Goal: Information Seeking & Learning: Learn about a topic

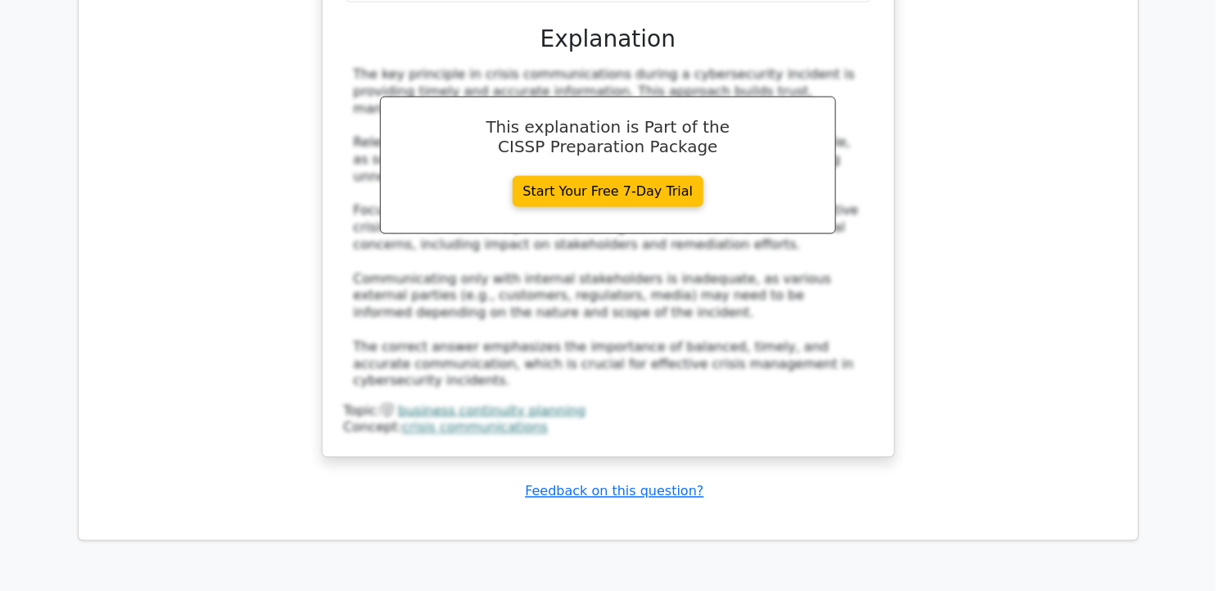
scroll to position [20723, 0]
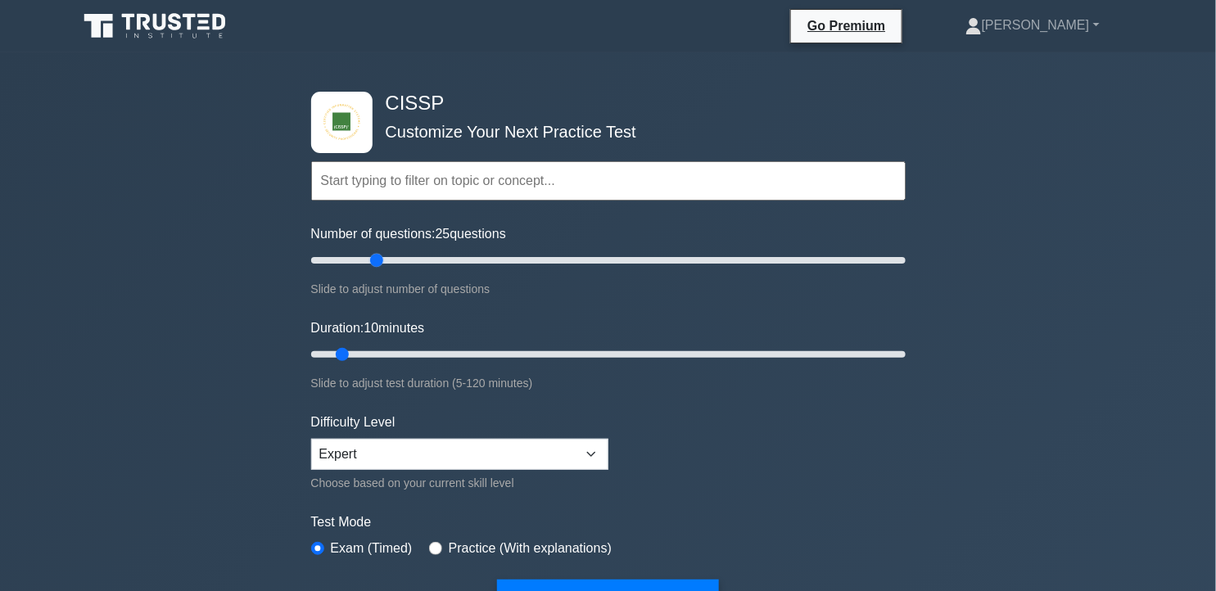
drag, startPoint x: 362, startPoint y: 256, endPoint x: 383, endPoint y: 256, distance: 21.3
type input "25"
click at [383, 256] on input "Number of questions: 25 questions" at bounding box center [608, 261] width 595 height 20
drag, startPoint x: 373, startPoint y: 353, endPoint x: 433, endPoint y: 352, distance: 59.8
type input "30"
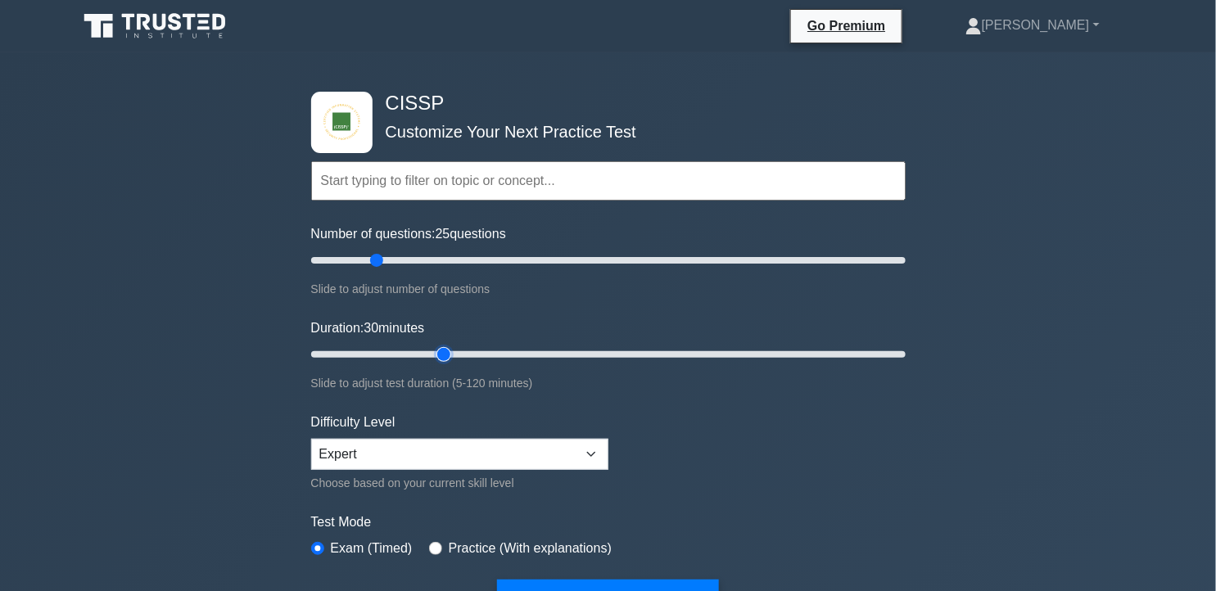
click at [433, 352] on input "Duration: 30 minutes" at bounding box center [608, 355] width 595 height 20
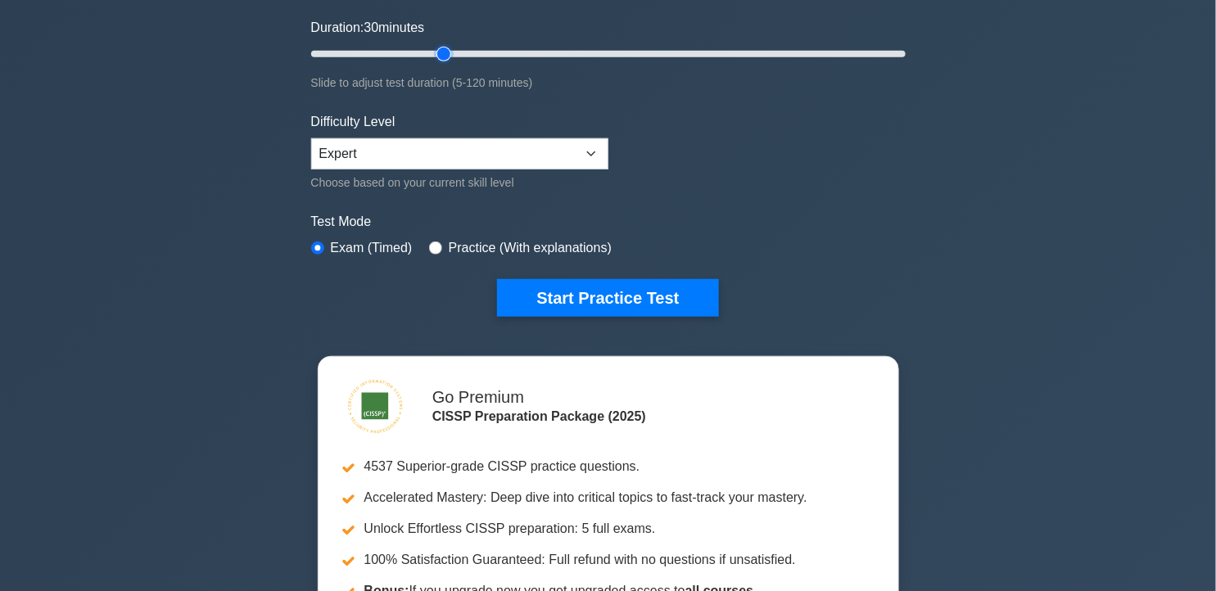
scroll to position [364, 0]
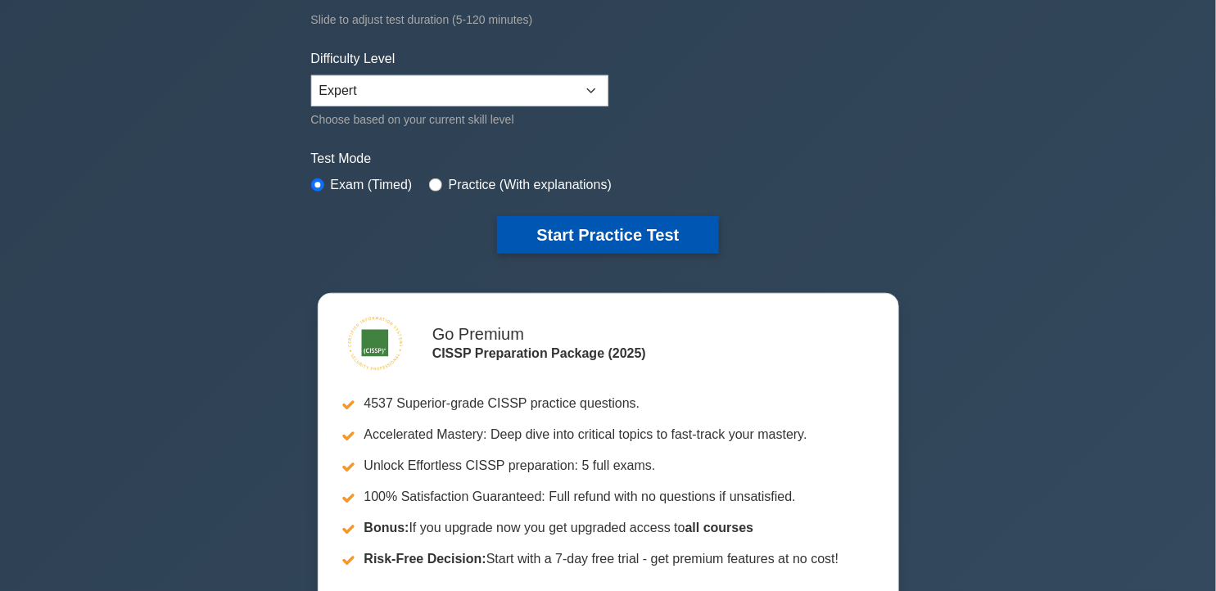
click at [600, 248] on button "Start Practice Test" at bounding box center [607, 235] width 221 height 38
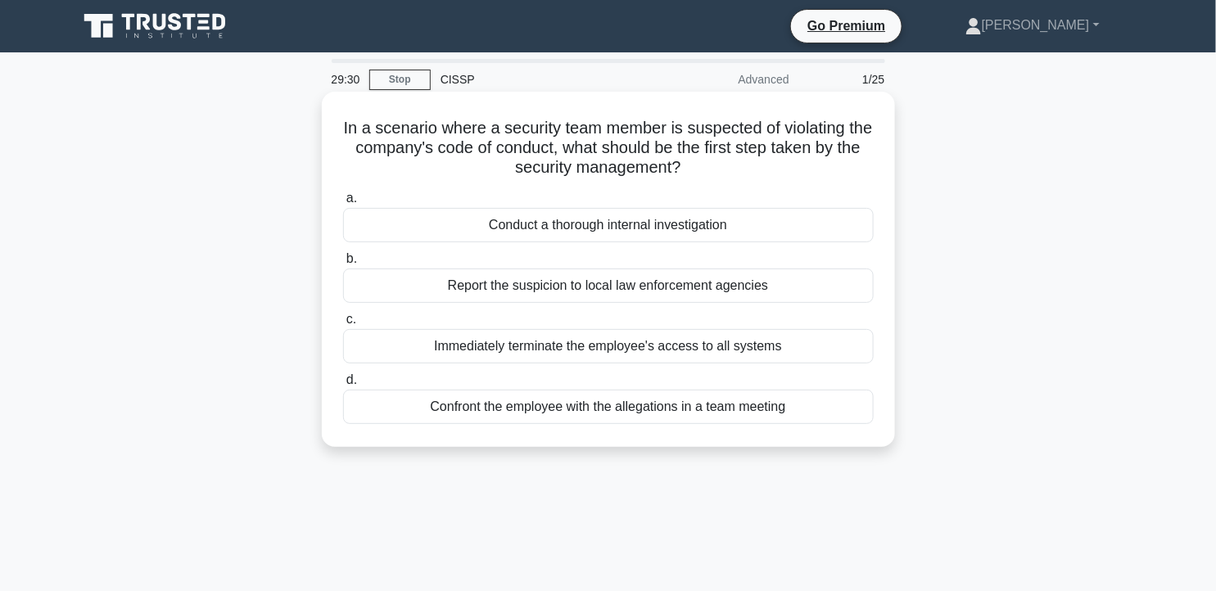
click at [742, 233] on div "Conduct a thorough internal investigation" at bounding box center [608, 225] width 531 height 34
click at [343, 204] on input "a. Conduct a thorough internal investigation" at bounding box center [343, 198] width 0 height 11
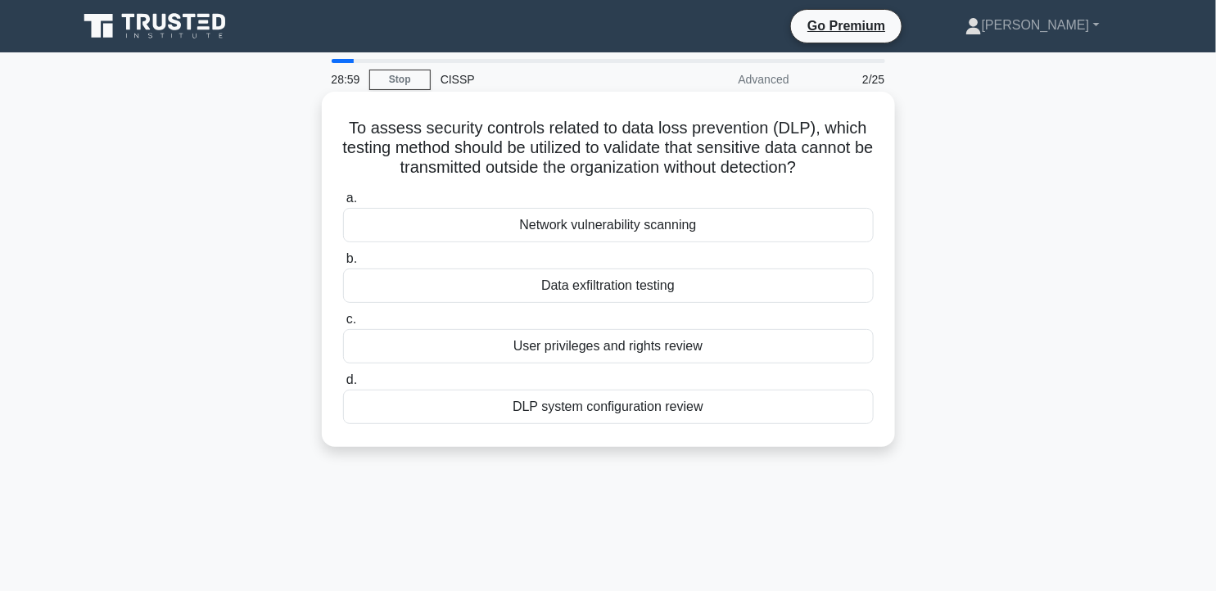
click at [707, 283] on div "Data exfiltration testing" at bounding box center [608, 286] width 531 height 34
click at [343, 265] on input "b. Data exfiltration testing" at bounding box center [343, 259] width 0 height 11
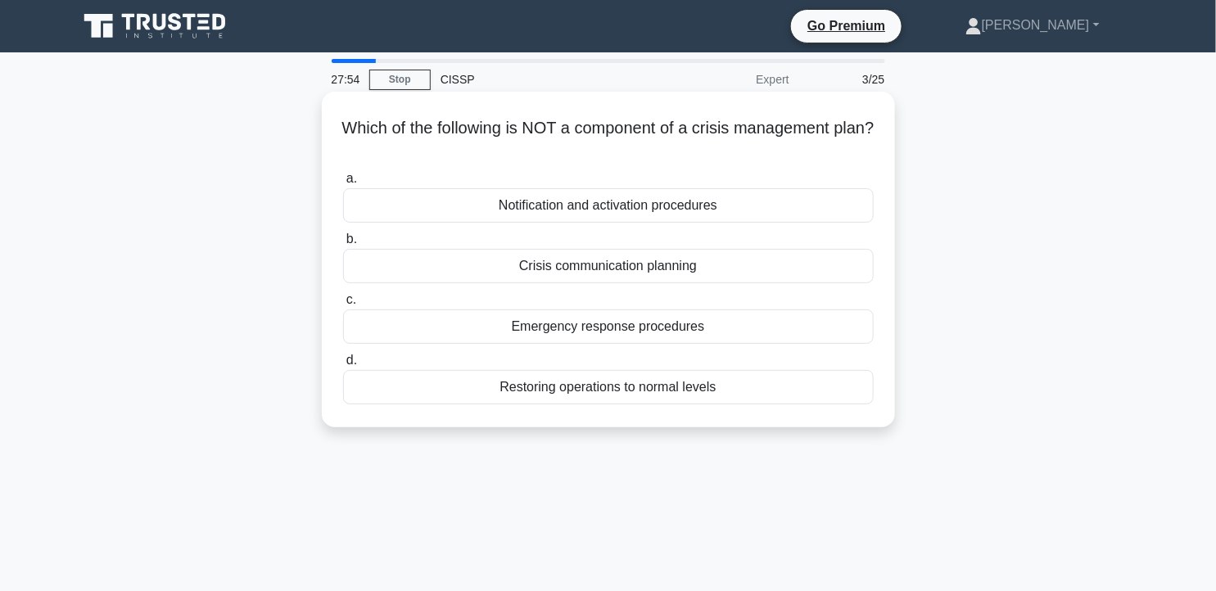
click at [670, 321] on div "Emergency response procedures" at bounding box center [608, 327] width 531 height 34
click at [343, 306] on input "c. Emergency response procedures" at bounding box center [343, 300] width 0 height 11
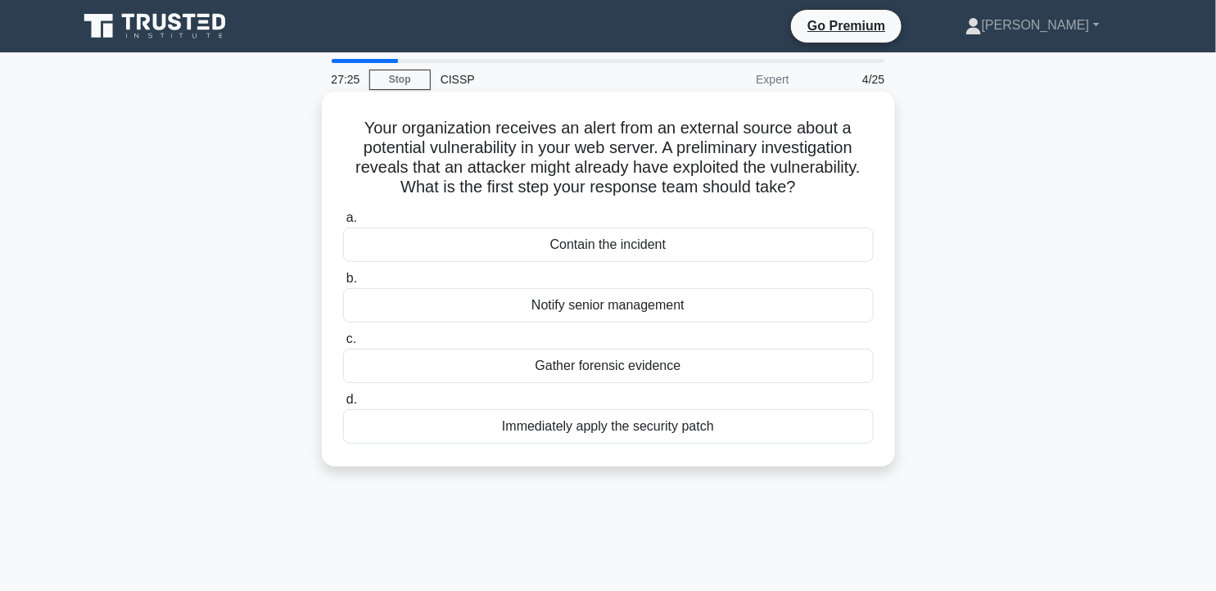
click at [692, 240] on div "Contain the incident" at bounding box center [608, 245] width 531 height 34
click at [343, 224] on input "a. Contain the incident" at bounding box center [343, 218] width 0 height 11
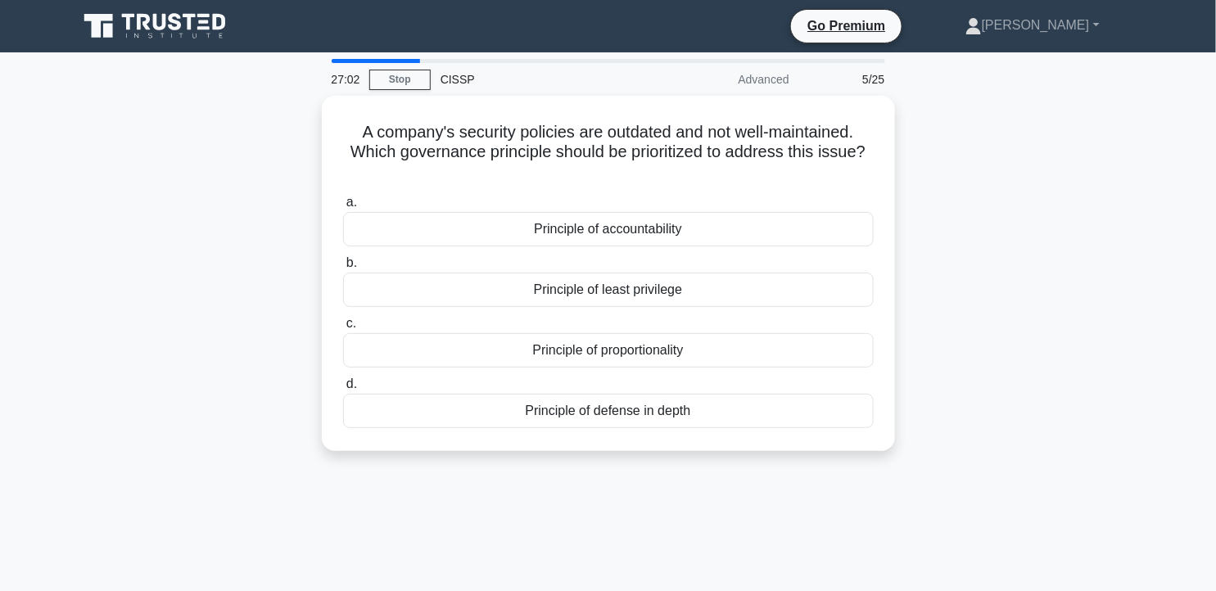
drag, startPoint x: 328, startPoint y: 84, endPoint x: 354, endPoint y: 82, distance: 25.4
click at [354, 82] on div "27:02" at bounding box center [346, 79] width 48 height 33
drag, startPoint x: 864, startPoint y: 82, endPoint x: 895, endPoint y: 80, distance: 30.4
click at [895, 80] on div "5/25" at bounding box center [847, 79] width 96 height 33
drag, startPoint x: 895, startPoint y: 80, endPoint x: 1012, endPoint y: 200, distance: 167.4
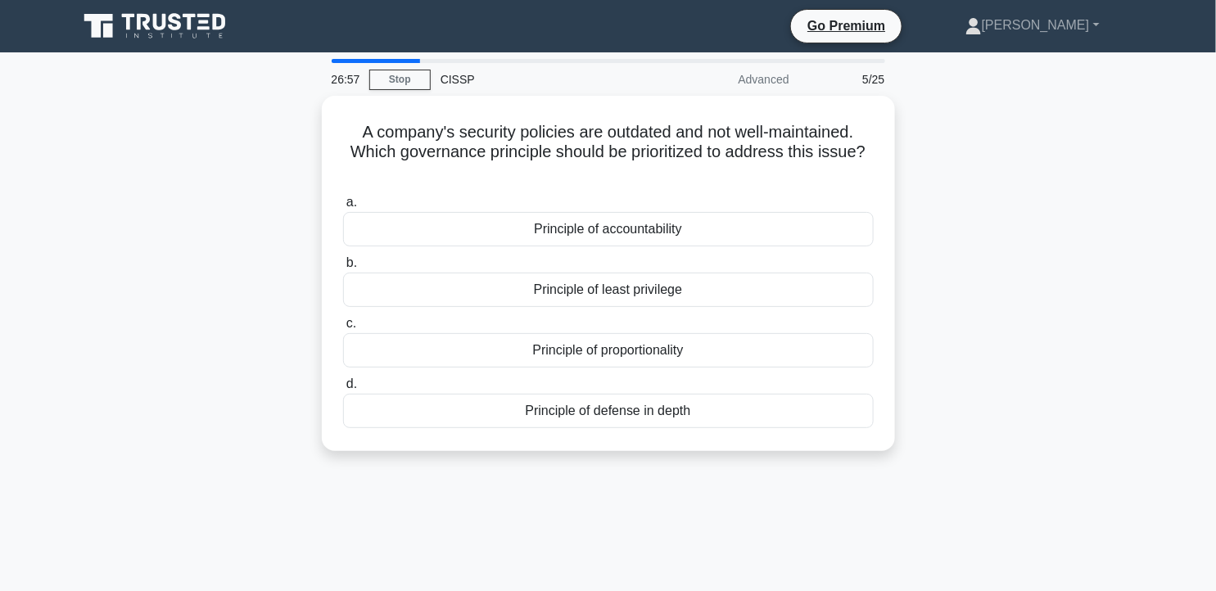
click at [1012, 200] on div "A company's security policies are outdated and not well-maintained. Which gover…" at bounding box center [608, 283] width 1081 height 375
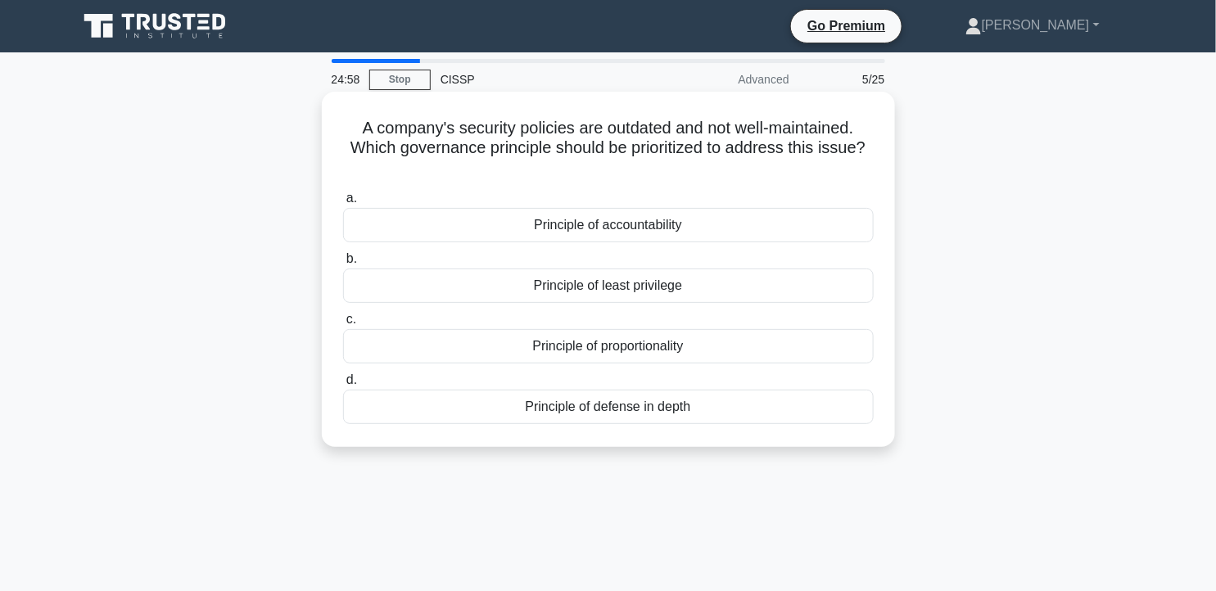
click at [577, 222] on div "Principle of accountability" at bounding box center [608, 225] width 531 height 34
click at [343, 204] on input "a. Principle of accountability" at bounding box center [343, 198] width 0 height 11
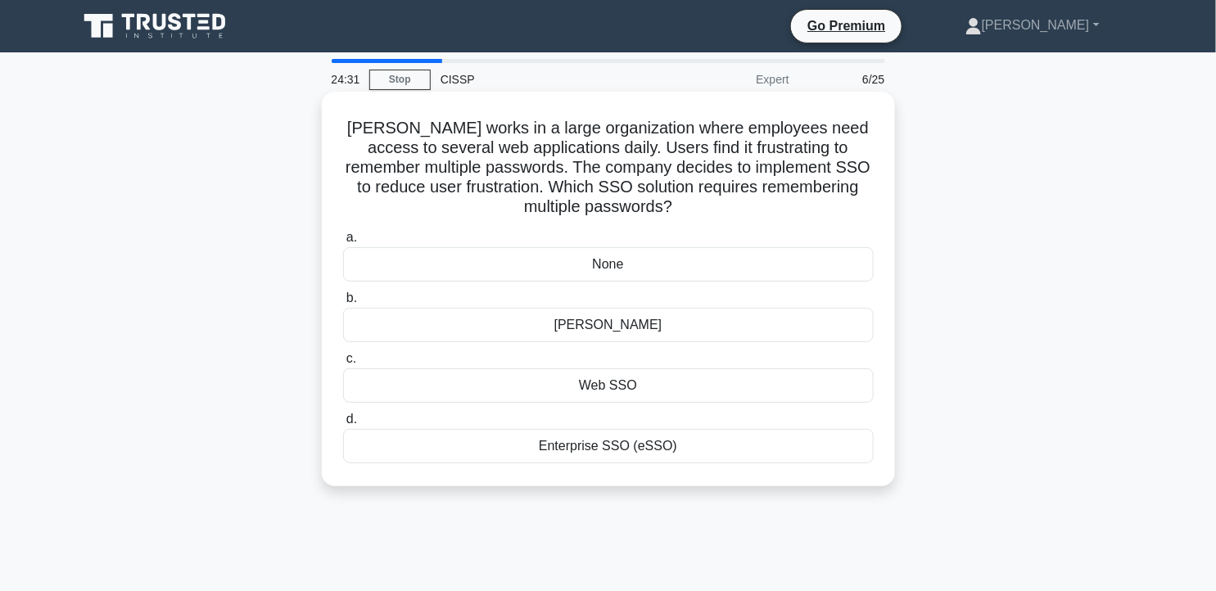
click at [665, 257] on div "None" at bounding box center [608, 264] width 531 height 34
click at [343, 243] on input "a. None" at bounding box center [343, 238] width 0 height 11
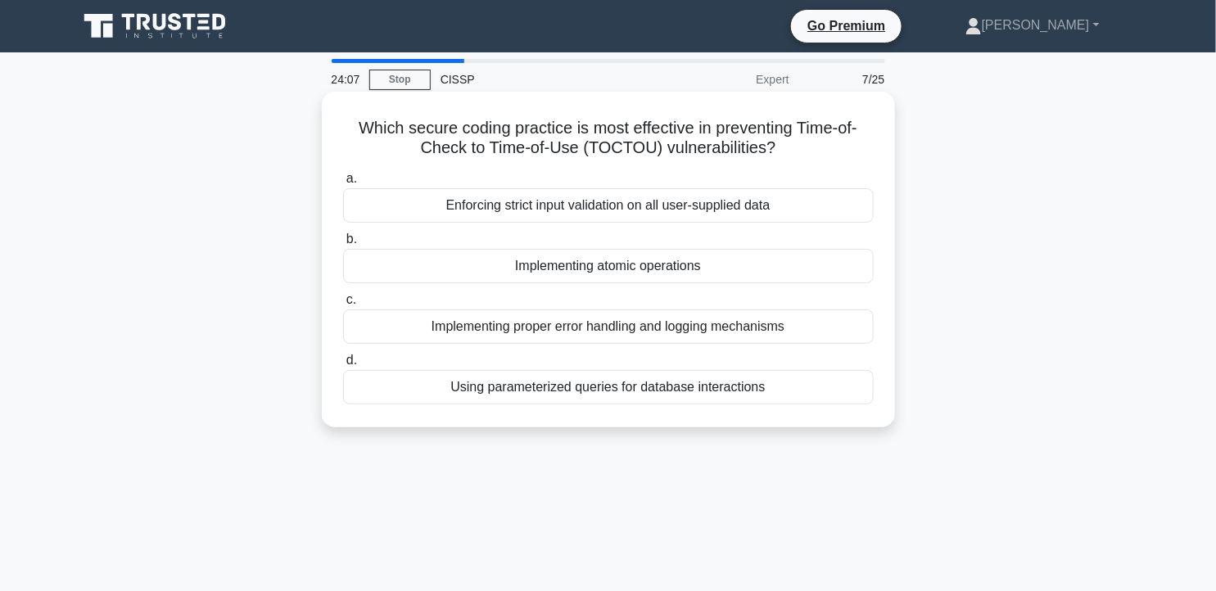
click at [562, 266] on div "Implementing atomic operations" at bounding box center [608, 266] width 531 height 34
click at [343, 245] on input "b. Implementing atomic operations" at bounding box center [343, 239] width 0 height 11
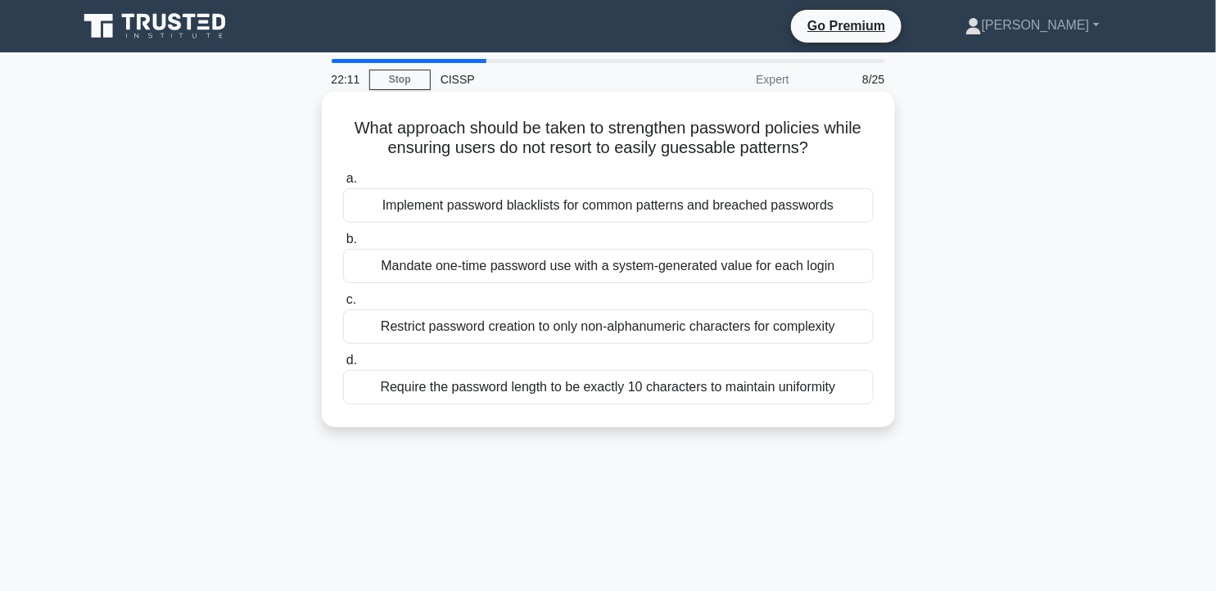
click at [707, 269] on div "Mandate one-time password use with a system-generated value for each login" at bounding box center [608, 266] width 531 height 34
click at [343, 245] on input "b. Mandate one-time password use with a system-generated value for each login" at bounding box center [343, 239] width 0 height 11
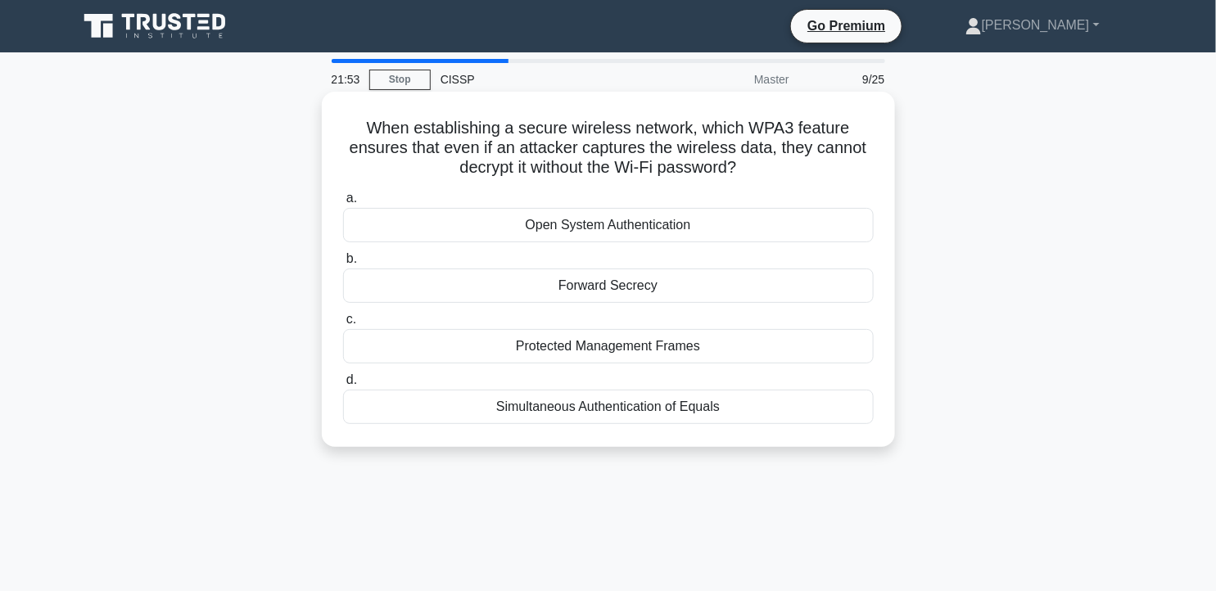
click at [645, 296] on div "Forward Secrecy" at bounding box center [608, 286] width 531 height 34
click at [343, 265] on input "b. Forward Secrecy" at bounding box center [343, 259] width 0 height 11
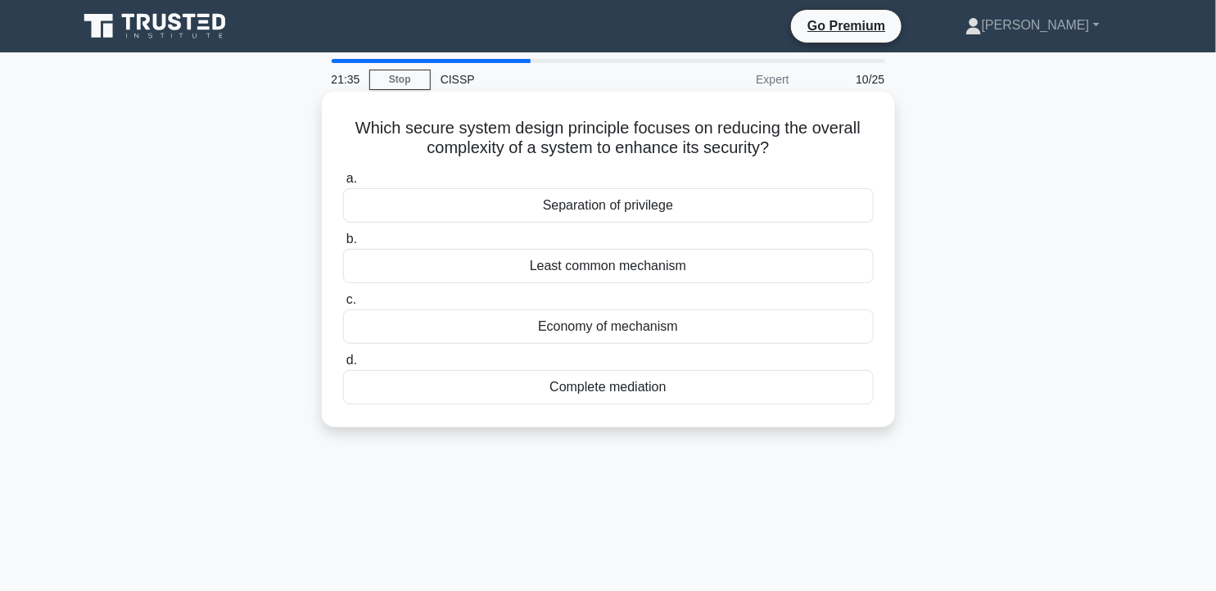
click at [661, 333] on div "Economy of mechanism" at bounding box center [608, 327] width 531 height 34
click at [343, 306] on input "c. Economy of mechanism" at bounding box center [343, 300] width 0 height 11
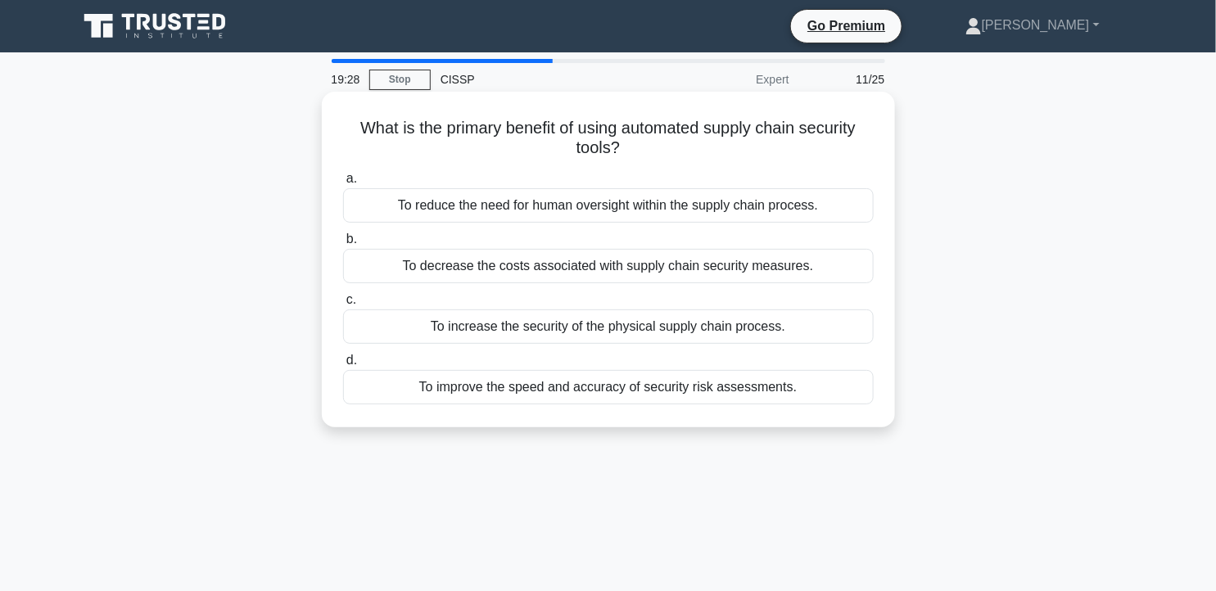
click at [732, 255] on div "To decrease the costs associated with supply chain security measures." at bounding box center [608, 266] width 531 height 34
click at [343, 245] on input "b. To decrease the costs associated with supply chain security measures." at bounding box center [343, 239] width 0 height 11
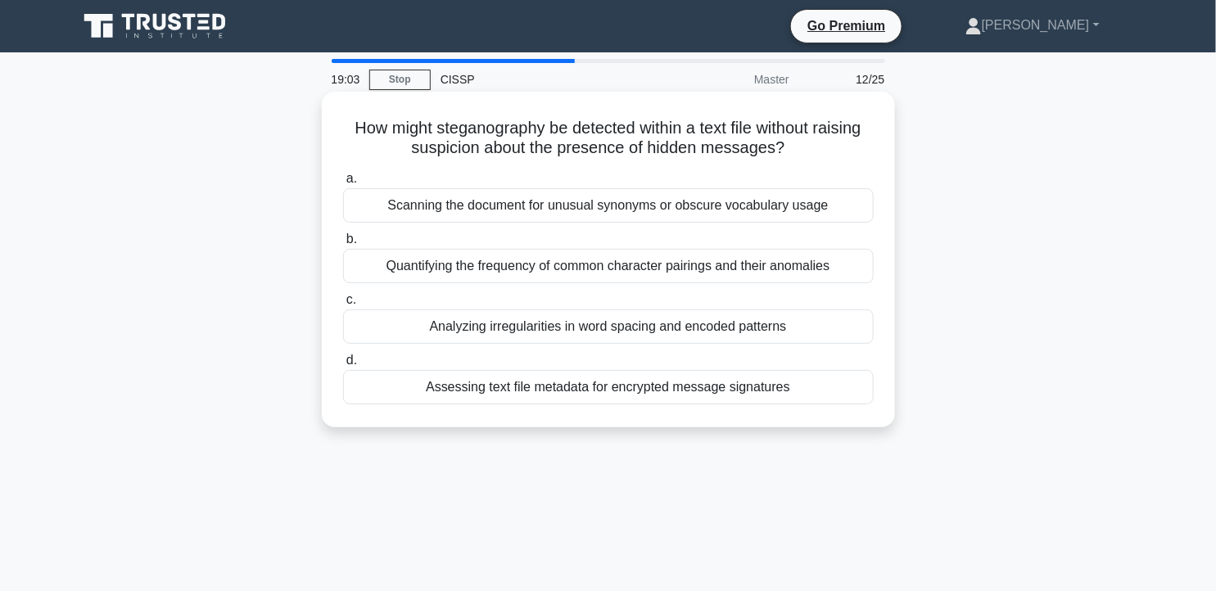
click at [756, 383] on div "Assessing text file metadata for encrypted message signatures" at bounding box center [608, 387] width 531 height 34
click at [343, 366] on input "d. Assessing text file metadata for encrypted message signatures" at bounding box center [343, 361] width 0 height 11
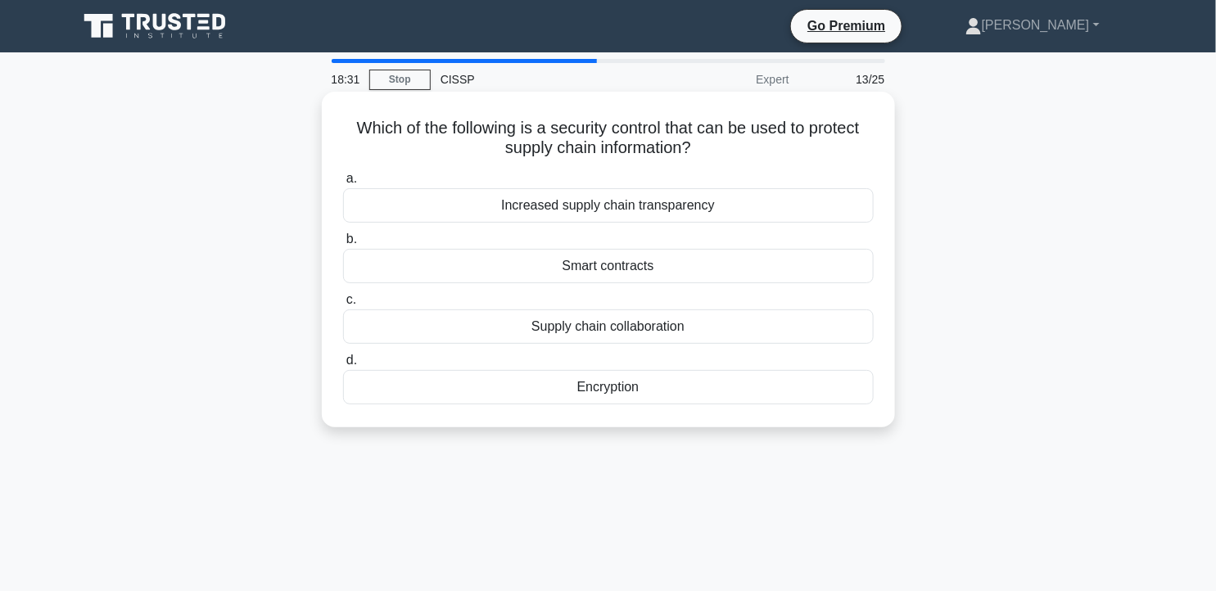
click at [707, 334] on div "Supply chain collaboration" at bounding box center [608, 327] width 531 height 34
click at [343, 306] on input "c. Supply chain collaboration" at bounding box center [343, 300] width 0 height 11
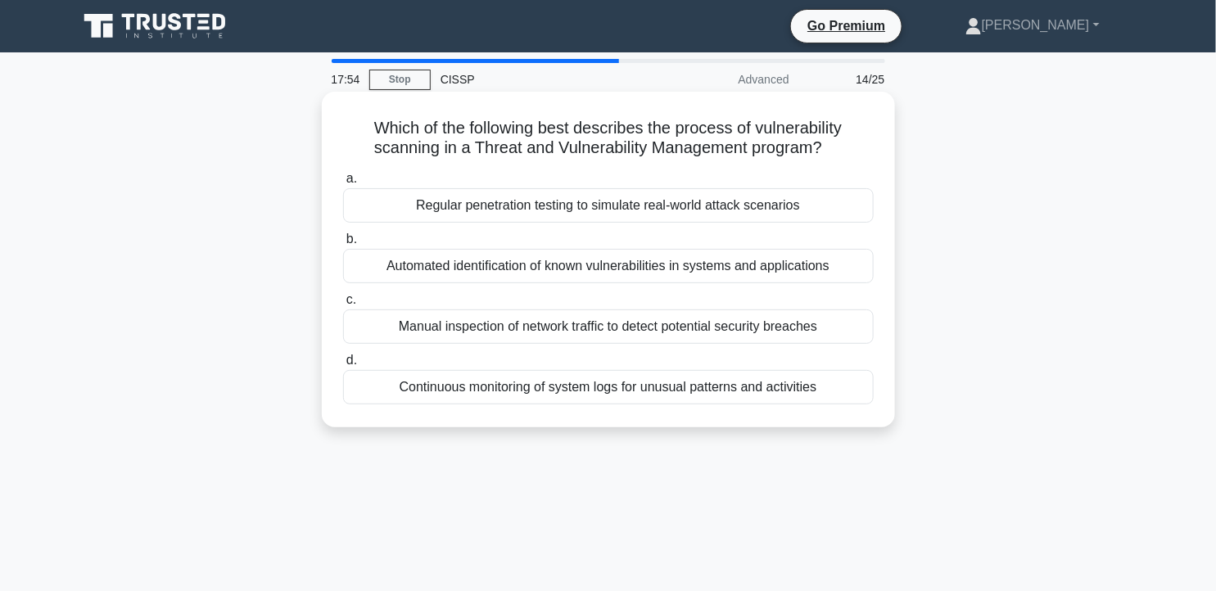
click at [808, 387] on div "Continuous monitoring of system logs for unusual patterns and activities" at bounding box center [608, 387] width 531 height 34
click at [343, 366] on input "d. Continuous monitoring of system logs for unusual patterns and activities" at bounding box center [343, 361] width 0 height 11
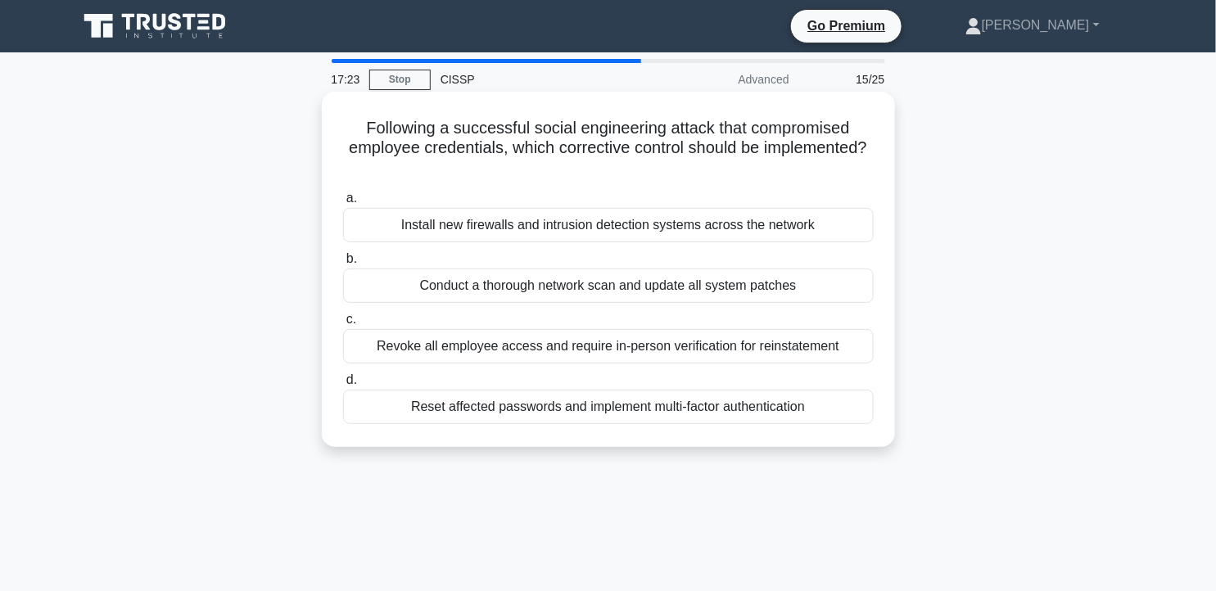
click at [774, 408] on div "Reset affected passwords and implement multi-factor authentication" at bounding box center [608, 407] width 531 height 34
click at [343, 386] on input "d. Reset affected passwords and implement multi-factor authentication" at bounding box center [343, 380] width 0 height 11
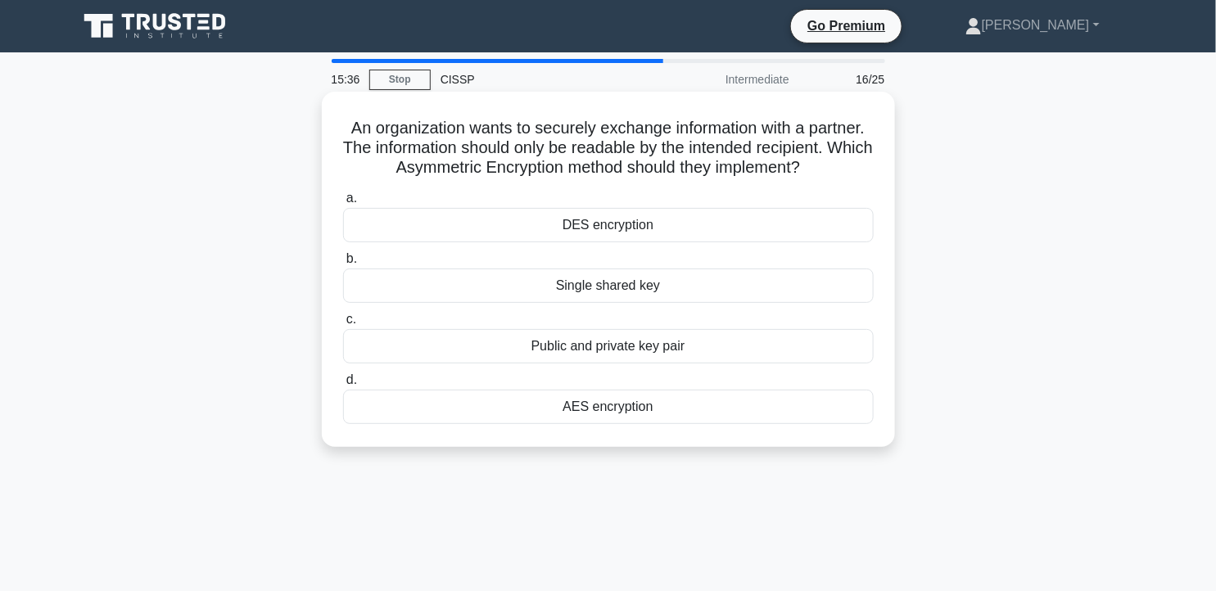
click at [629, 348] on div "Public and private key pair" at bounding box center [608, 346] width 531 height 34
click at [343, 325] on input "c. Public and private key pair" at bounding box center [343, 320] width 0 height 11
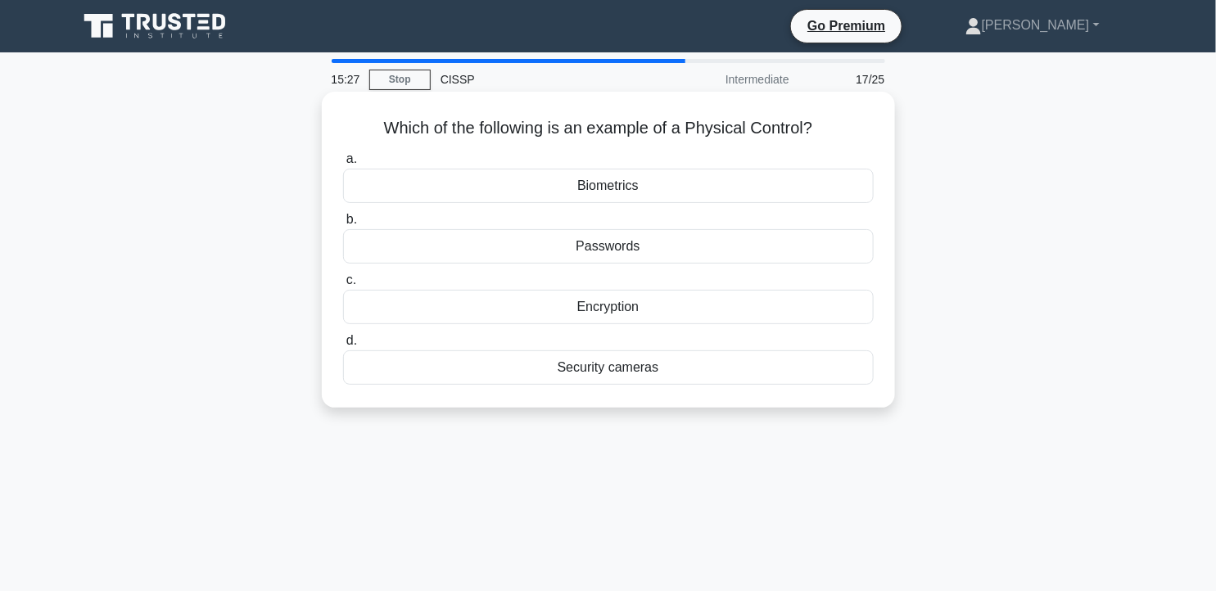
click at [677, 197] on div "Biometrics" at bounding box center [608, 186] width 531 height 34
click at [343, 165] on input "a. Biometrics" at bounding box center [343, 159] width 0 height 11
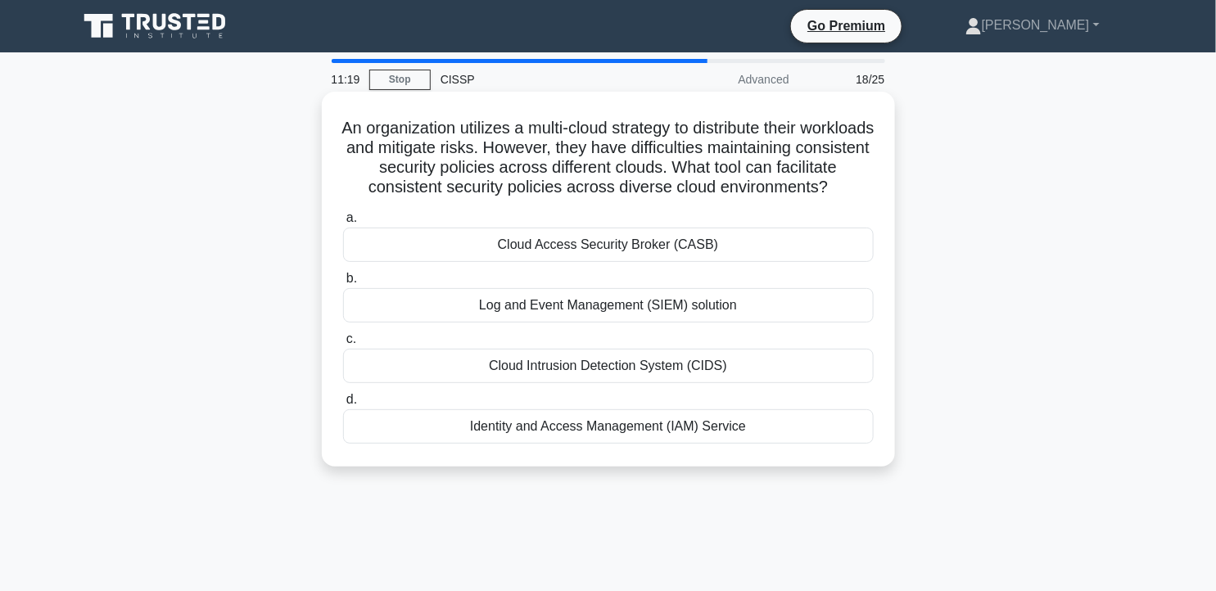
click at [637, 262] on div "Cloud Access Security Broker (CASB)" at bounding box center [608, 245] width 531 height 34
click at [343, 224] on input "a. Cloud Access Security Broker (CASB)" at bounding box center [343, 218] width 0 height 11
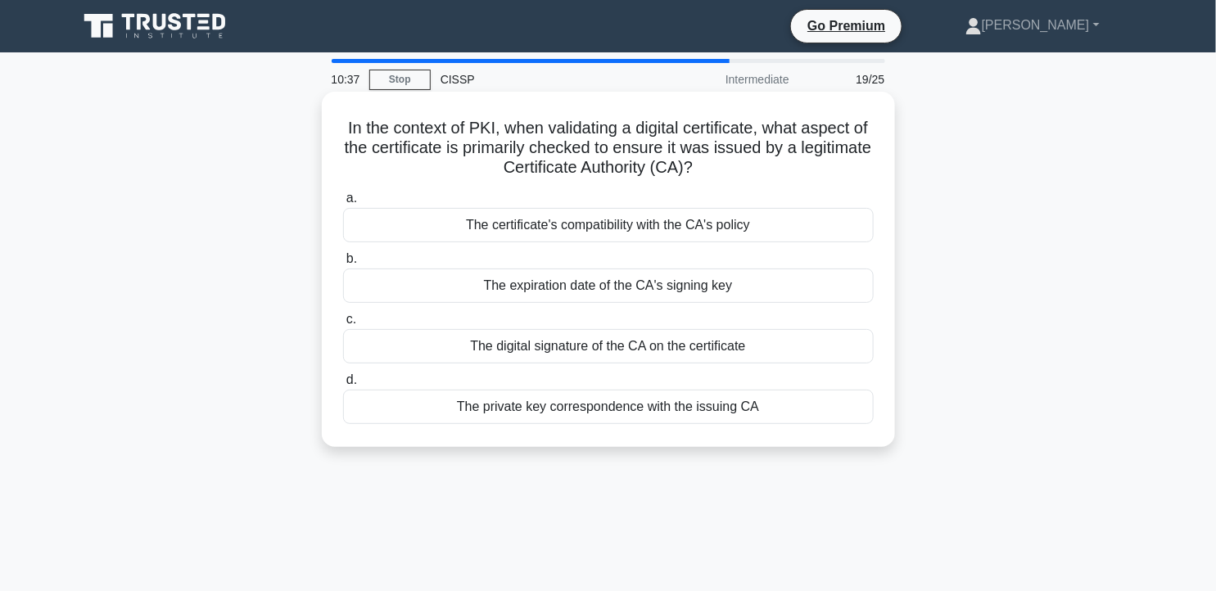
click at [666, 355] on div "The digital signature of the CA on the certificate" at bounding box center [608, 346] width 531 height 34
click at [343, 325] on input "c. The digital signature of the CA on the certificate" at bounding box center [343, 320] width 0 height 11
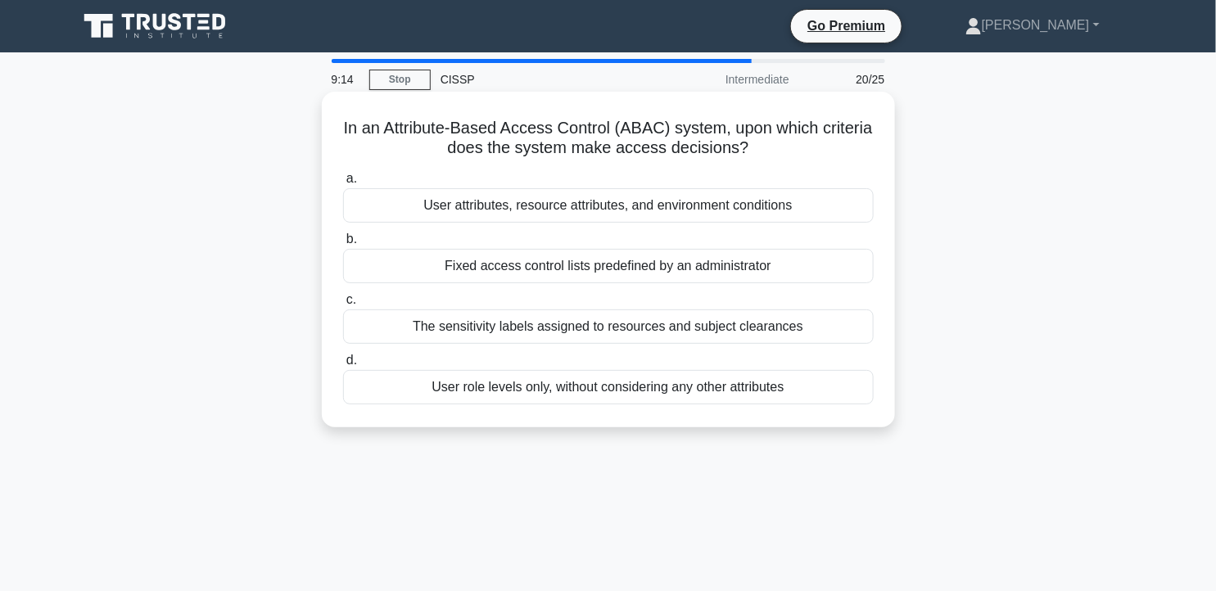
click at [745, 201] on div "User attributes, resource attributes, and environment conditions" at bounding box center [608, 205] width 531 height 34
click at [343, 184] on input "a. User attributes, resource attributes, and environment conditions" at bounding box center [343, 179] width 0 height 11
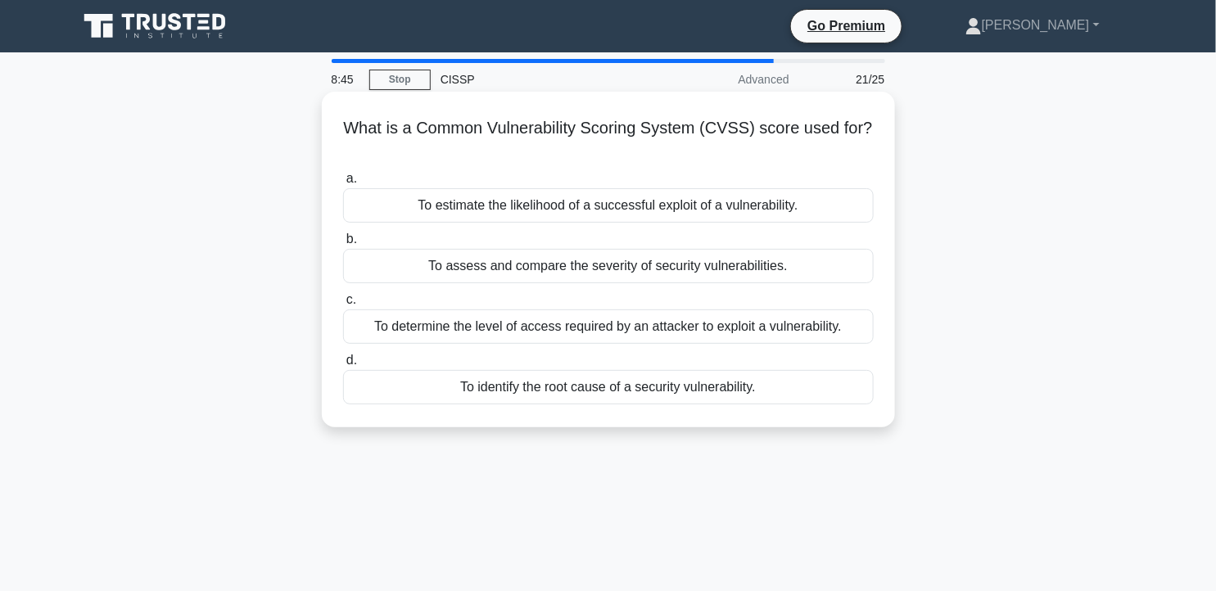
click at [713, 206] on div "To estimate the likelihood of a successful exploit of a vulnerability." at bounding box center [608, 205] width 531 height 34
click at [343, 184] on input "a. To estimate the likelihood of a successful exploit of a vulnerability." at bounding box center [343, 179] width 0 height 11
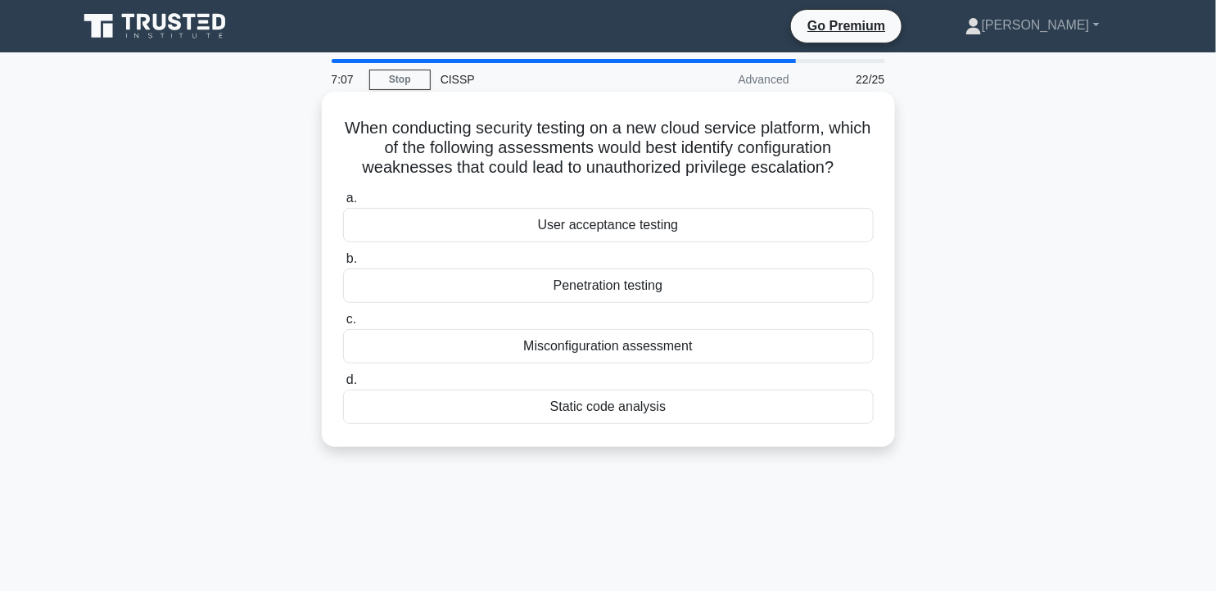
click at [664, 352] on div "Misconfiguration assessment" at bounding box center [608, 346] width 531 height 34
click at [343, 325] on input "c. Misconfiguration assessment" at bounding box center [343, 320] width 0 height 11
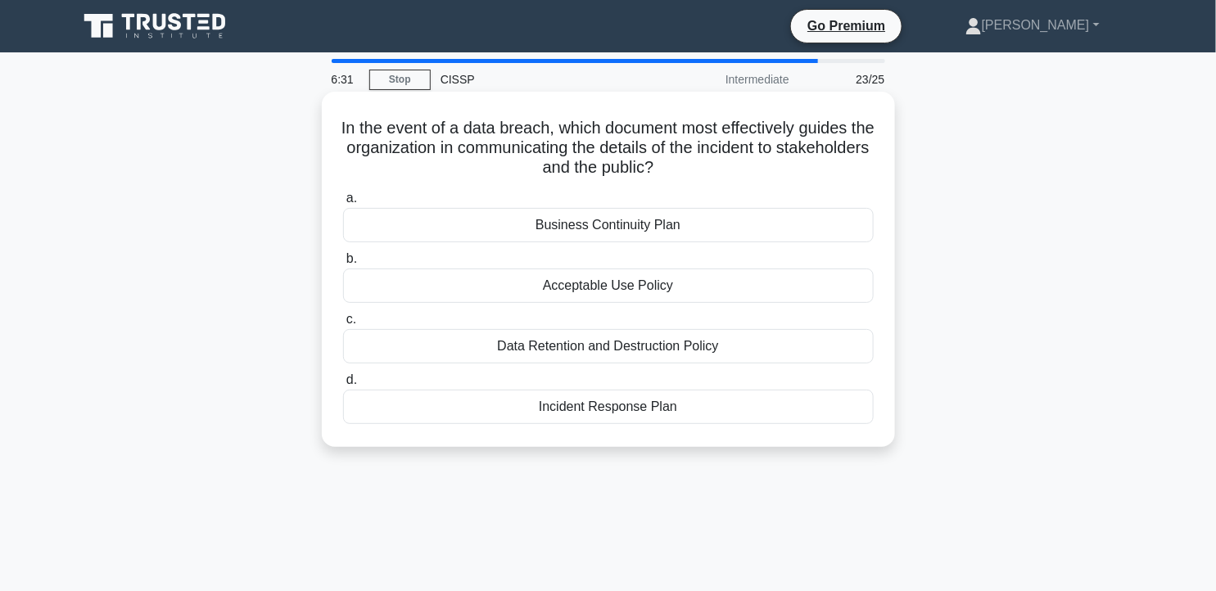
click at [665, 234] on div "Business Continuity Plan" at bounding box center [608, 225] width 531 height 34
click at [343, 204] on input "a. Business Continuity Plan" at bounding box center [343, 198] width 0 height 11
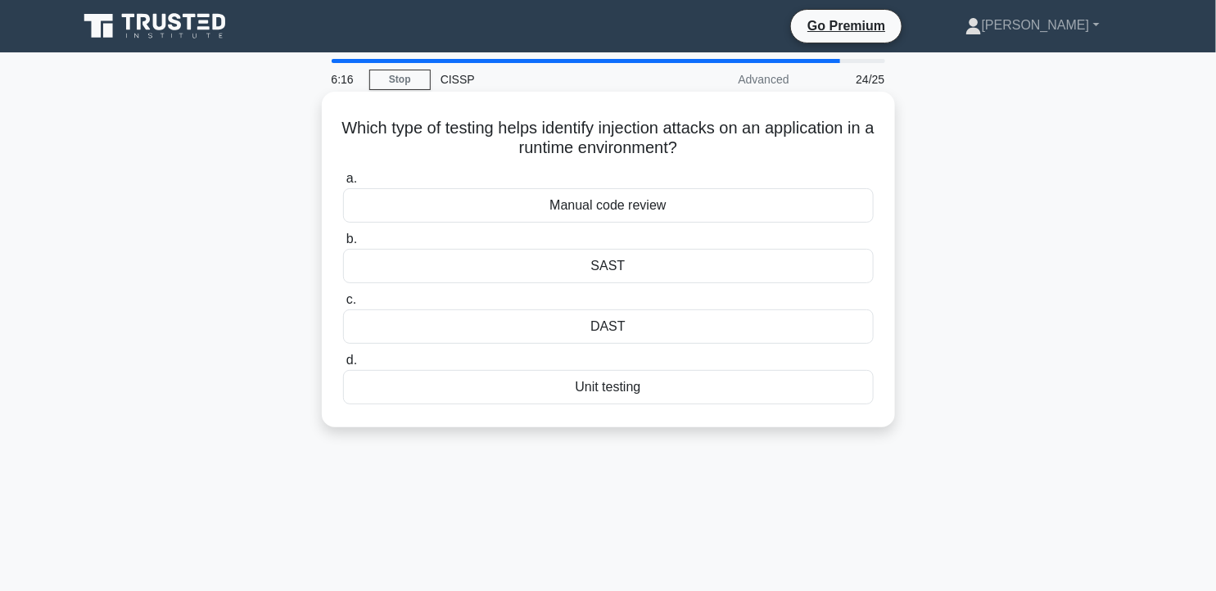
click at [637, 326] on div "DAST" at bounding box center [608, 327] width 531 height 34
click at [343, 306] on input "c. DAST" at bounding box center [343, 300] width 0 height 11
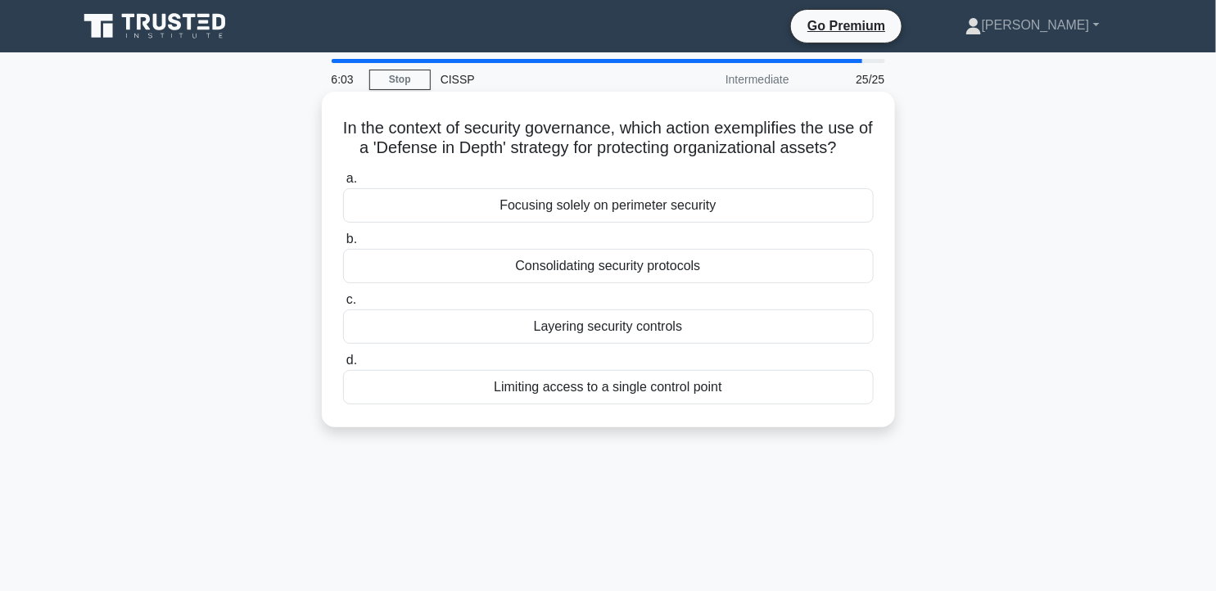
click at [642, 331] on div "Layering security controls" at bounding box center [608, 327] width 531 height 34
click at [343, 306] on input "c. Layering security controls" at bounding box center [343, 300] width 0 height 11
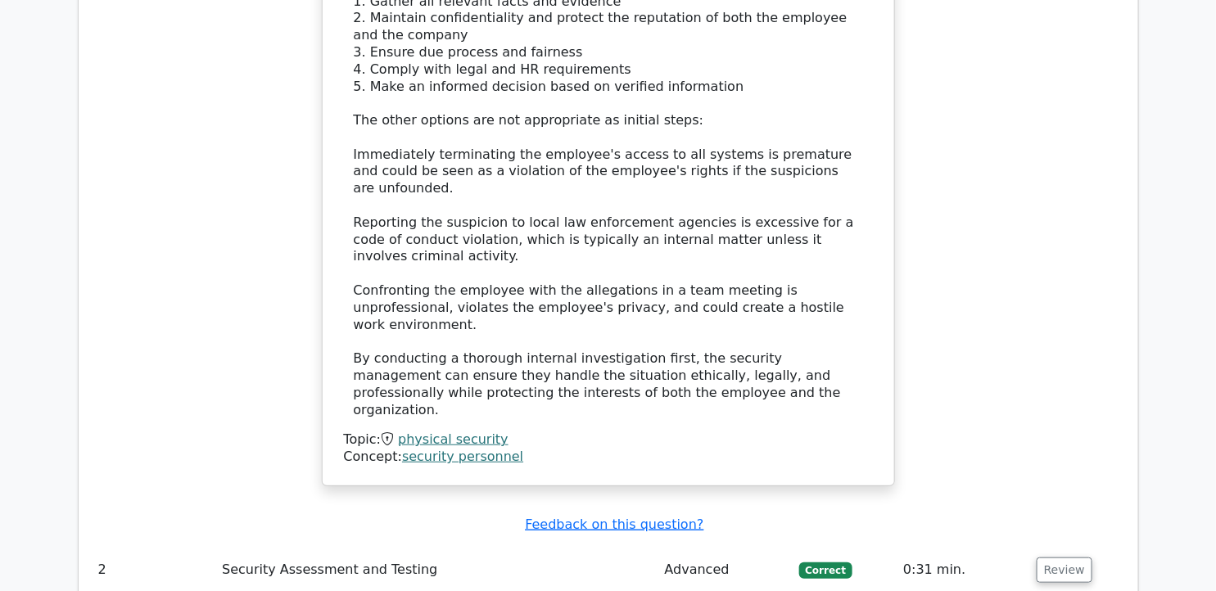
scroll to position [2548, 0]
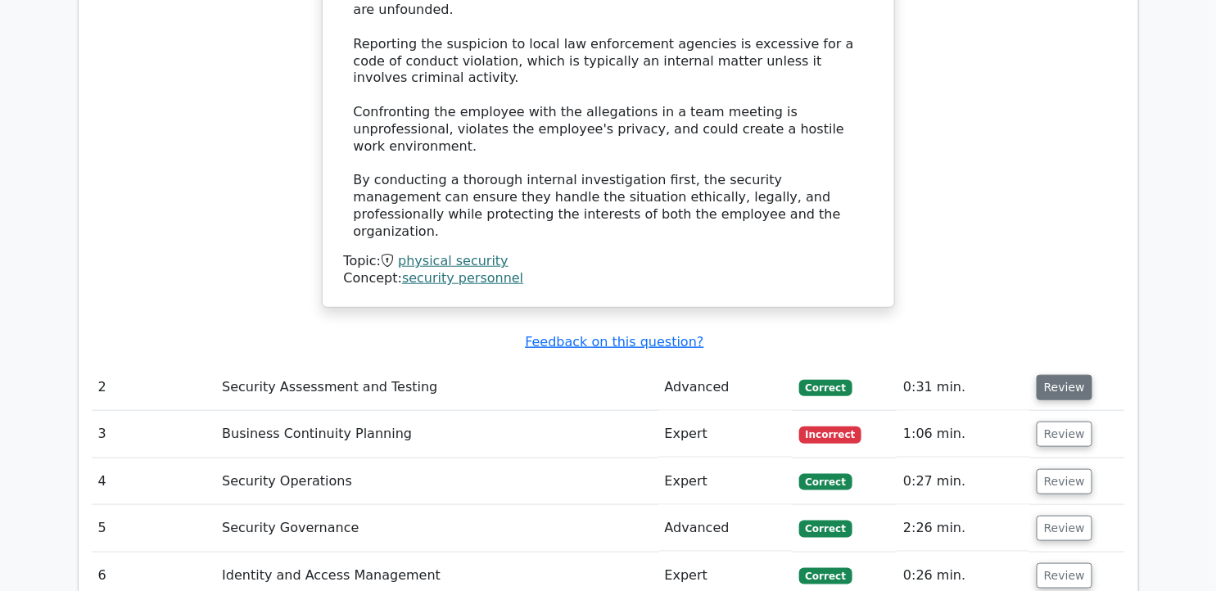
click at [1067, 375] on button "Review" at bounding box center [1065, 387] width 56 height 25
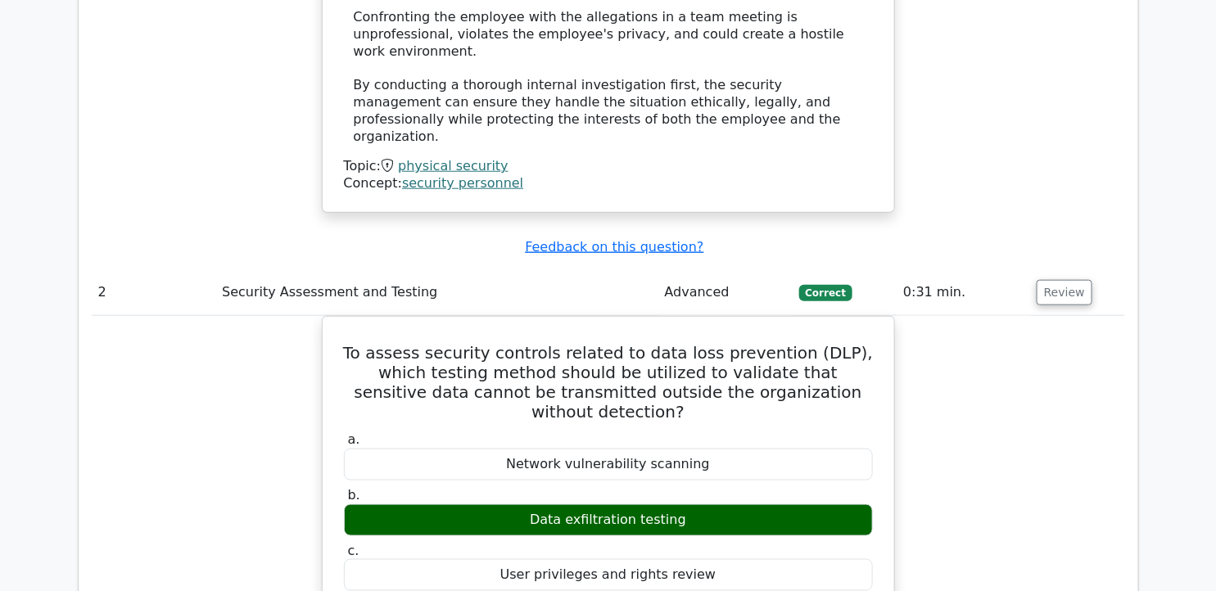
scroll to position [2639, 0]
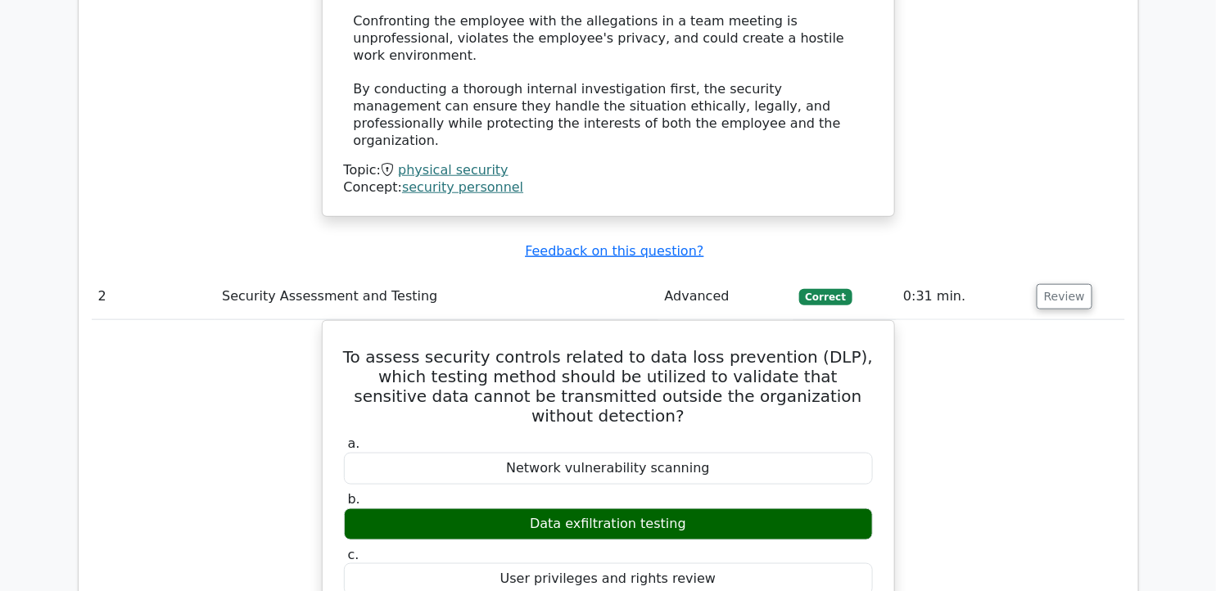
drag, startPoint x: 349, startPoint y: 224, endPoint x: 904, endPoint y: 489, distance: 614.4
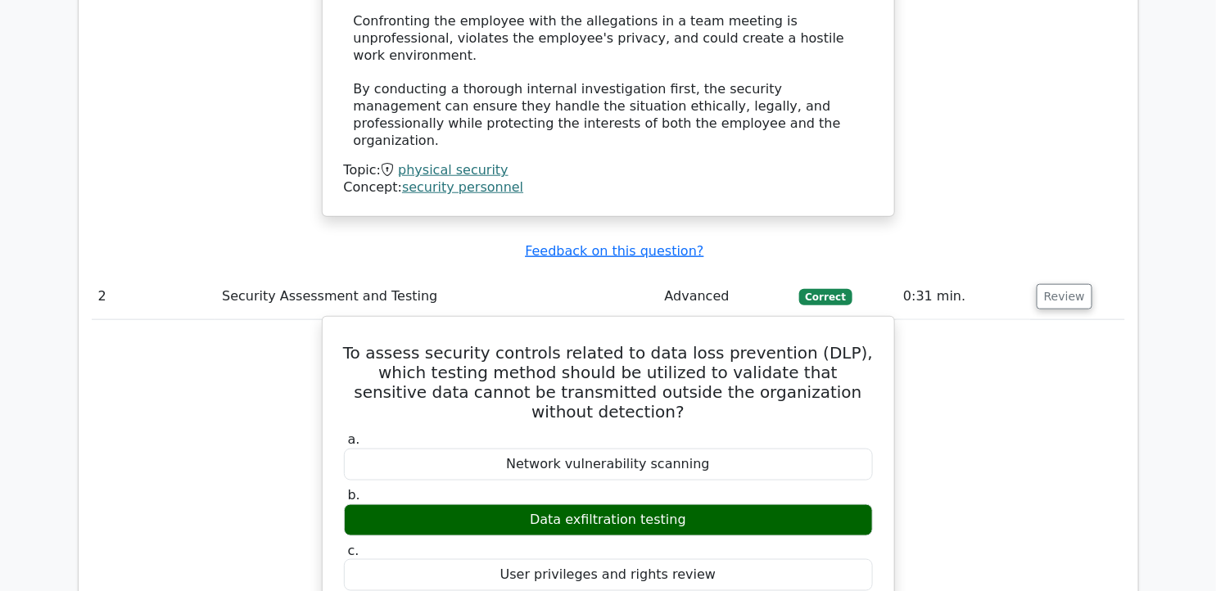
copy div "To assess security controls related to data loss prevention (DLP), which testin…"
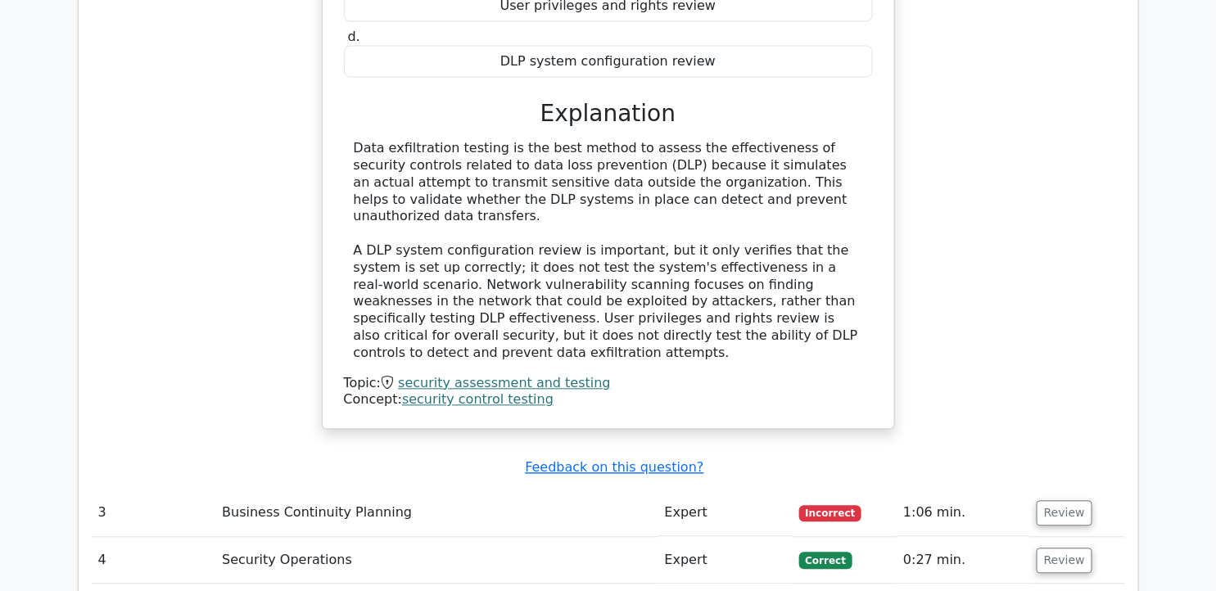
scroll to position [3368, 0]
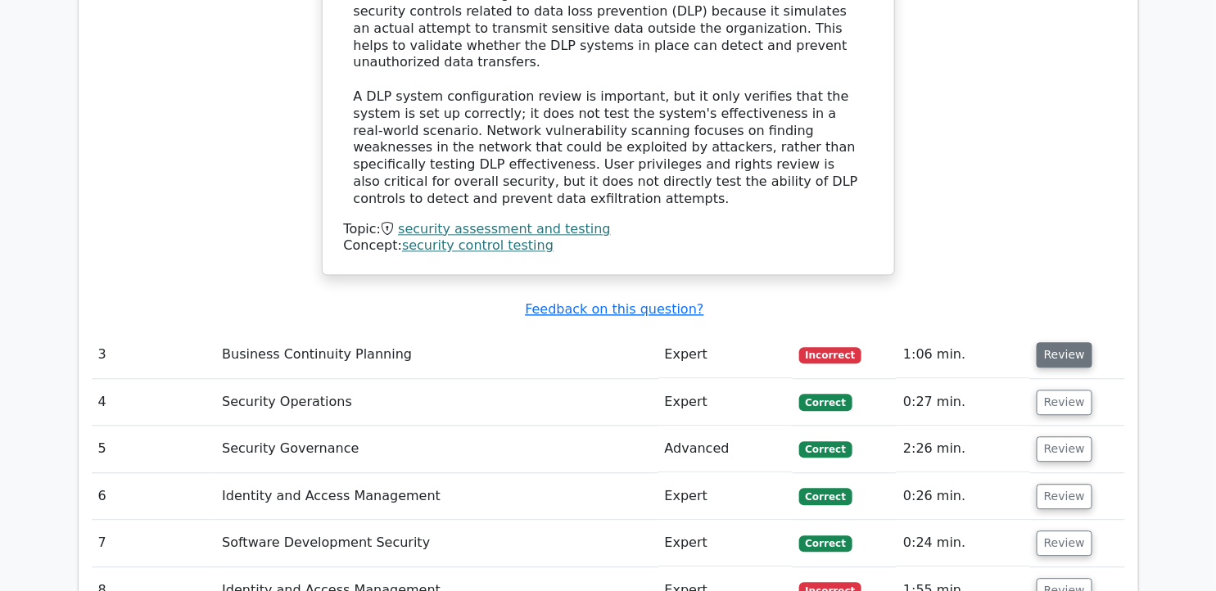
click at [1037, 342] on button "Review" at bounding box center [1065, 354] width 56 height 25
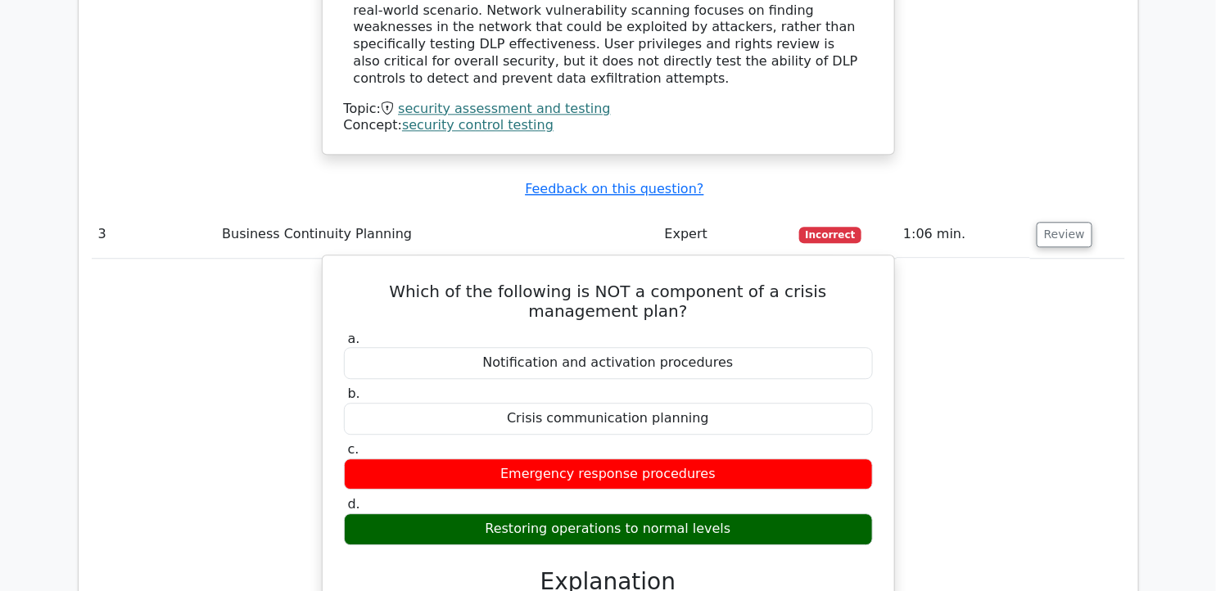
scroll to position [3458, 0]
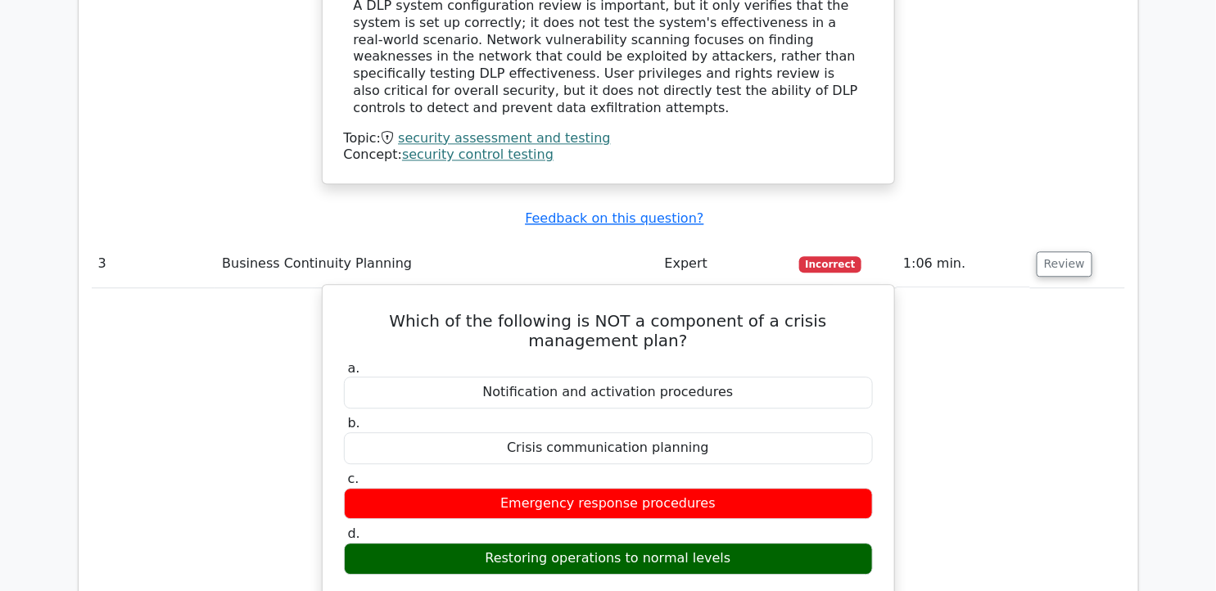
drag, startPoint x: 354, startPoint y: 135, endPoint x: 787, endPoint y: 385, distance: 500.2
click at [787, 385] on div "Which of the following is NOT a component of a crisis management plan? a. Notif…" at bounding box center [608, 587] width 559 height 590
copy div "Which of the following is NOT a component of a crisis management plan? a. Notif…"
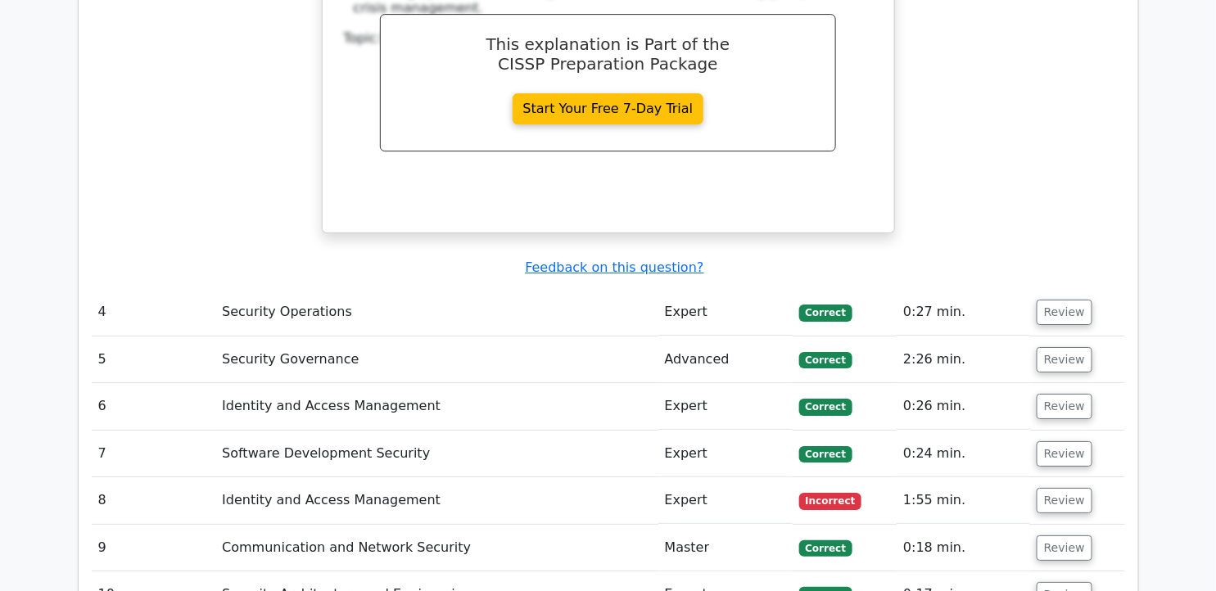
scroll to position [4187, 0]
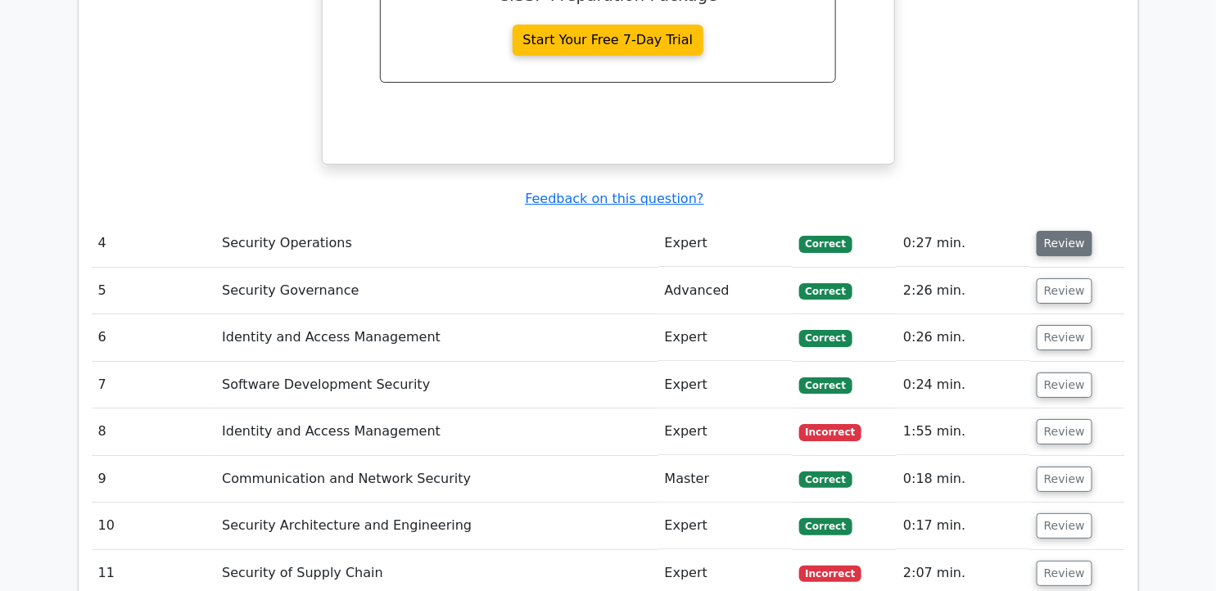
click at [1068, 231] on button "Review" at bounding box center [1065, 243] width 56 height 25
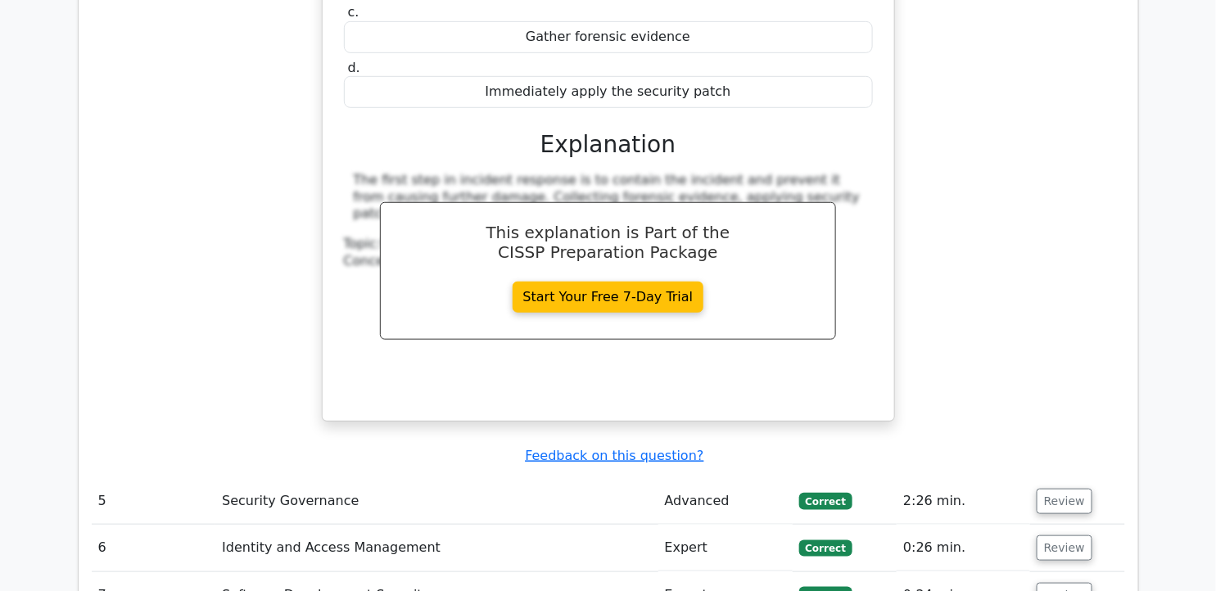
scroll to position [4732, 0]
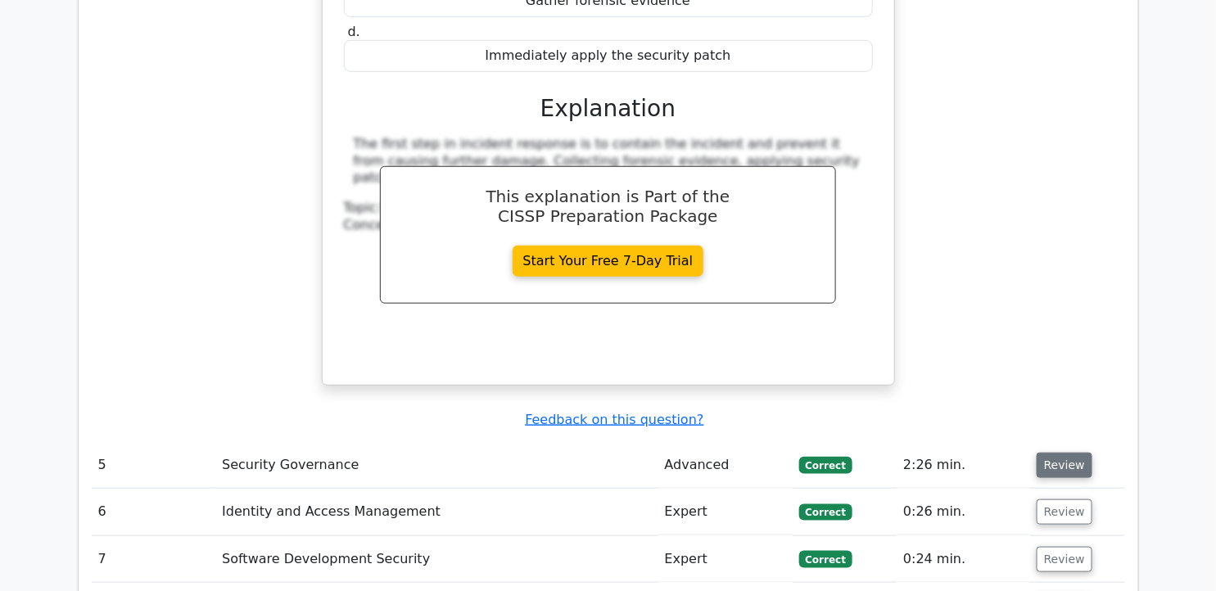
click at [1052, 453] on button "Review" at bounding box center [1065, 465] width 56 height 25
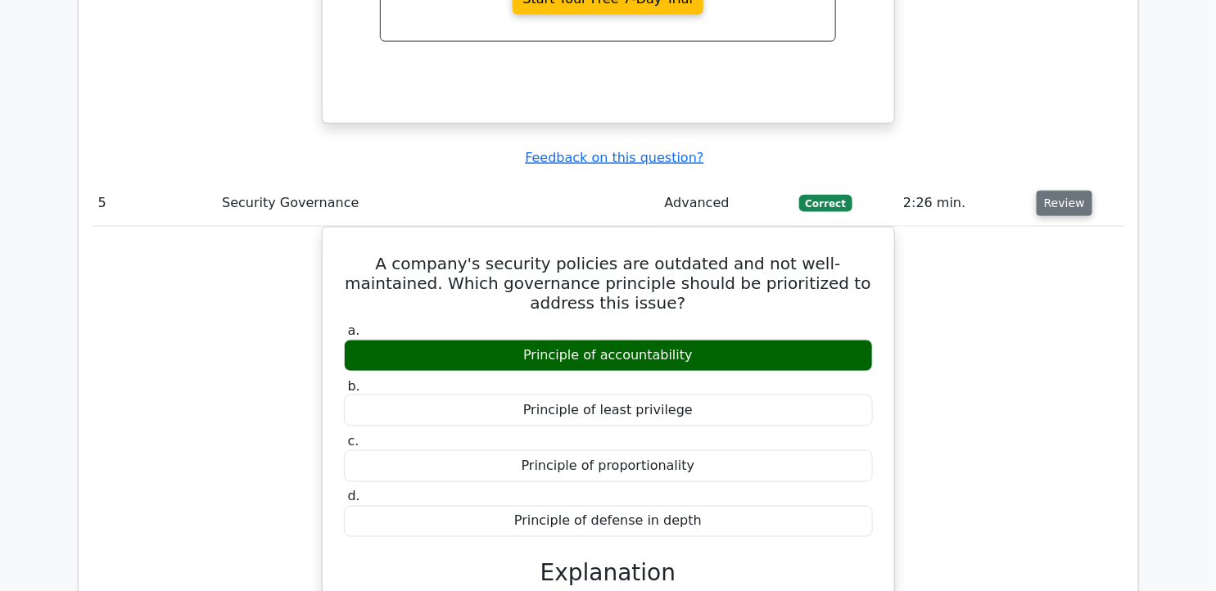
scroll to position [5006, 0]
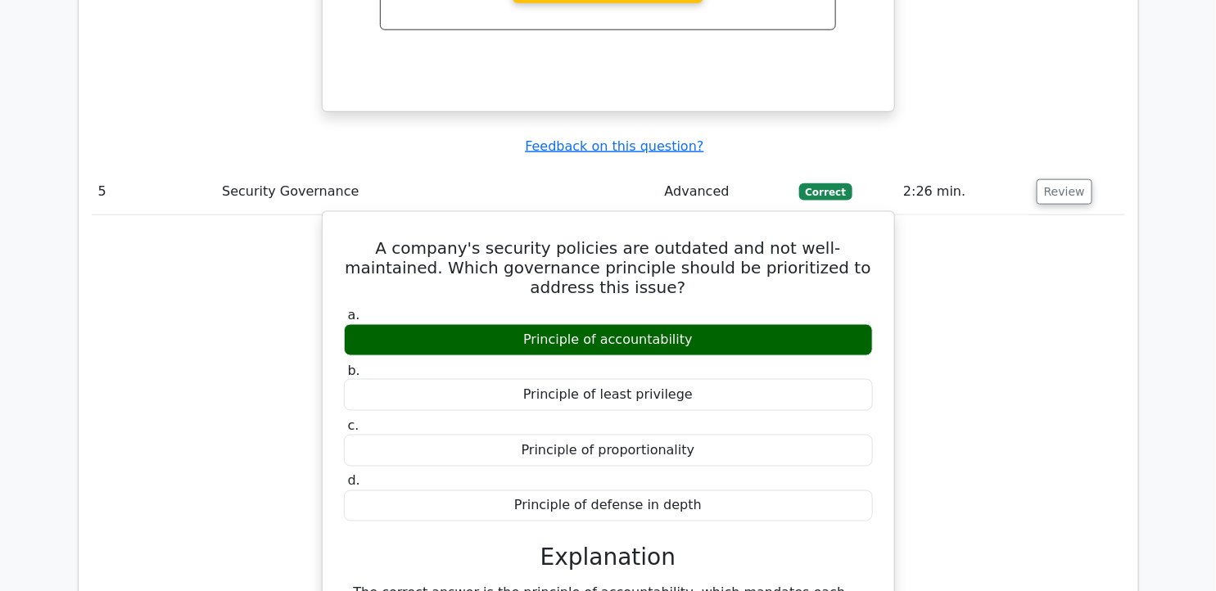
drag, startPoint x: 354, startPoint y: 54, endPoint x: 747, endPoint y: 293, distance: 460.2
click at [748, 297] on div "A company's security policies are outdated and not well-maintained. Which gover…" at bounding box center [608, 475] width 559 height 513
drag, startPoint x: 747, startPoint y: 293, endPoint x: 645, endPoint y: 67, distance: 248.2
copy div "A company's security policies are outdated and not well-maintained. Which gover…"
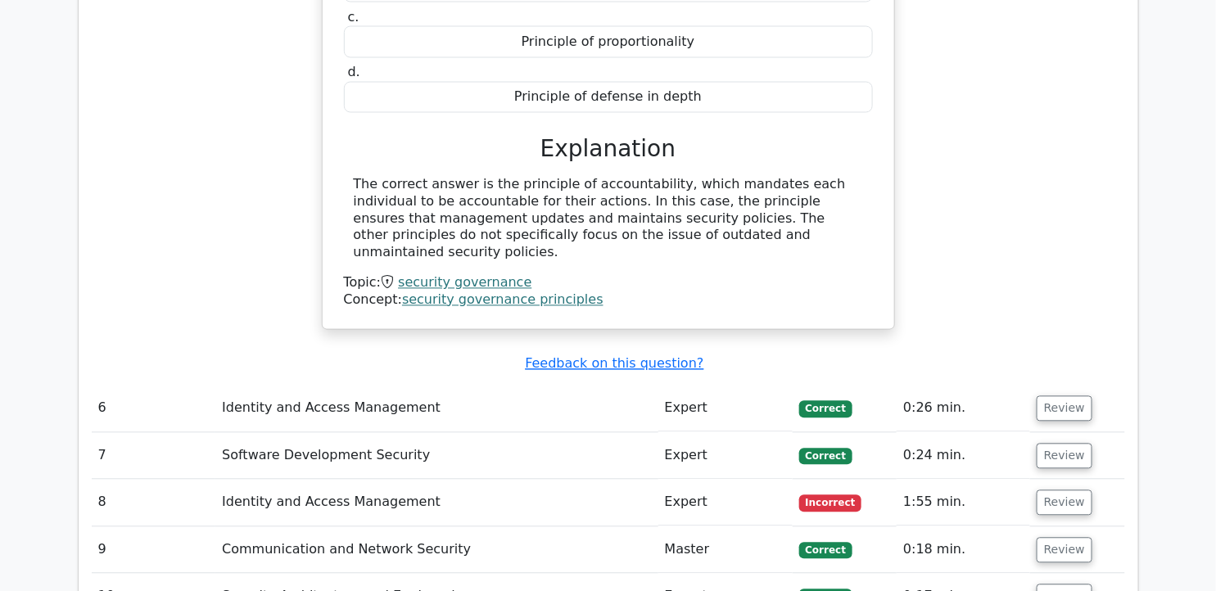
scroll to position [5460, 0]
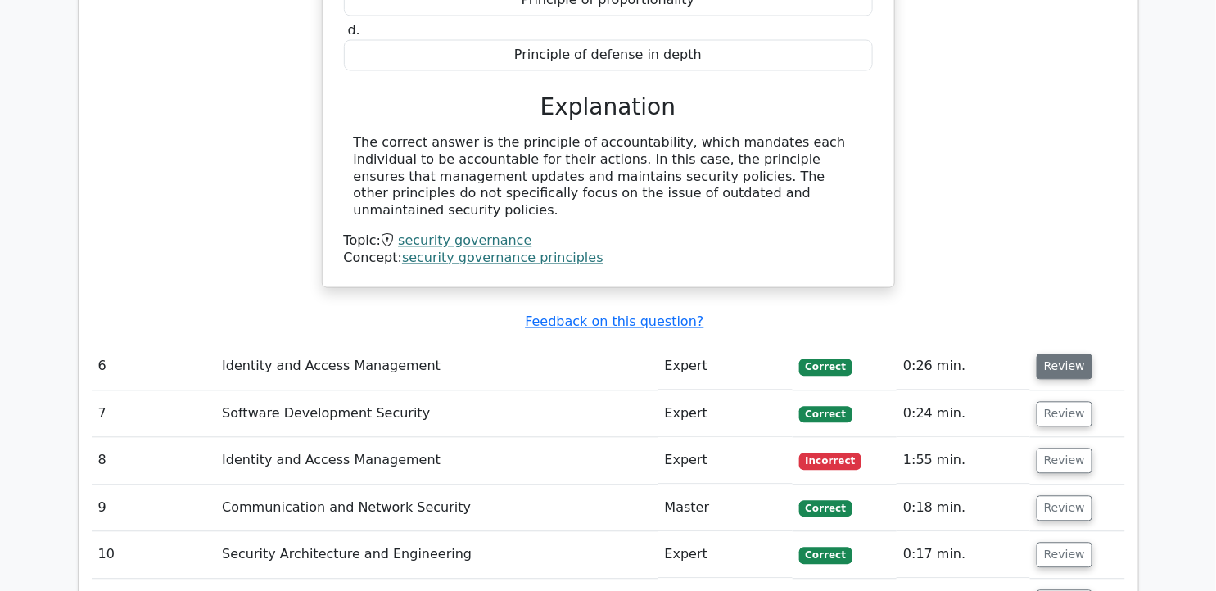
click at [1067, 355] on button "Review" at bounding box center [1065, 367] width 56 height 25
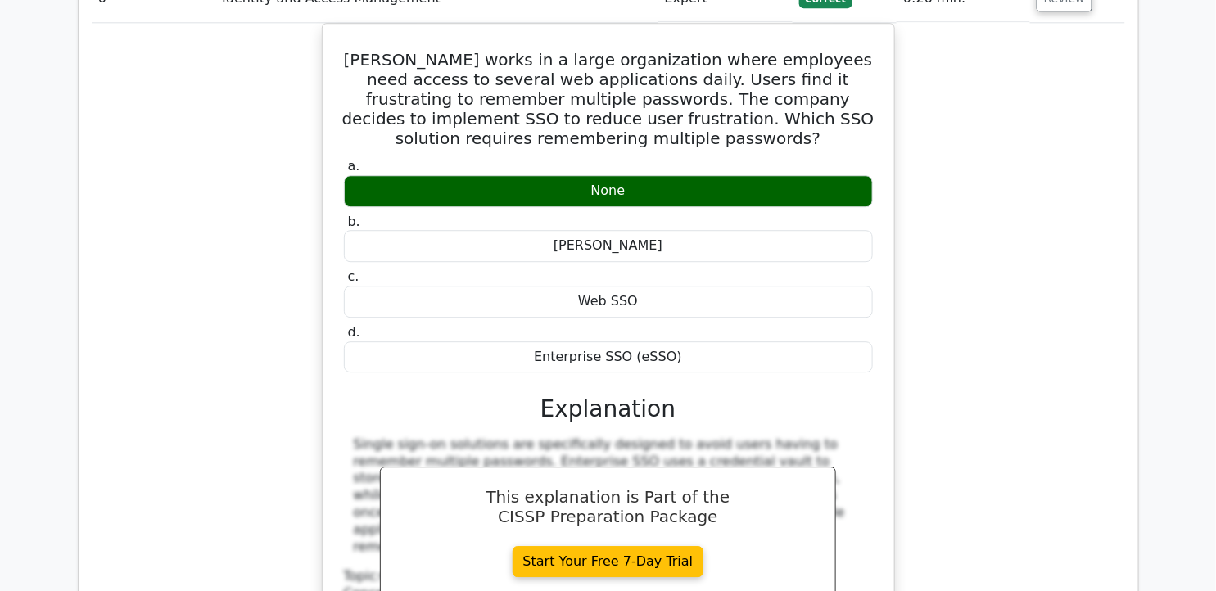
scroll to position [6007, 0]
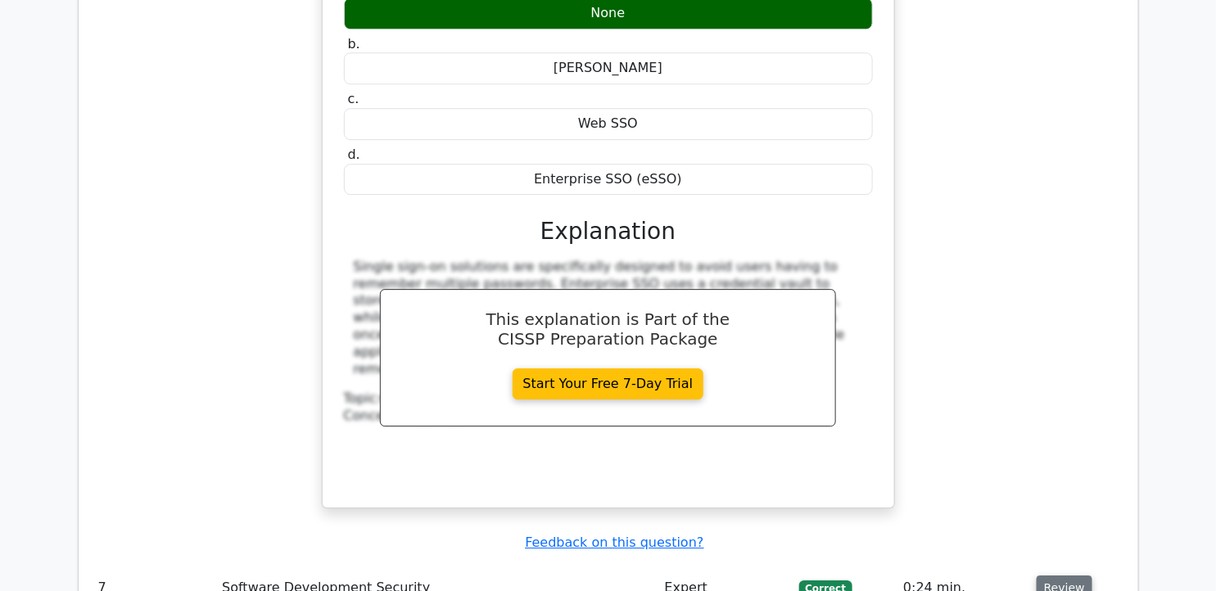
click at [1062, 576] on button "Review" at bounding box center [1065, 588] width 56 height 25
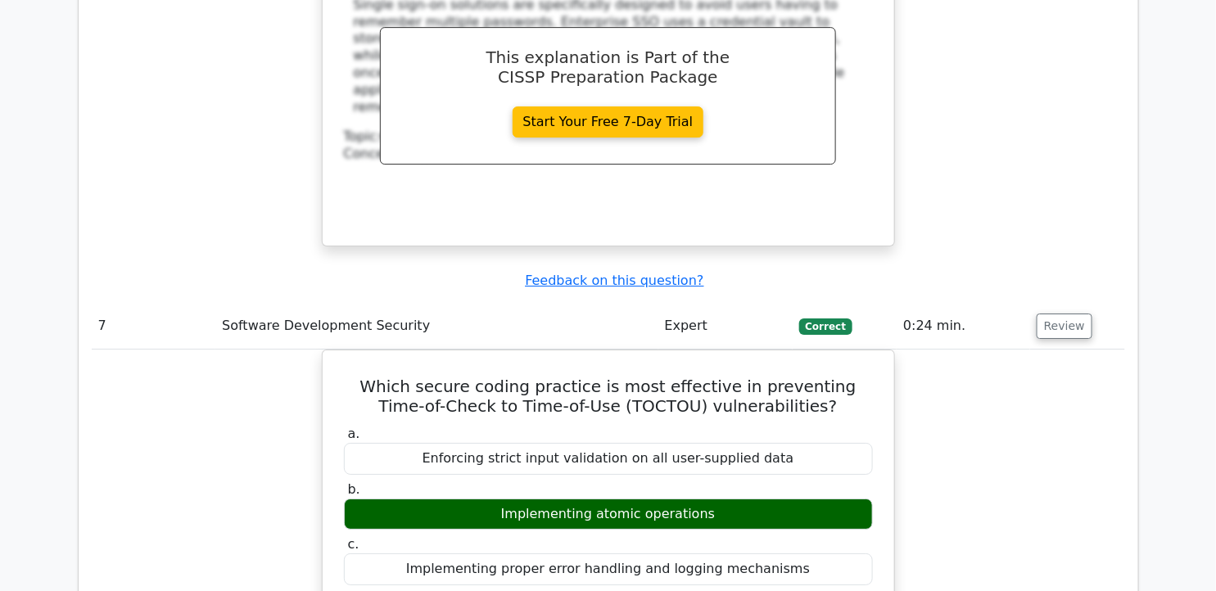
scroll to position [6280, 0]
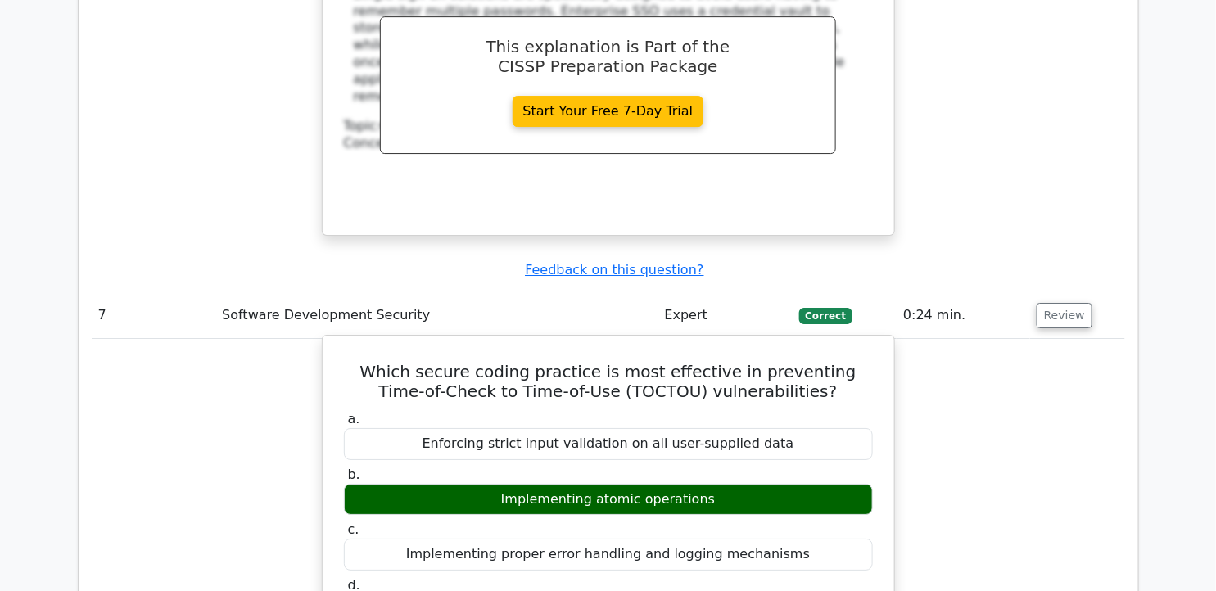
drag, startPoint x: 354, startPoint y: 140, endPoint x: 763, endPoint y: 377, distance: 472.4
drag, startPoint x: 763, startPoint y: 377, endPoint x: 626, endPoint y: 144, distance: 269.9
copy div "Which secure coding practice is most effective in preventing Time-of-Check to T…"
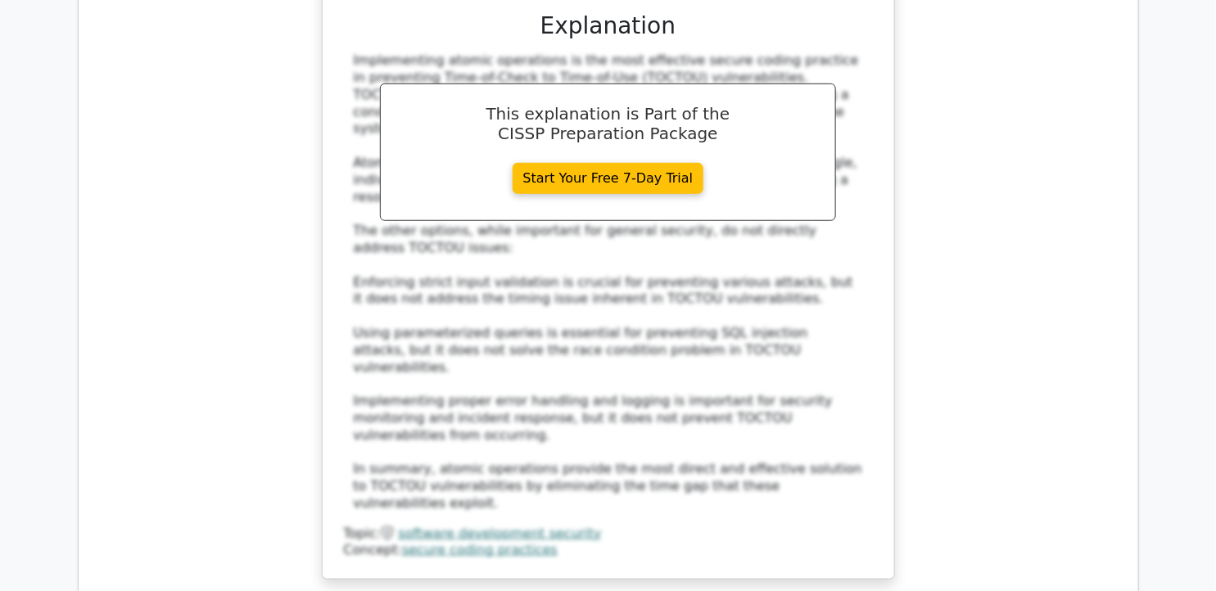
scroll to position [7190, 0]
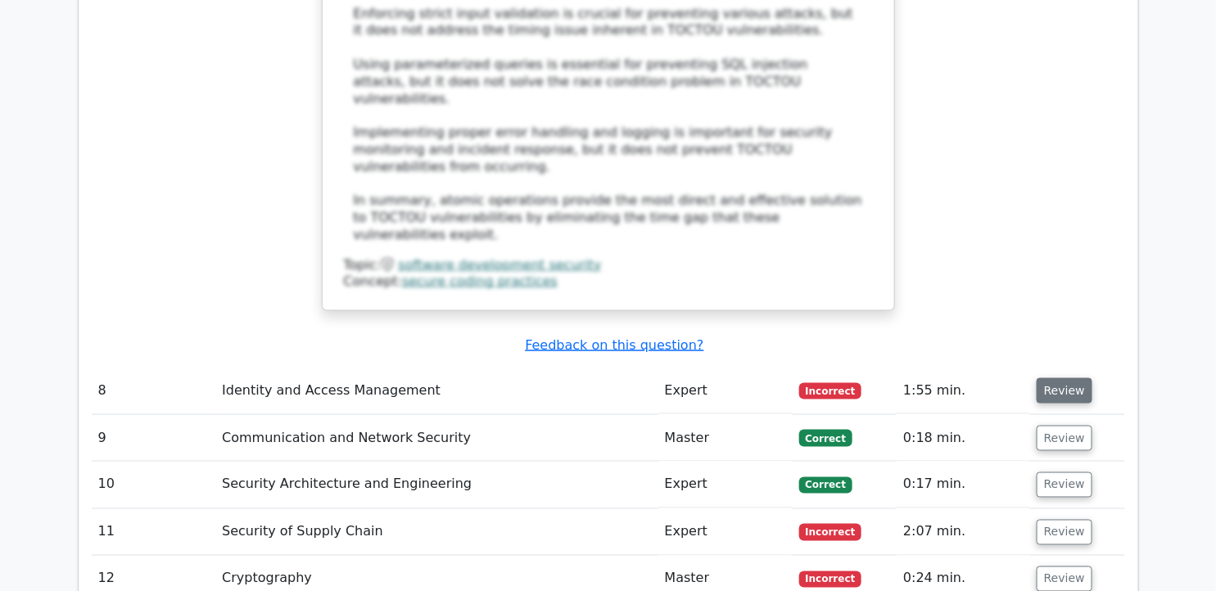
click at [1063, 378] on button "Review" at bounding box center [1065, 390] width 56 height 25
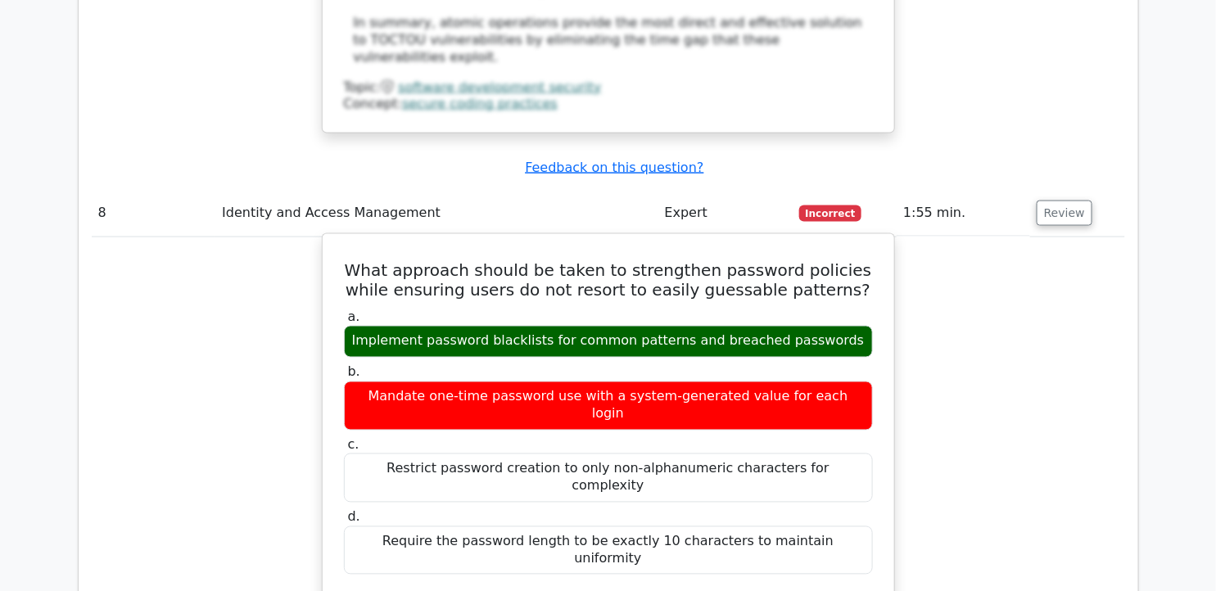
scroll to position [7372, 0]
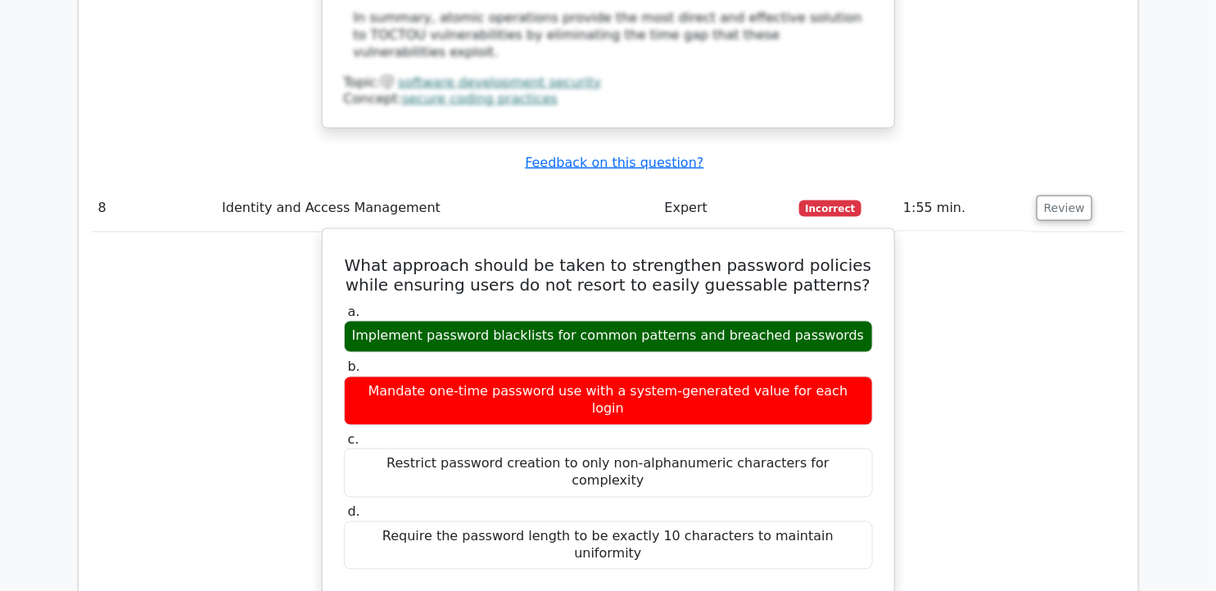
drag, startPoint x: 355, startPoint y: 290, endPoint x: 860, endPoint y: 388, distance: 514.9
drag, startPoint x: 860, startPoint y: 388, endPoint x: 674, endPoint y: 349, distance: 190.1
copy div "To strengthen password policies while ensuring users do not resort to easily gu…"
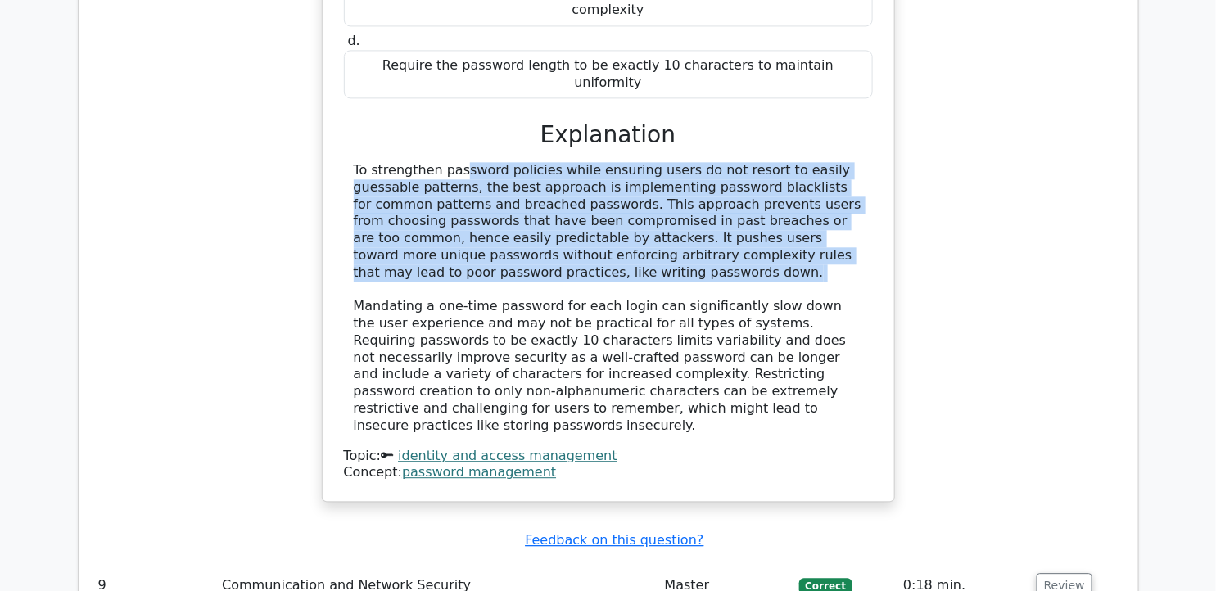
scroll to position [8009, 0]
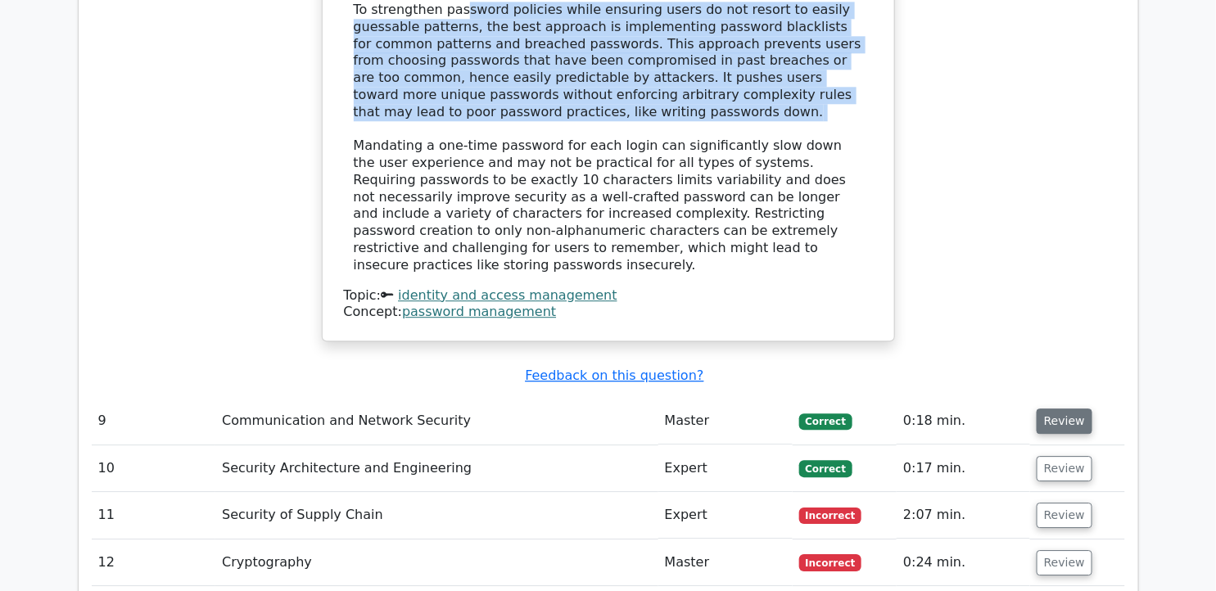
click at [1063, 409] on button "Review" at bounding box center [1065, 421] width 56 height 25
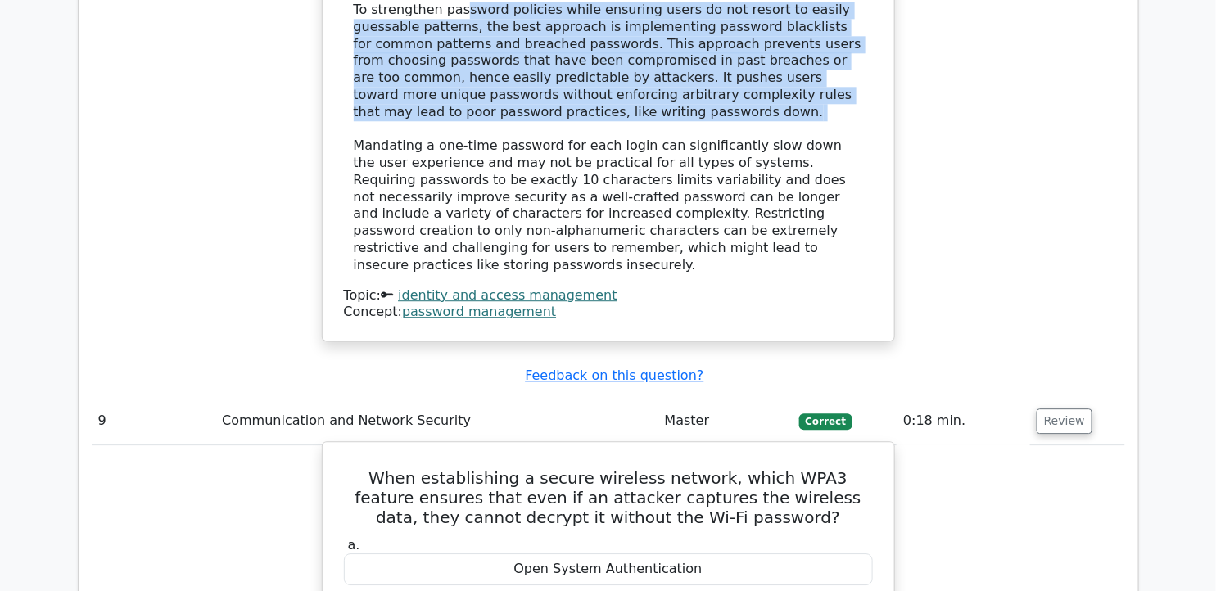
drag, startPoint x: 363, startPoint y: 91, endPoint x: 748, endPoint y: 350, distance: 463.9
drag, startPoint x: 748, startPoint y: 350, endPoint x: 596, endPoint y: 119, distance: 276.3
copy div "When establishing a secure wireless network, which WPA3 feature ensures that ev…"
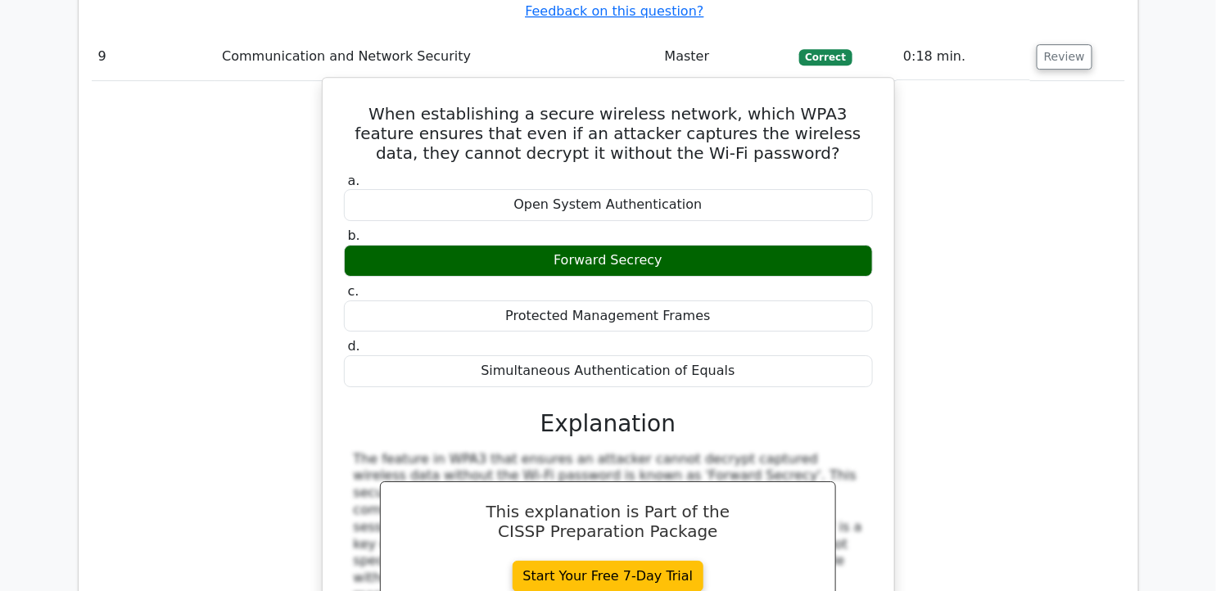
scroll to position [8646, 0]
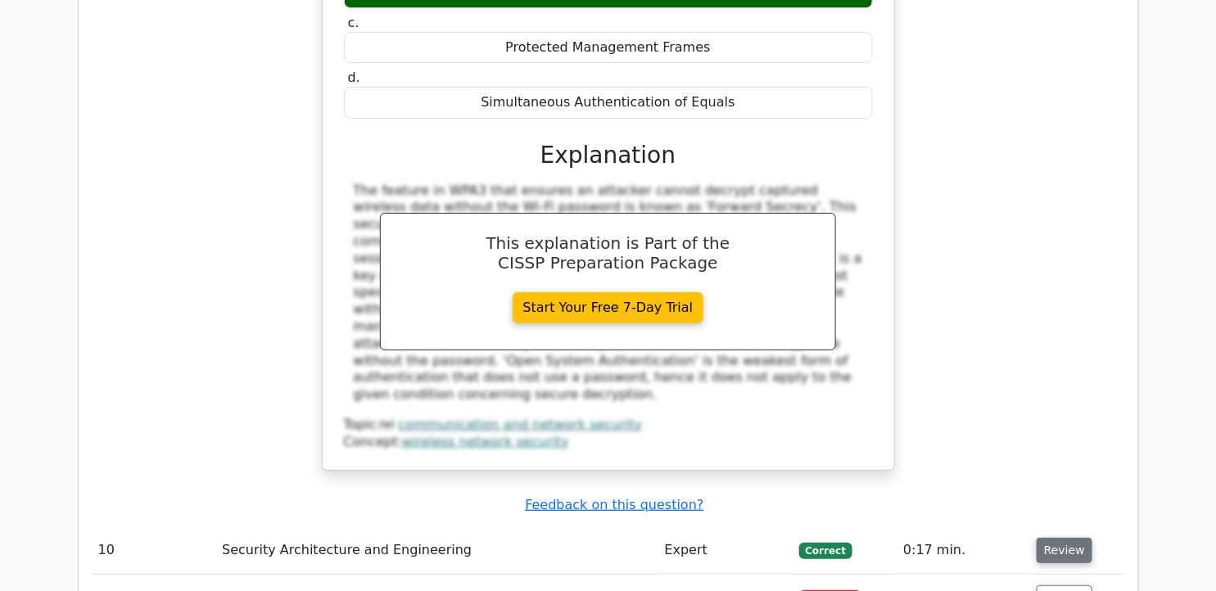
click at [1055, 538] on button "Review" at bounding box center [1065, 550] width 56 height 25
drag, startPoint x: 350, startPoint y: 192, endPoint x: 698, endPoint y: 436, distance: 425.2
drag, startPoint x: 698, startPoint y: 436, endPoint x: 582, endPoint y: 201, distance: 261.9
copy div "Which secure system design principle focuses on reducing the overall complexity…"
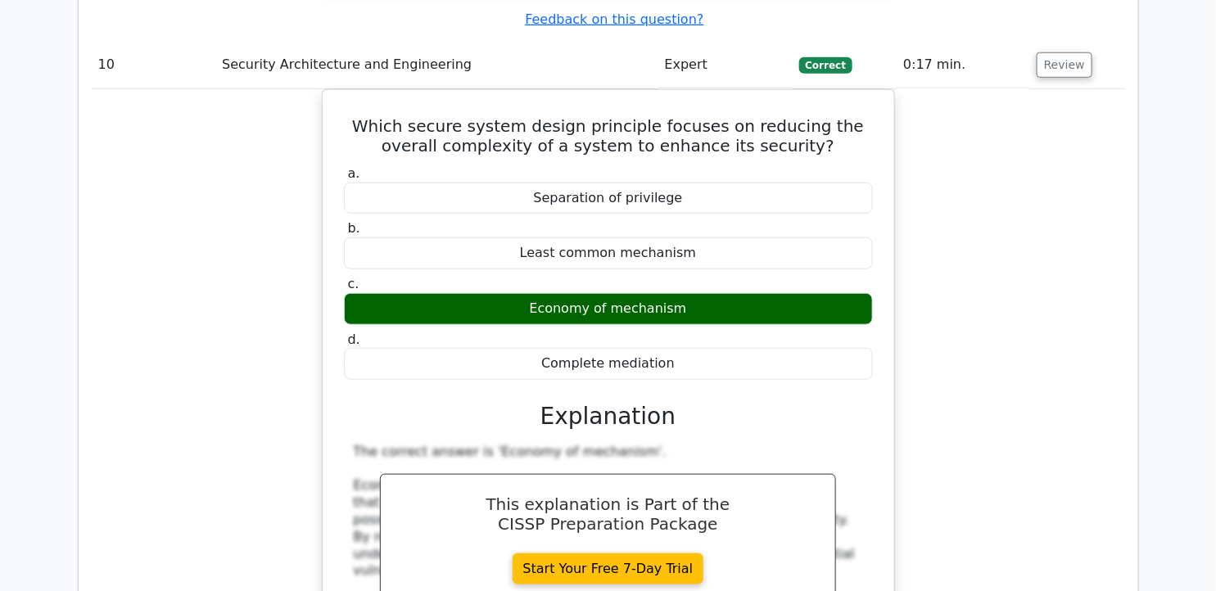
scroll to position [9283, 0]
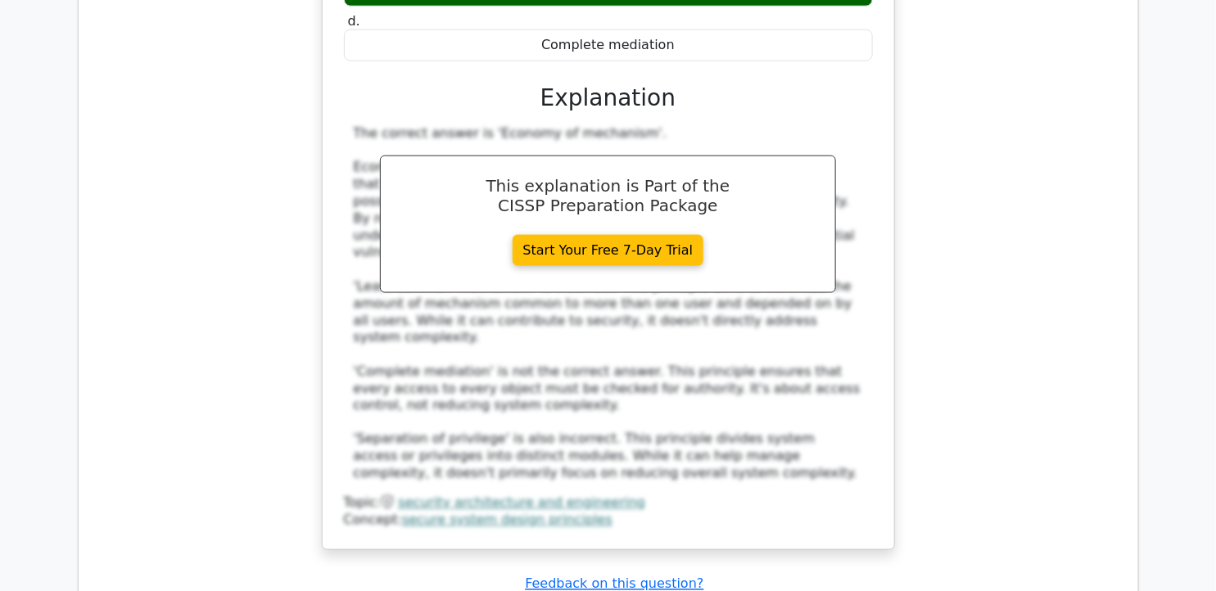
scroll to position [9465, 0]
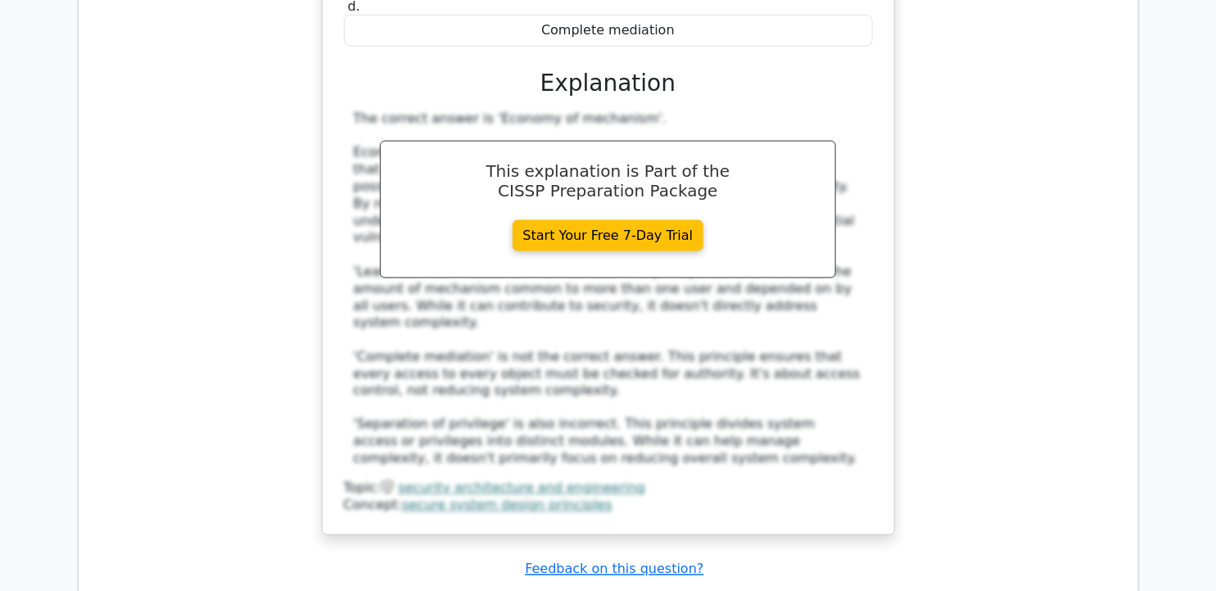
drag, startPoint x: 350, startPoint y: 217, endPoint x: 834, endPoint y: 460, distance: 541.8
copy div "What is the primary benefit of using automated supply chain security tools? a. …"
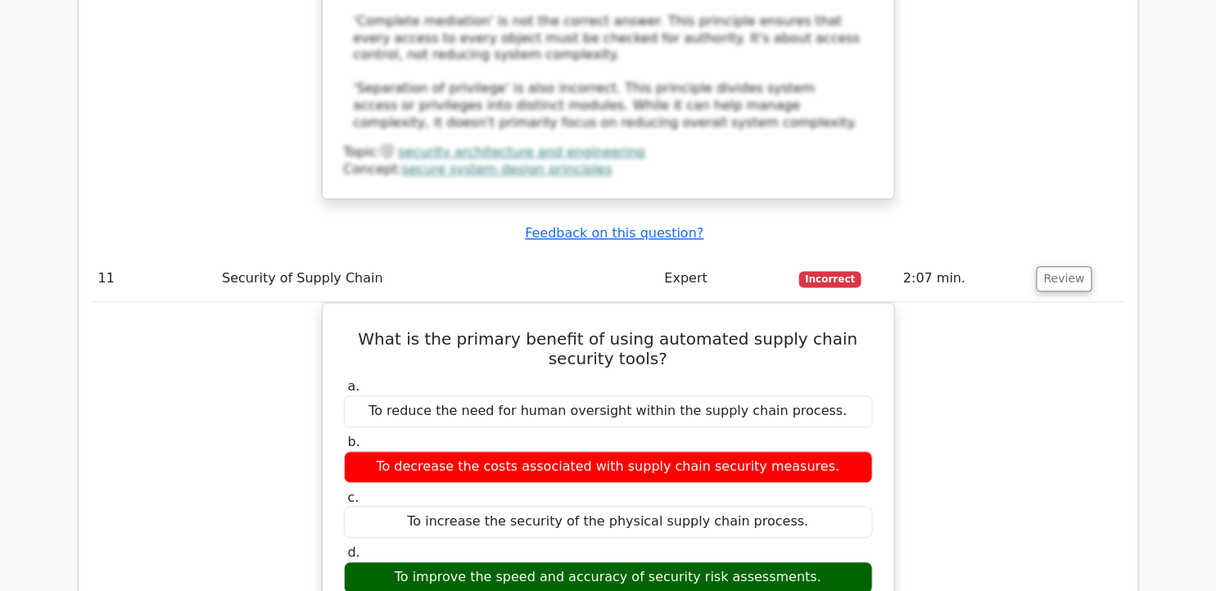
scroll to position [9830, 0]
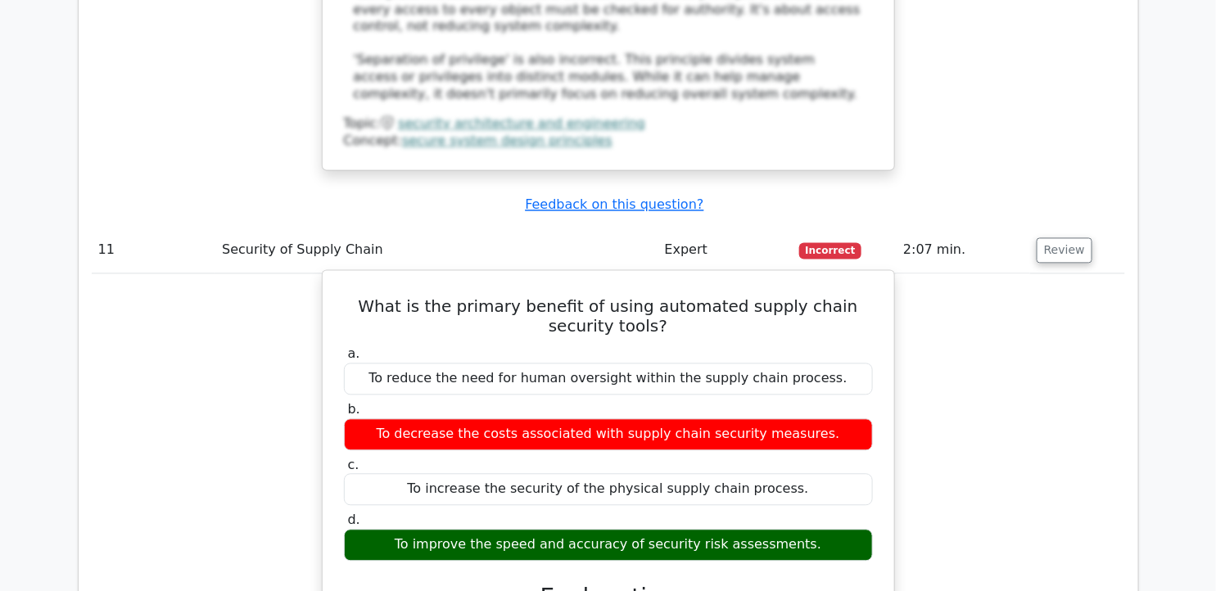
drag, startPoint x: 351, startPoint y: 183, endPoint x: 749, endPoint y: 218, distance: 399.7
drag, startPoint x: 749, startPoint y: 218, endPoint x: 627, endPoint y: 211, distance: 122.2
copy div "The primary benefit of using automated supply chain security tools is to improv…"
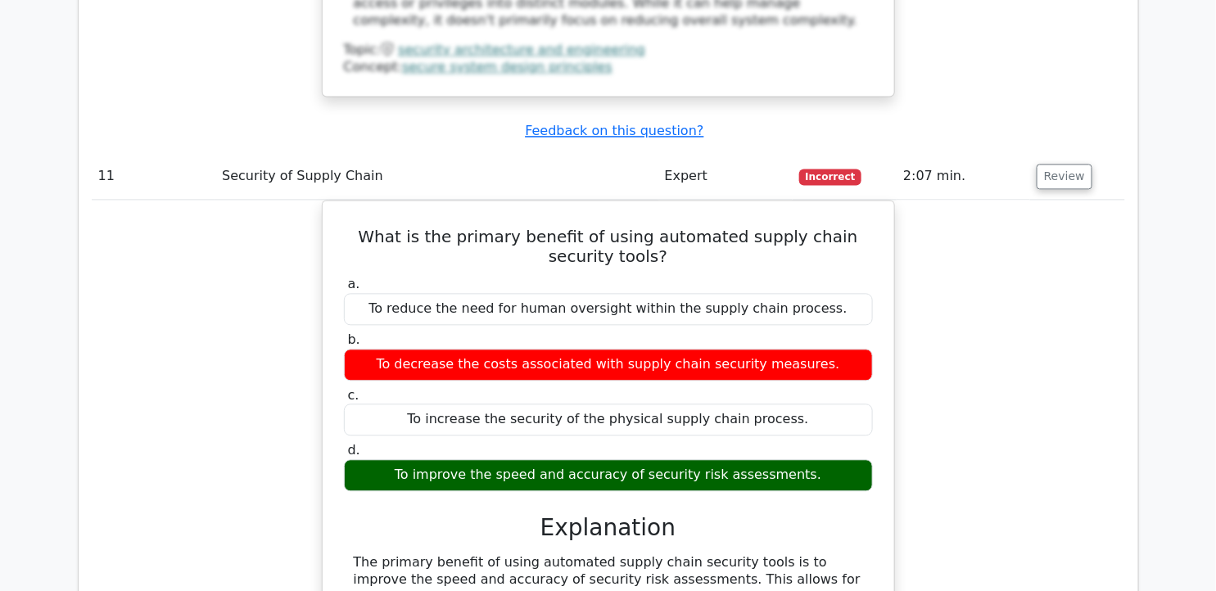
scroll to position [10103, 0]
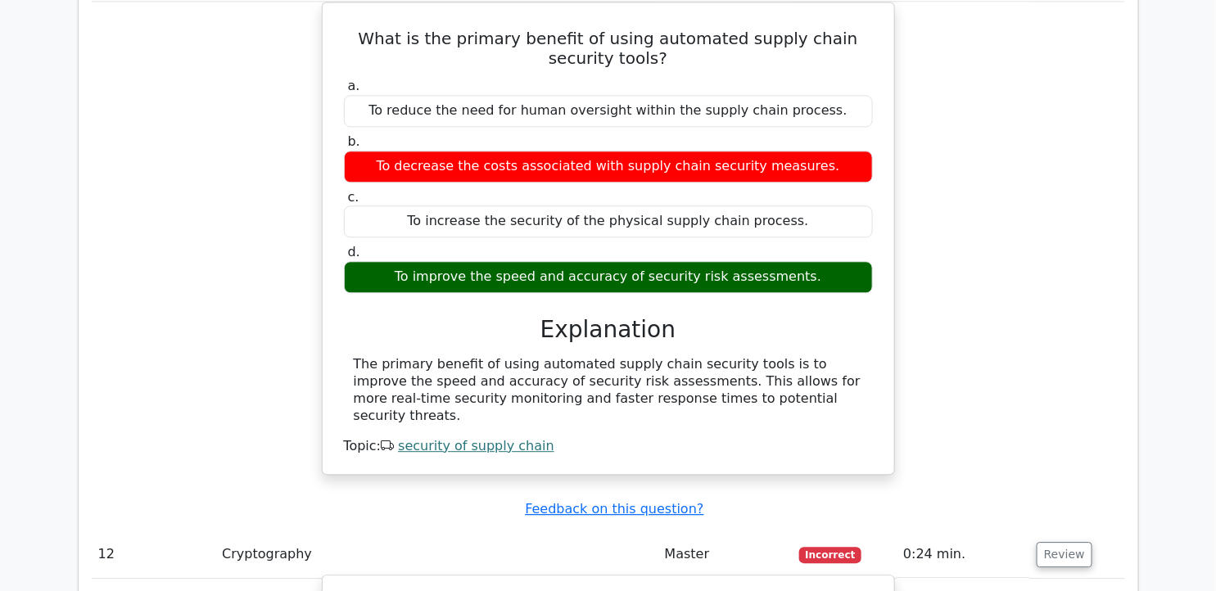
drag, startPoint x: 337, startPoint y: 143, endPoint x: 799, endPoint y: 390, distance: 524.4
drag, startPoint x: 799, startPoint y: 390, endPoint x: 677, endPoint y: 152, distance: 267.8
copy div "How might steganography be detected within a text file without raising suspicio…"
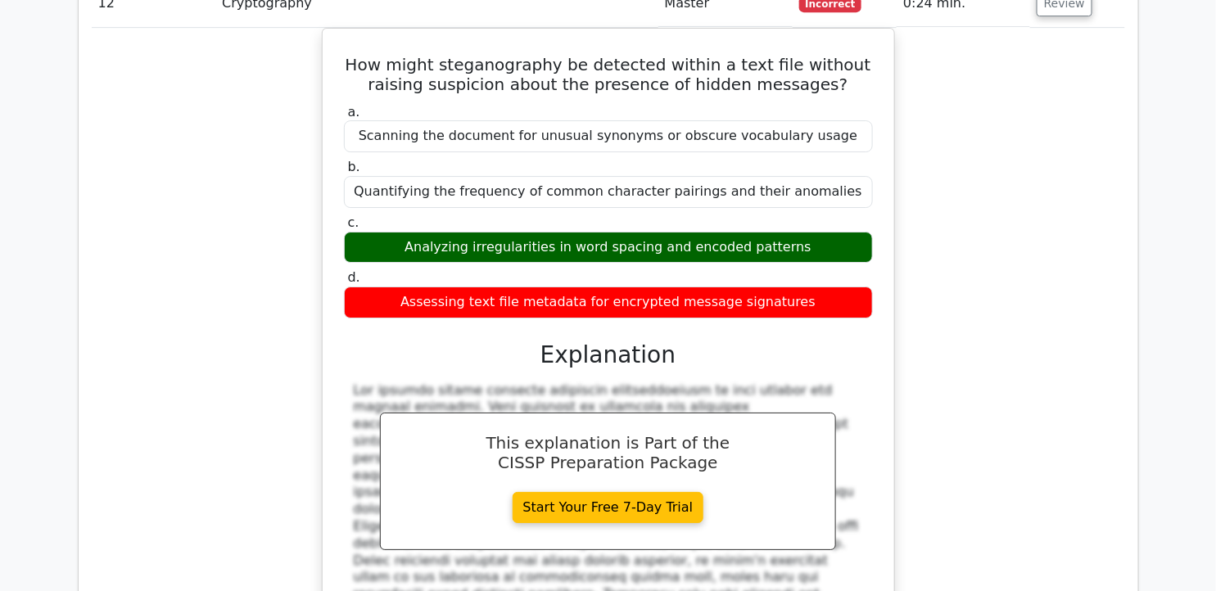
scroll to position [10831, 0]
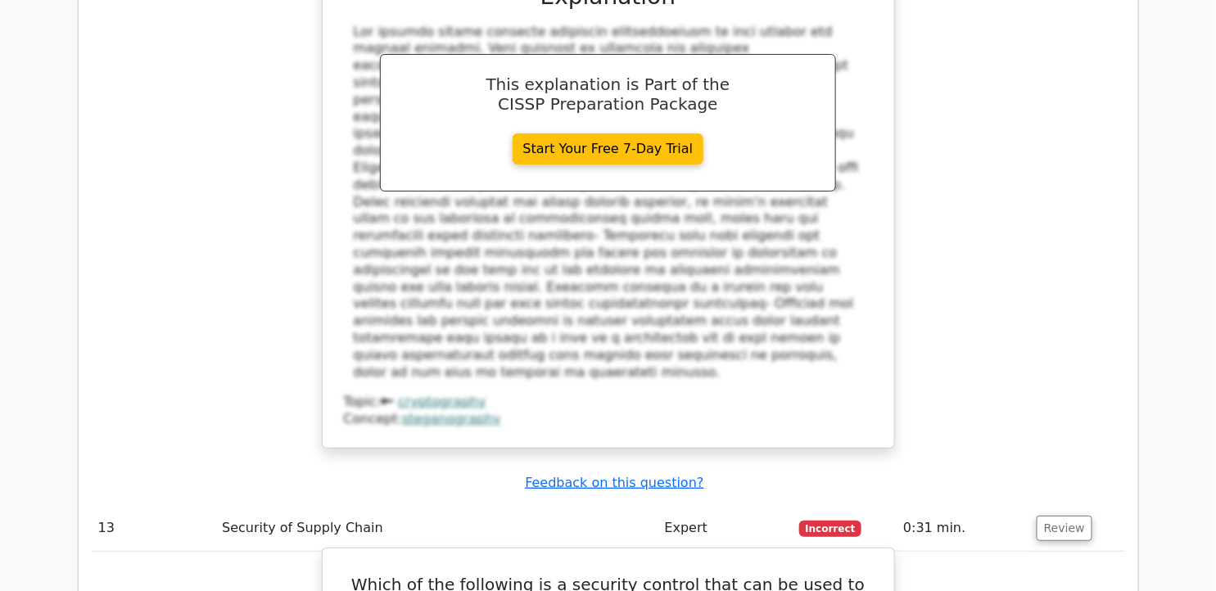
drag, startPoint x: 342, startPoint y: 70, endPoint x: 677, endPoint y: 315, distance: 415.5
drag, startPoint x: 677, startPoint y: 315, endPoint x: 578, endPoint y: 82, distance: 253.6
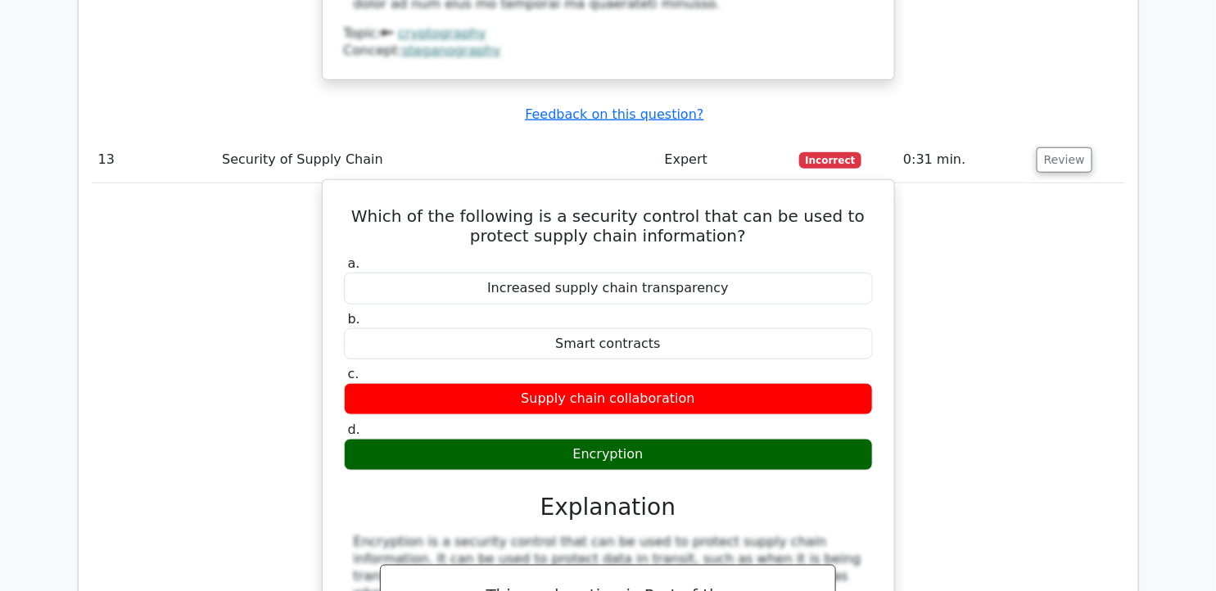
scroll to position [11468, 0]
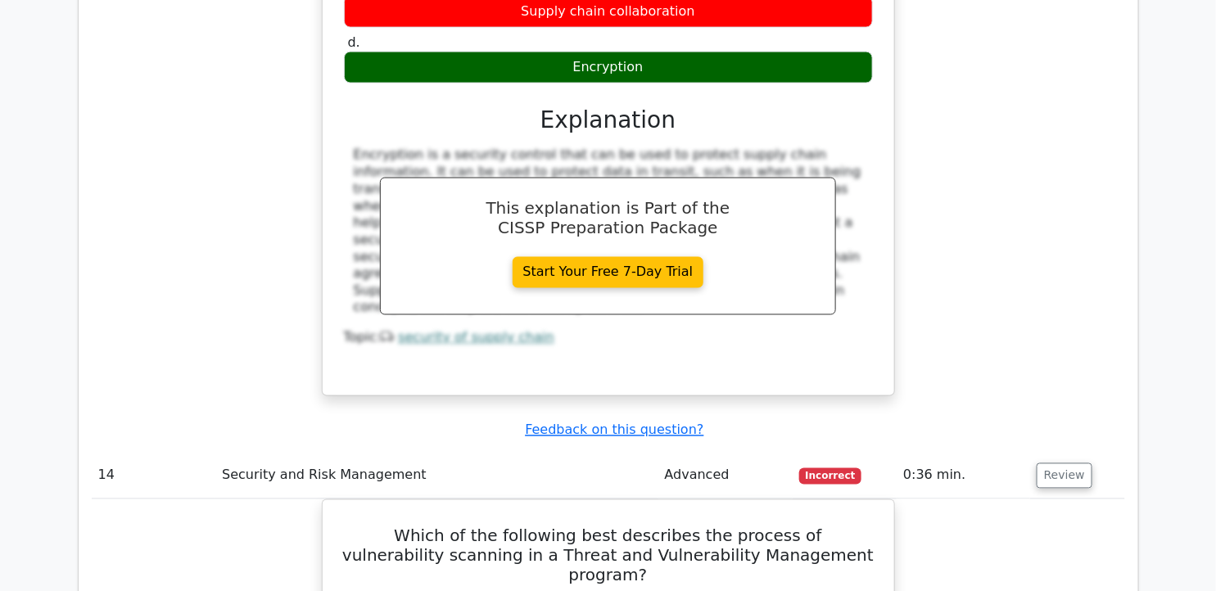
scroll to position [11741, 0]
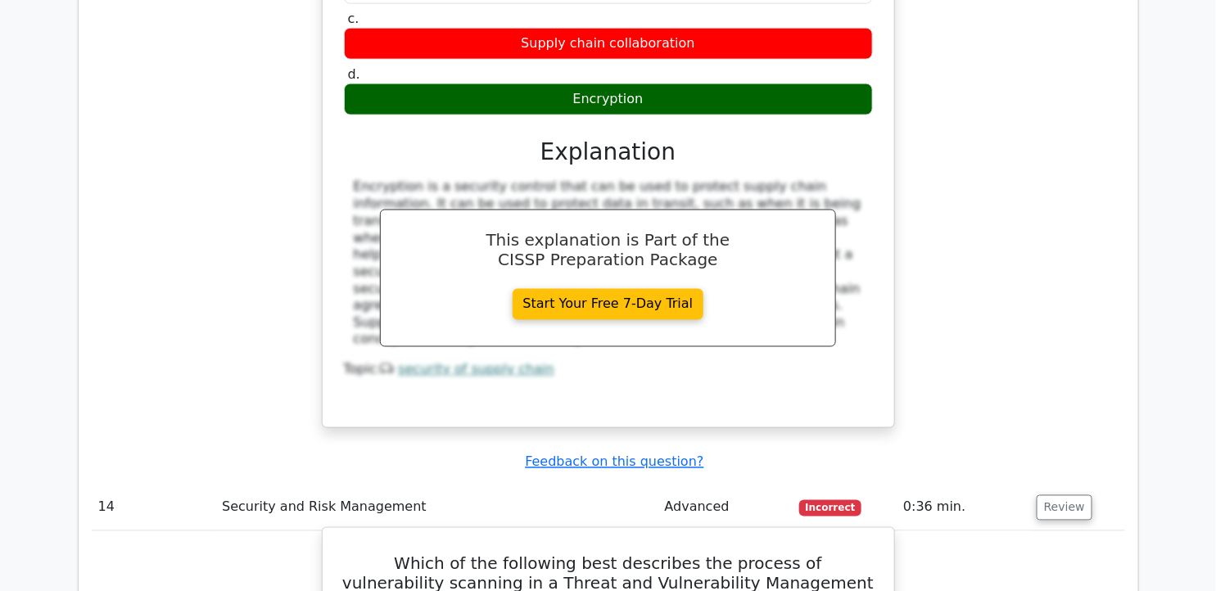
drag, startPoint x: 363, startPoint y: 41, endPoint x: 840, endPoint y: 285, distance: 536.3
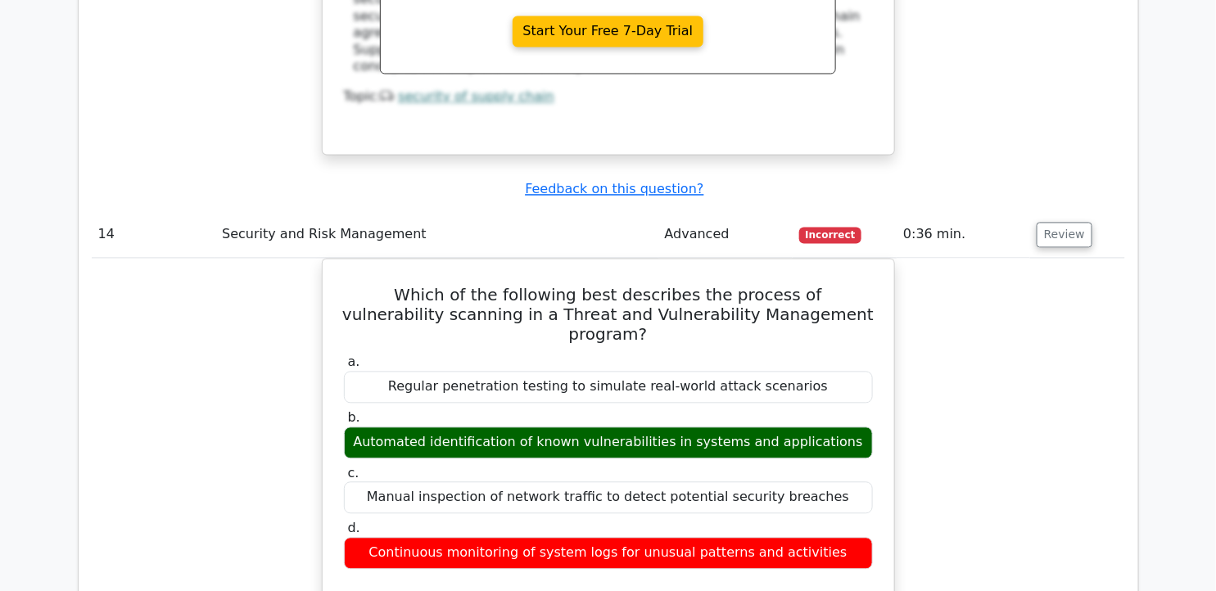
scroll to position [12378, 0]
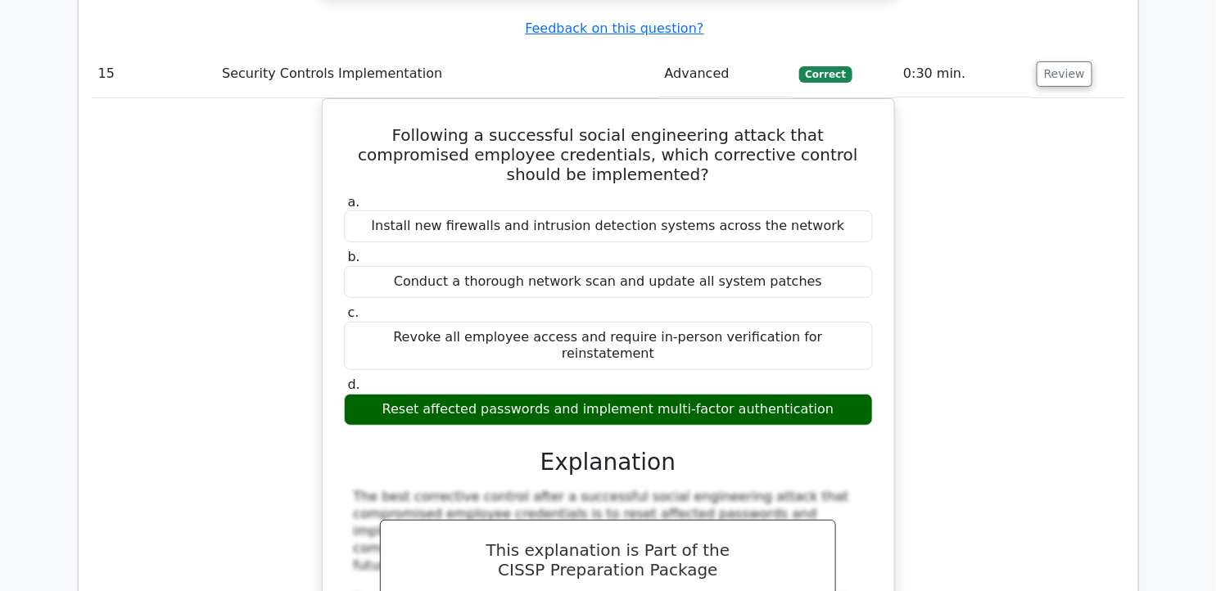
scroll to position [13470, 0]
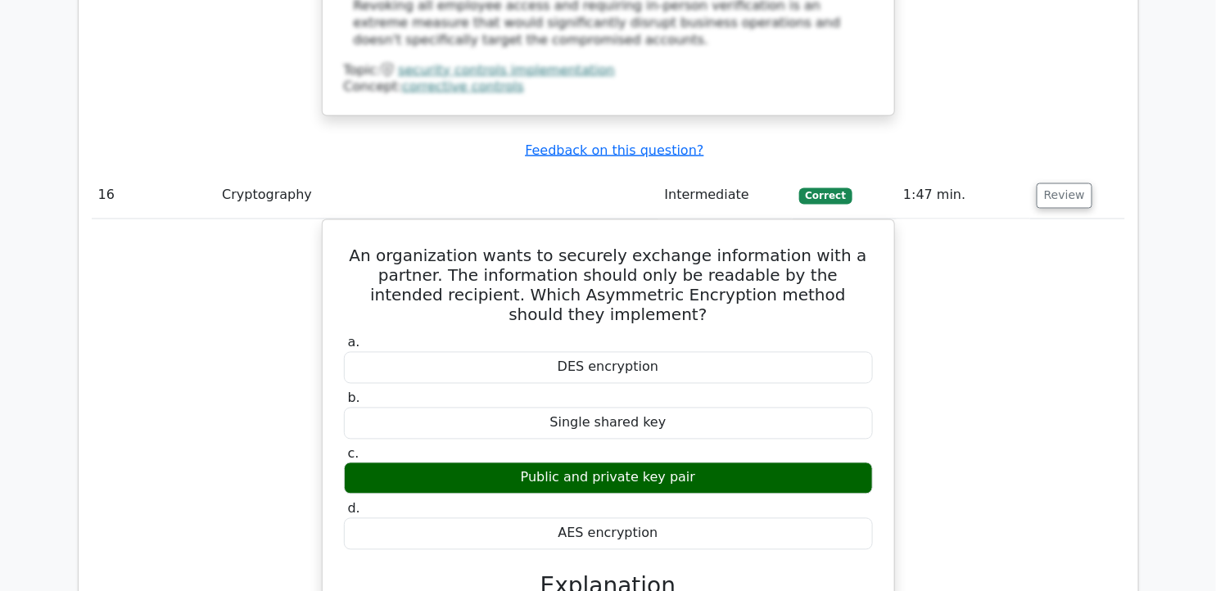
scroll to position [14198, 0]
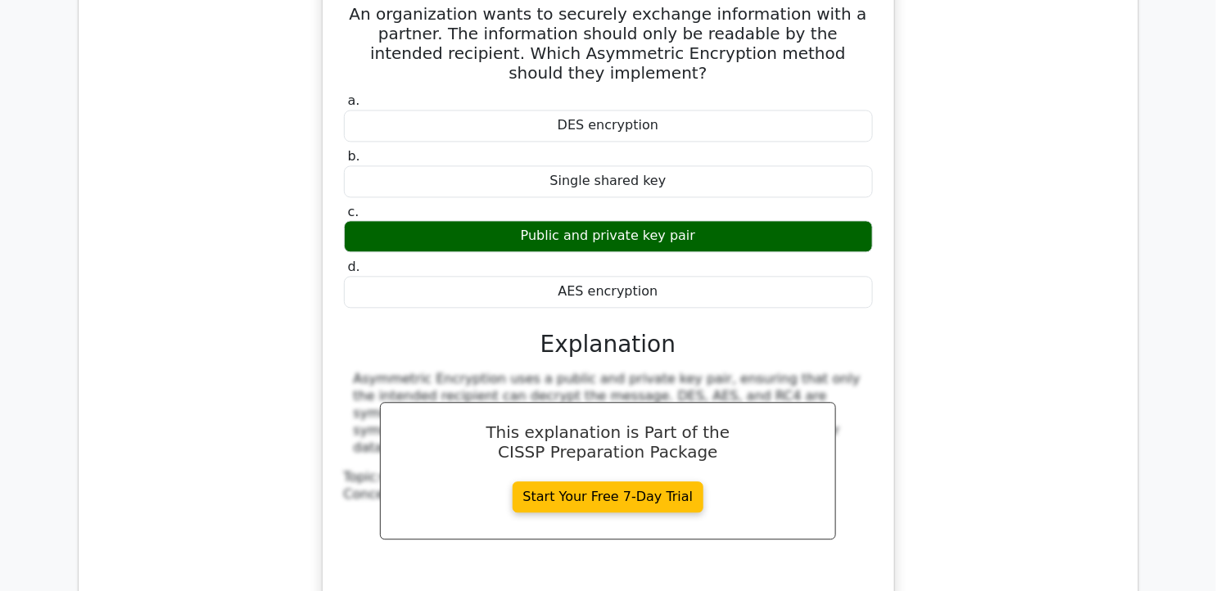
drag, startPoint x: 390, startPoint y: 153, endPoint x: 807, endPoint y: 486, distance: 533.3
drag, startPoint x: 353, startPoint y: 461, endPoint x: 668, endPoint y: 482, distance: 316.0
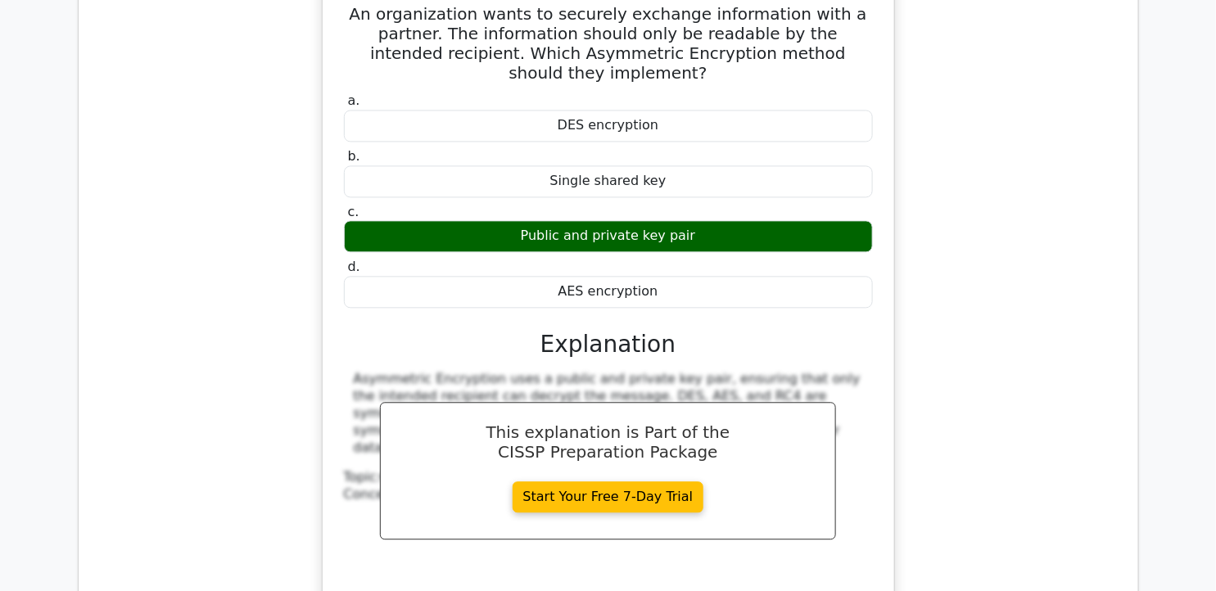
drag, startPoint x: 668, startPoint y: 482, endPoint x: 608, endPoint y: 477, distance: 60.8
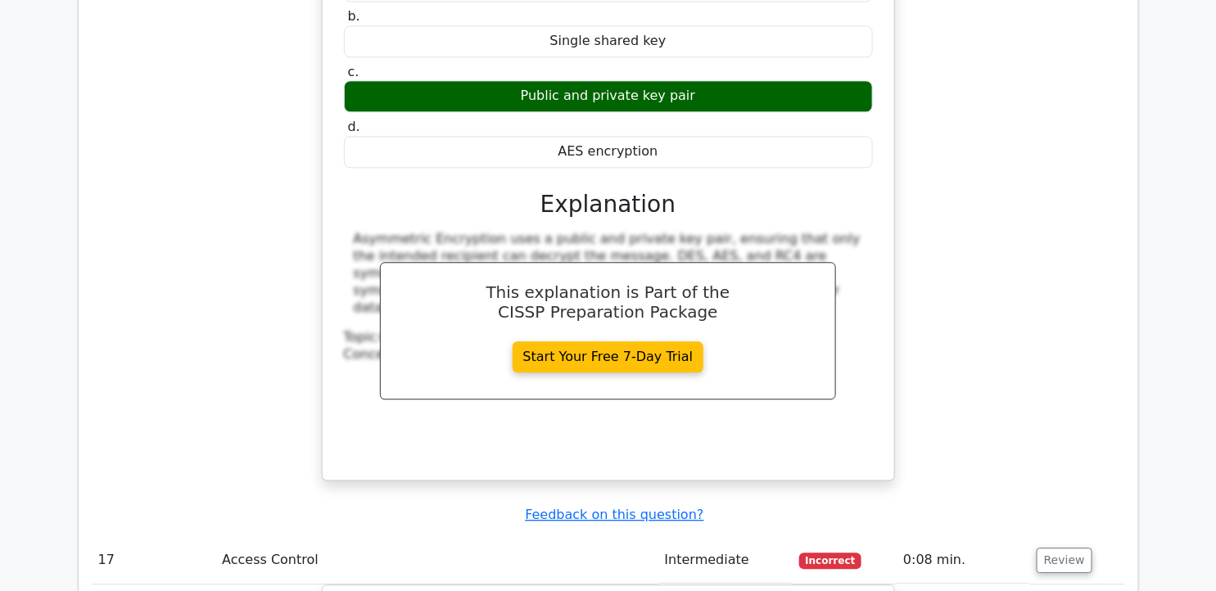
scroll to position [14653, 0]
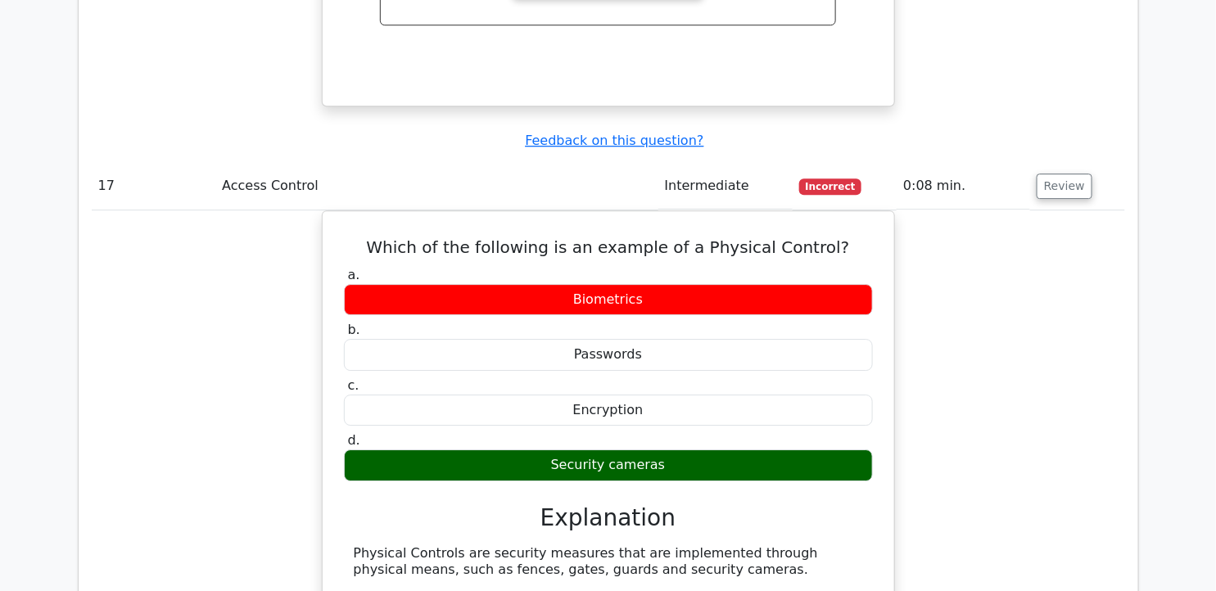
scroll to position [14836, 0]
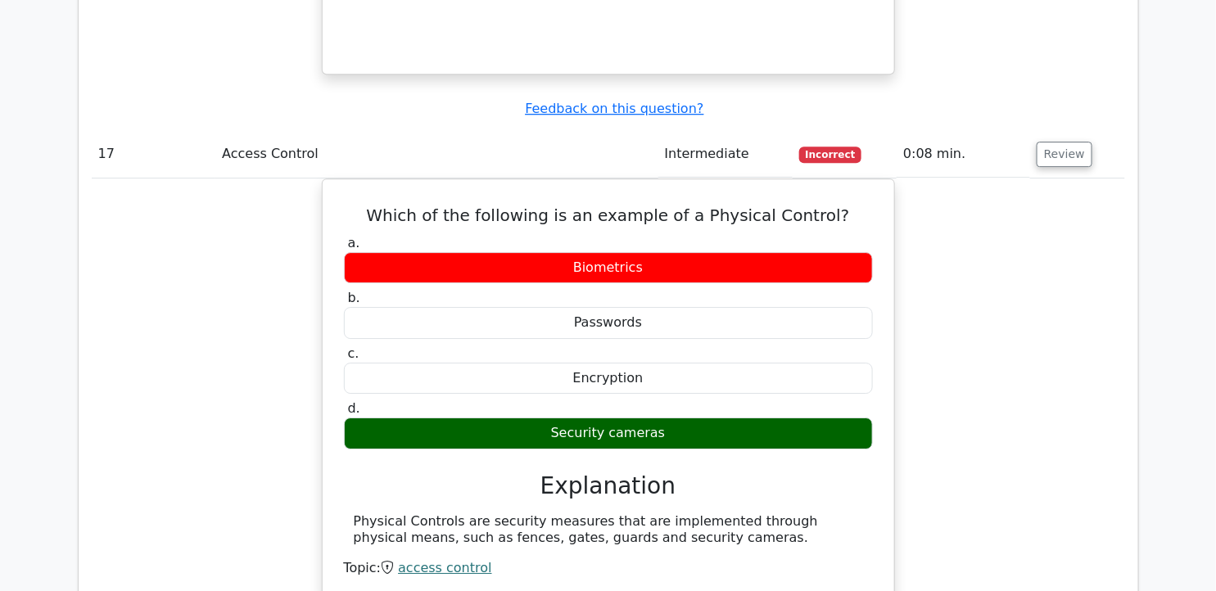
drag, startPoint x: 367, startPoint y: 125, endPoint x: 849, endPoint y: 433, distance: 571.7
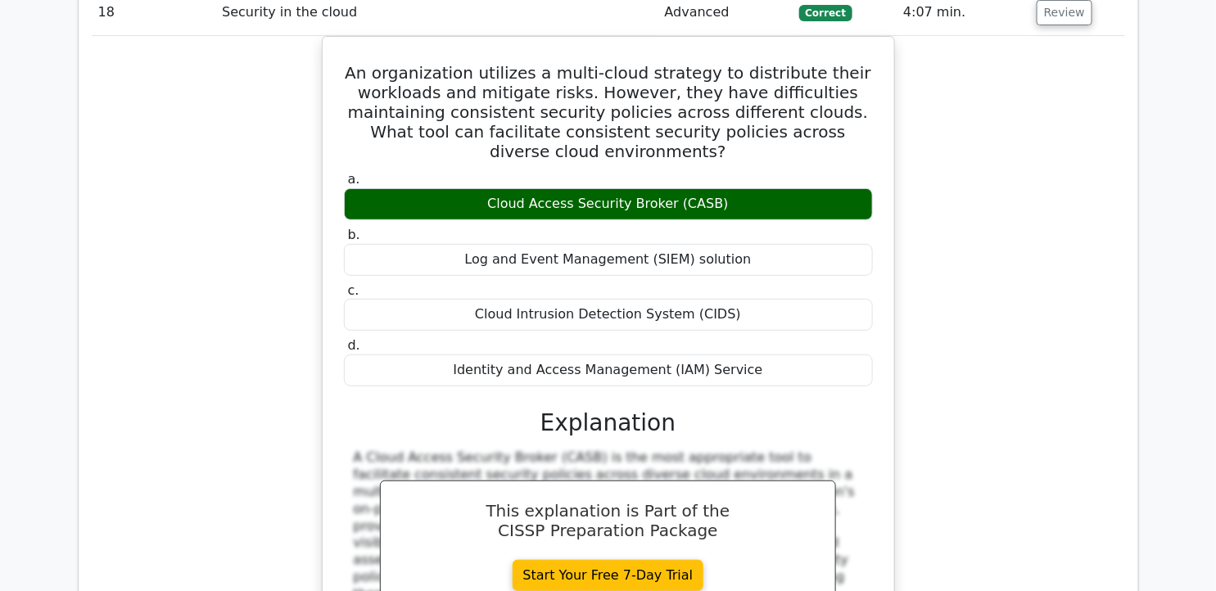
scroll to position [15564, 0]
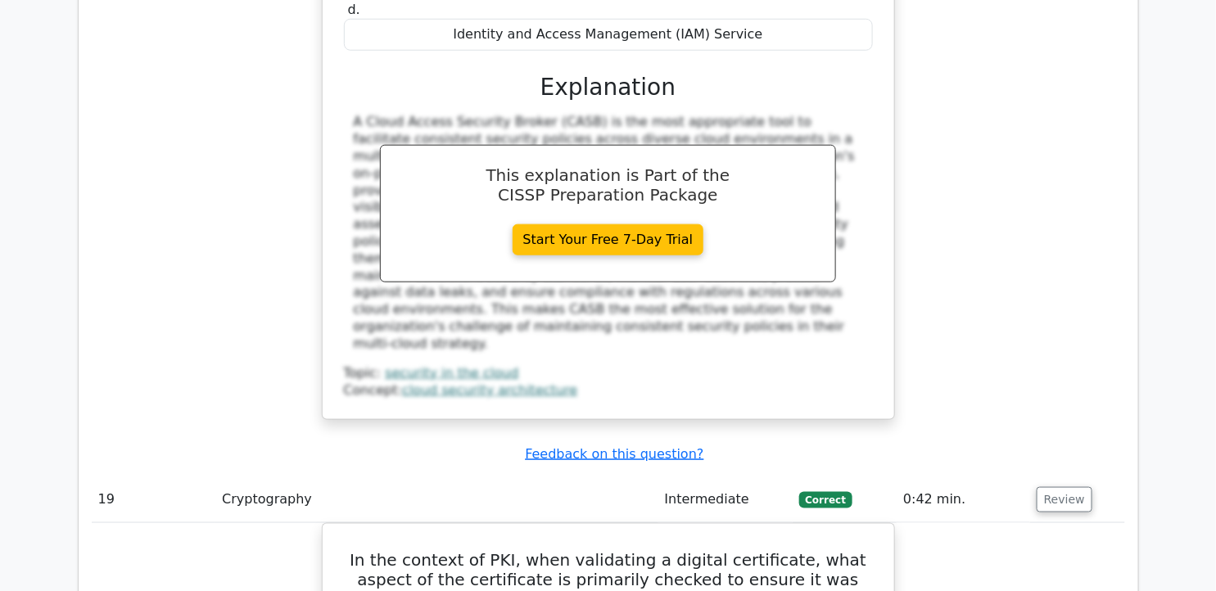
scroll to position [16200, 0]
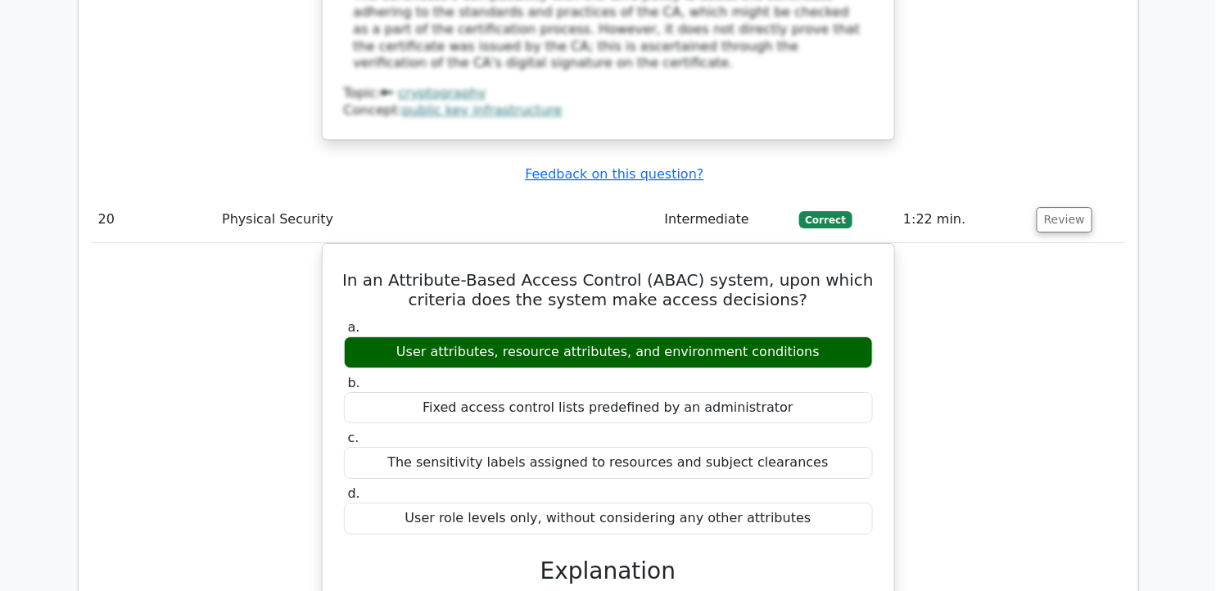
scroll to position [17110, 0]
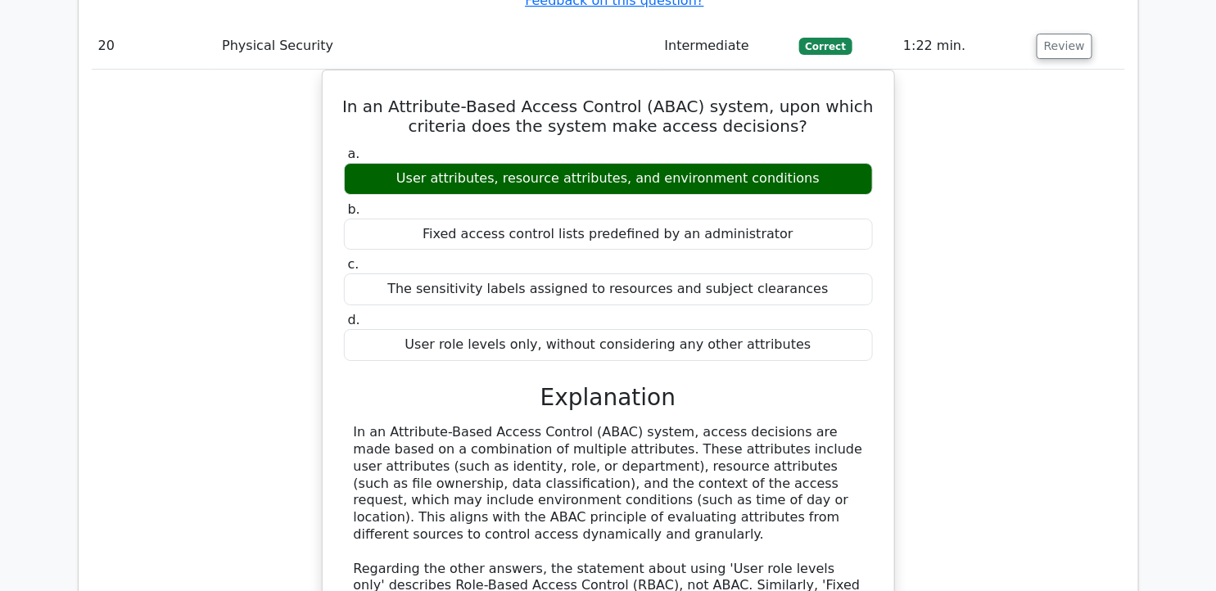
scroll to position [17293, 0]
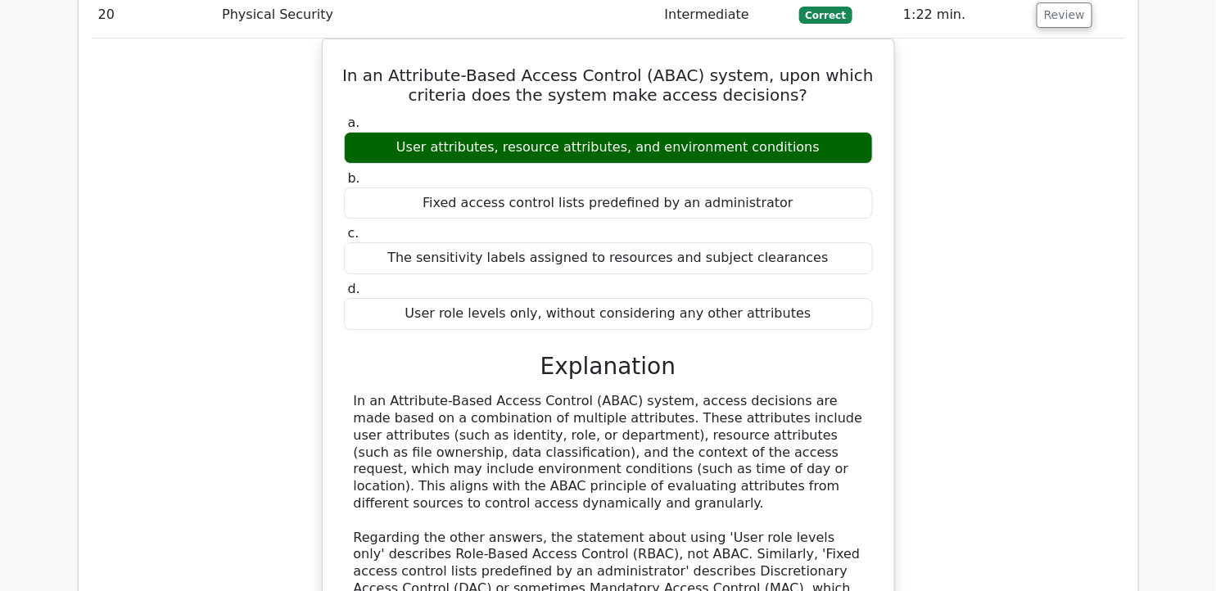
drag, startPoint x: 344, startPoint y: 184, endPoint x: 766, endPoint y: 403, distance: 475.2
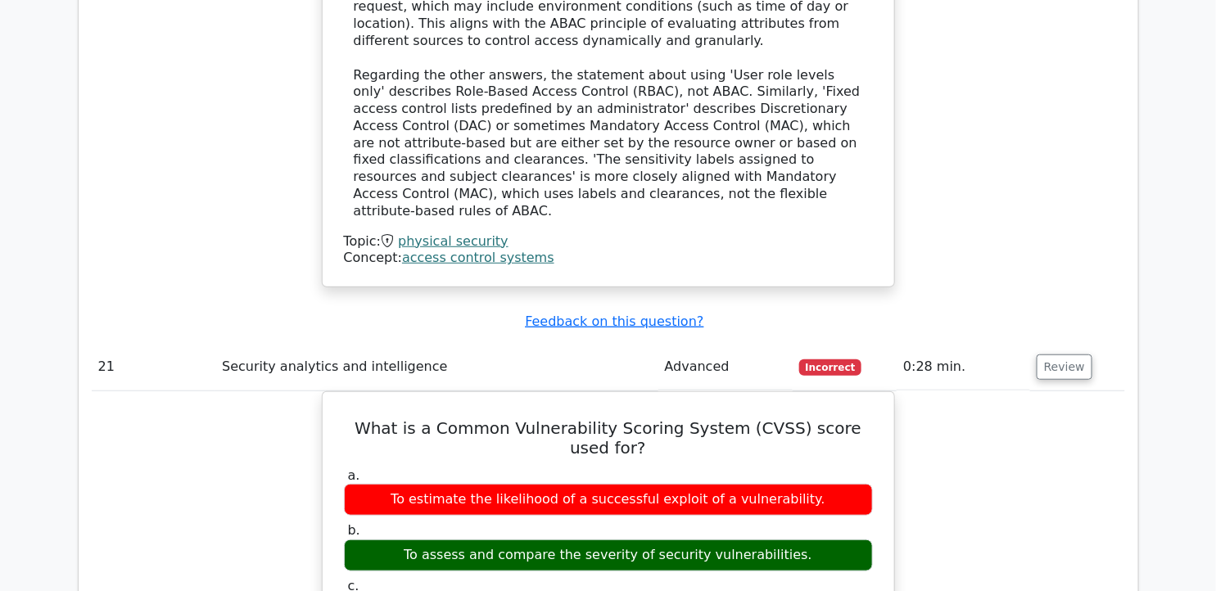
scroll to position [17929, 0]
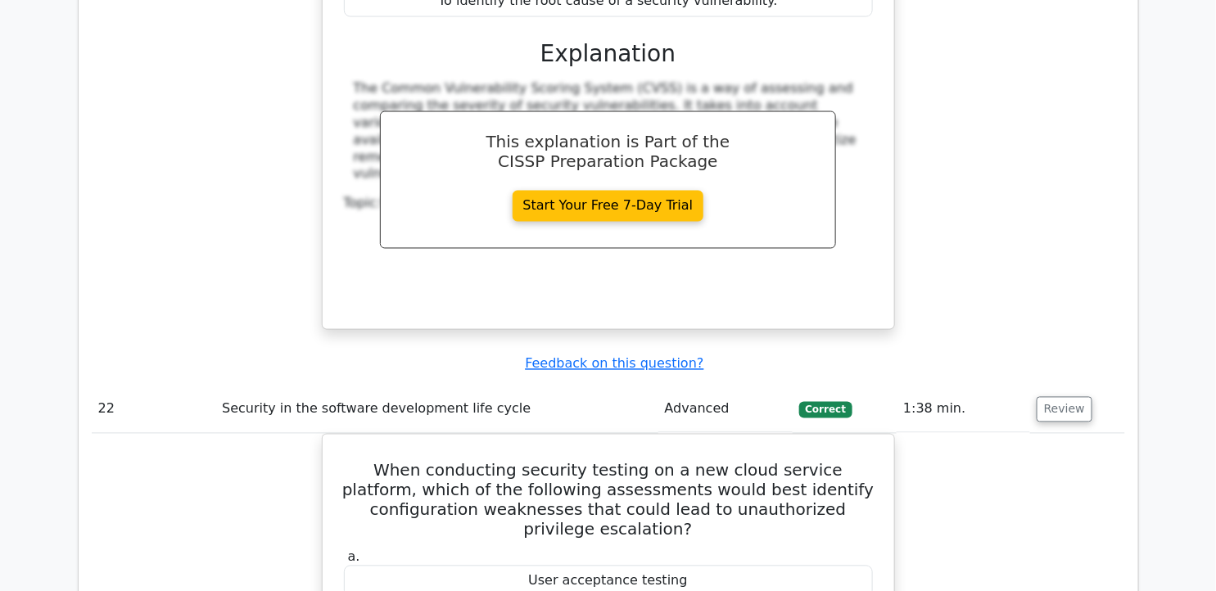
scroll to position [18567, 0]
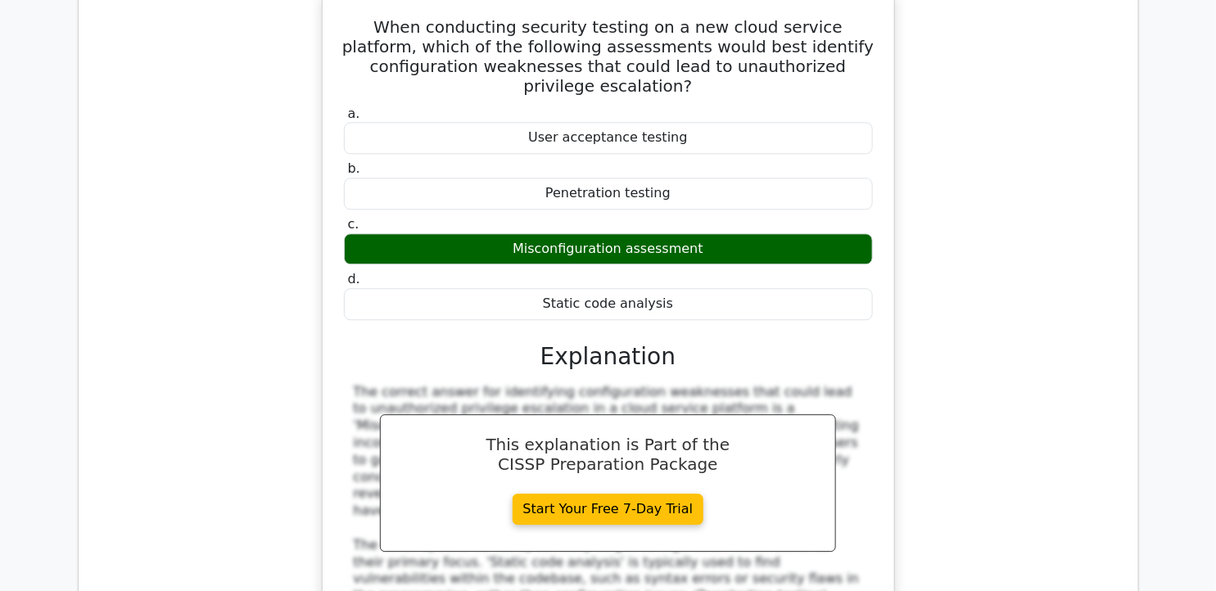
scroll to position [18840, 0]
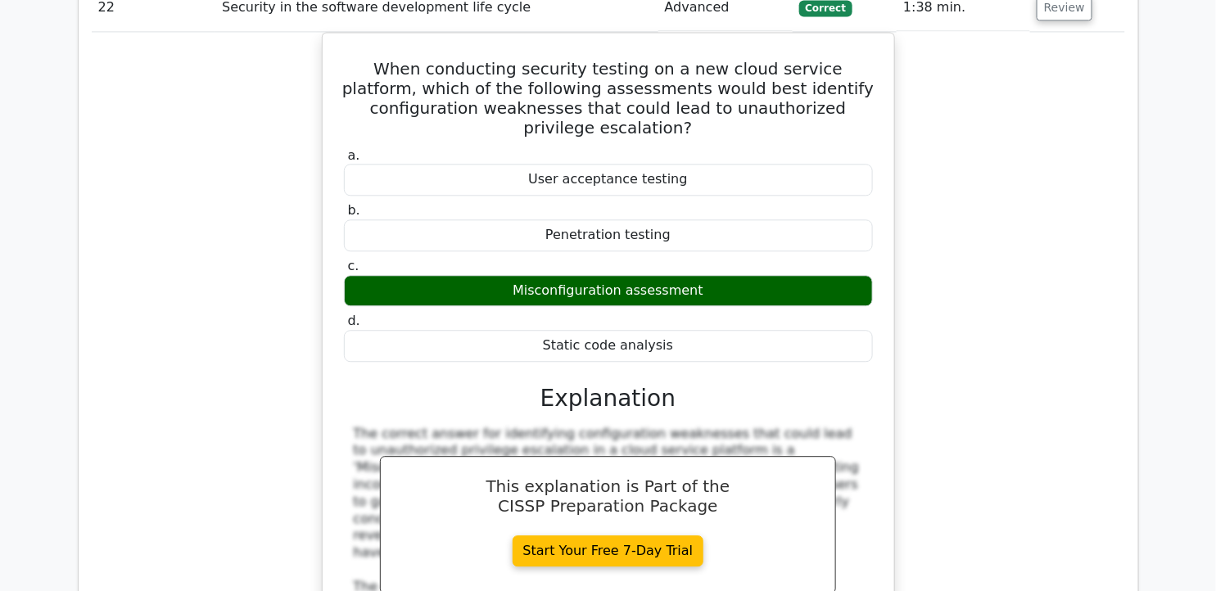
drag, startPoint x: 348, startPoint y: 145, endPoint x: 731, endPoint y: 410, distance: 465.8
drag, startPoint x: 731, startPoint y: 410, endPoint x: 645, endPoint y: 172, distance: 252.9
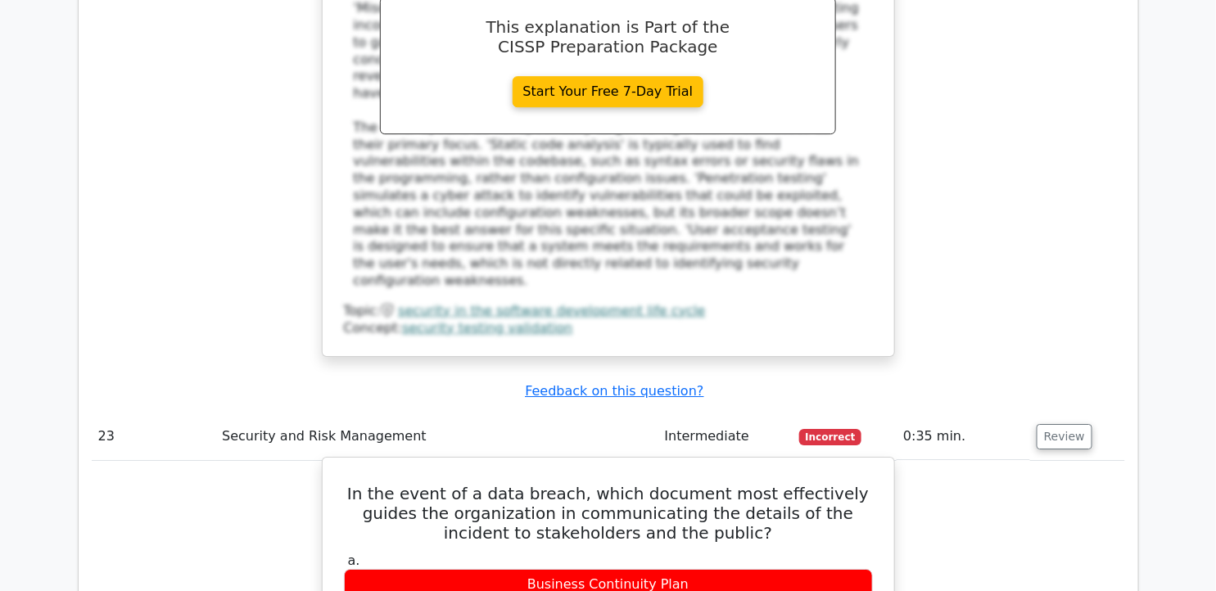
scroll to position [19477, 0]
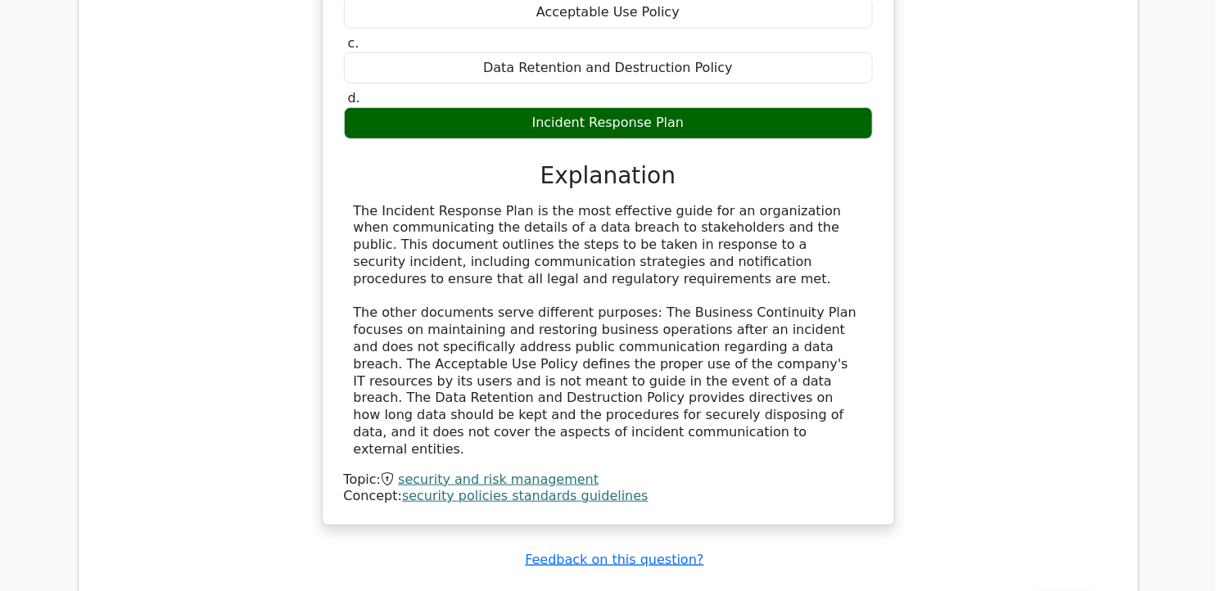
scroll to position [20296, 0]
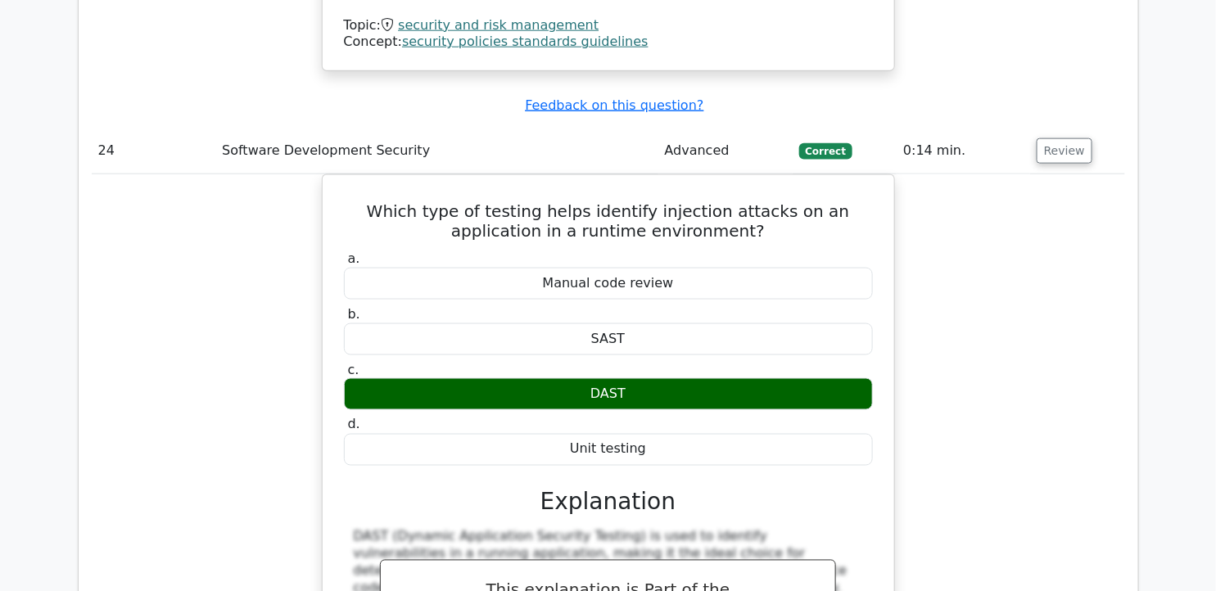
scroll to position [20842, 0]
